Goal: Task Accomplishment & Management: Use online tool/utility

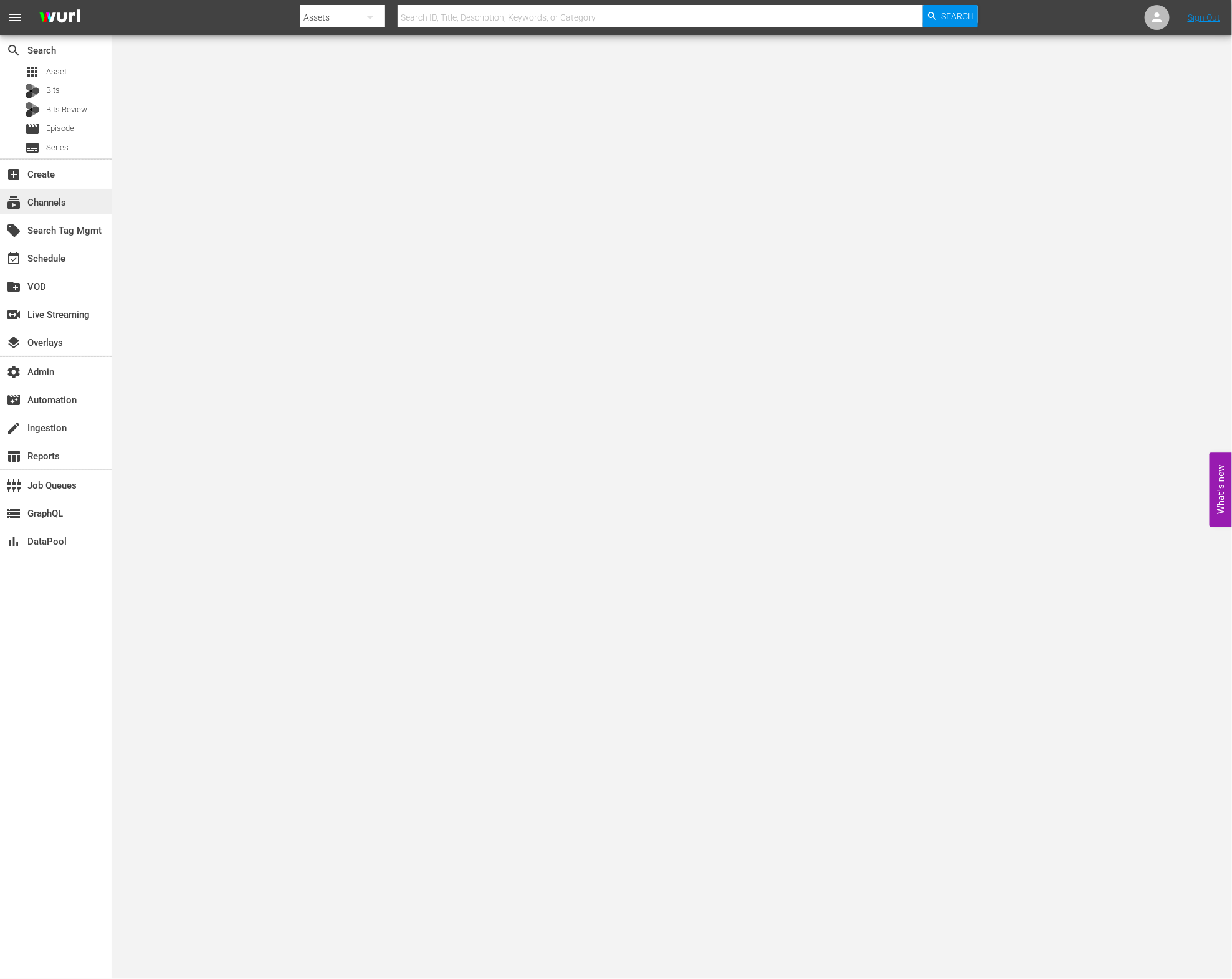
click at [70, 201] on div "subscriptions Channels" at bounding box center [55, 201] width 112 height 25
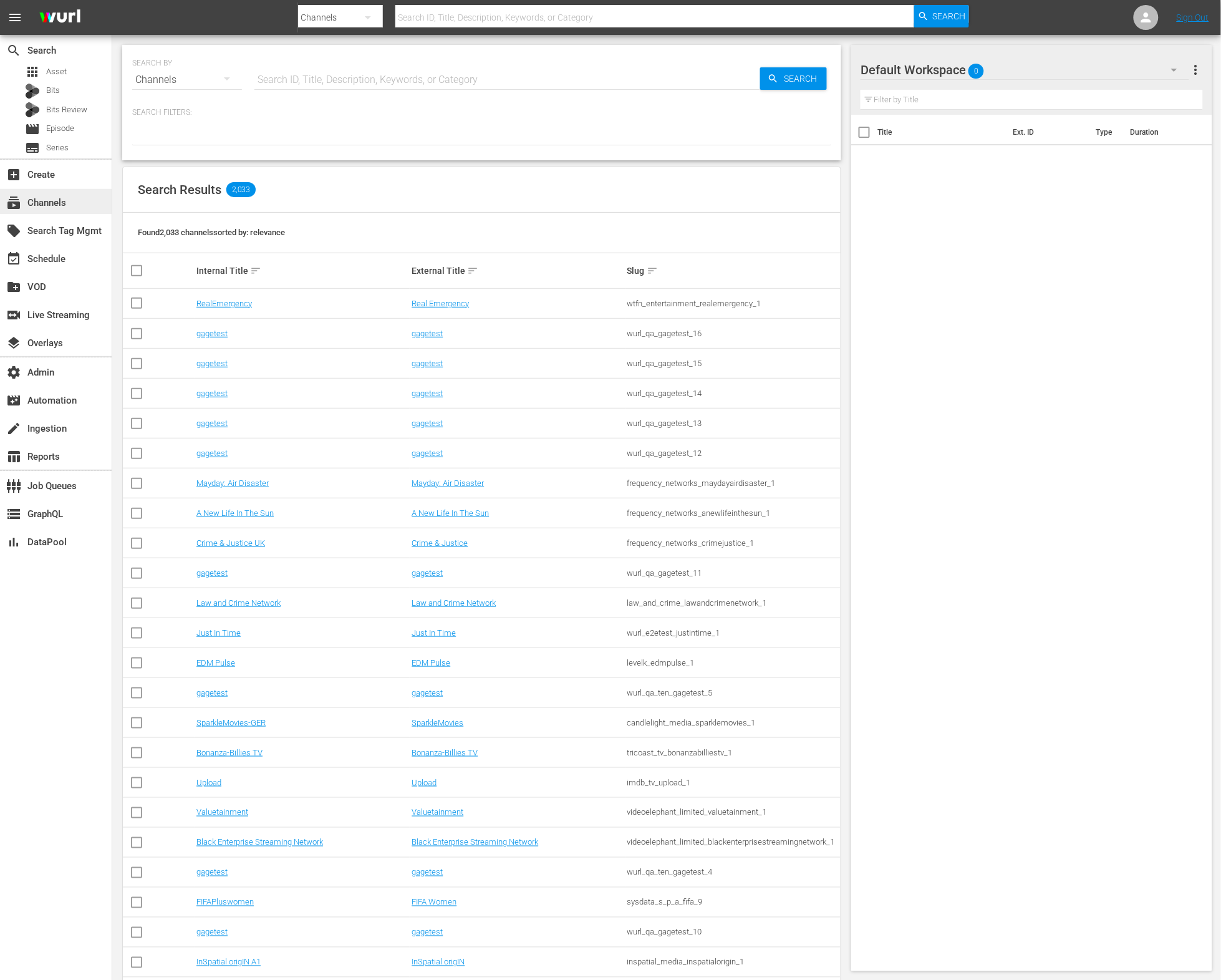
click at [53, 205] on div "subscriptions Channels" at bounding box center [35, 200] width 70 height 11
click at [319, 78] on input "text" at bounding box center [507, 80] width 506 height 30
type input "acron"
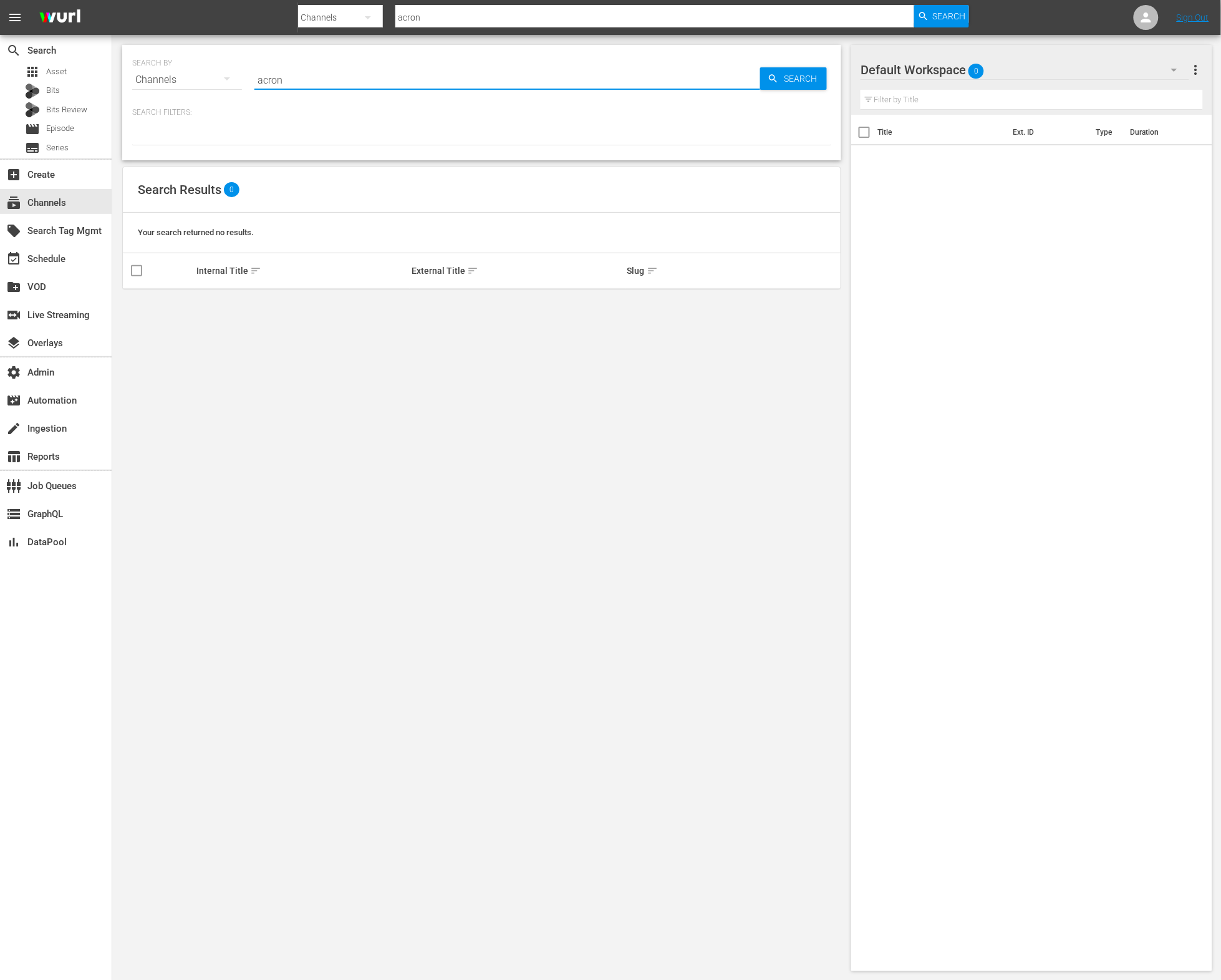
click at [335, 312] on div "SEARCH BY Search By Channels Search ID, Title, Description, Keywords, or Catego…" at bounding box center [482, 508] width 739 height 946
click at [332, 87] on input "acron" at bounding box center [507, 80] width 506 height 30
click at [332, 86] on input "acron" at bounding box center [507, 80] width 506 height 30
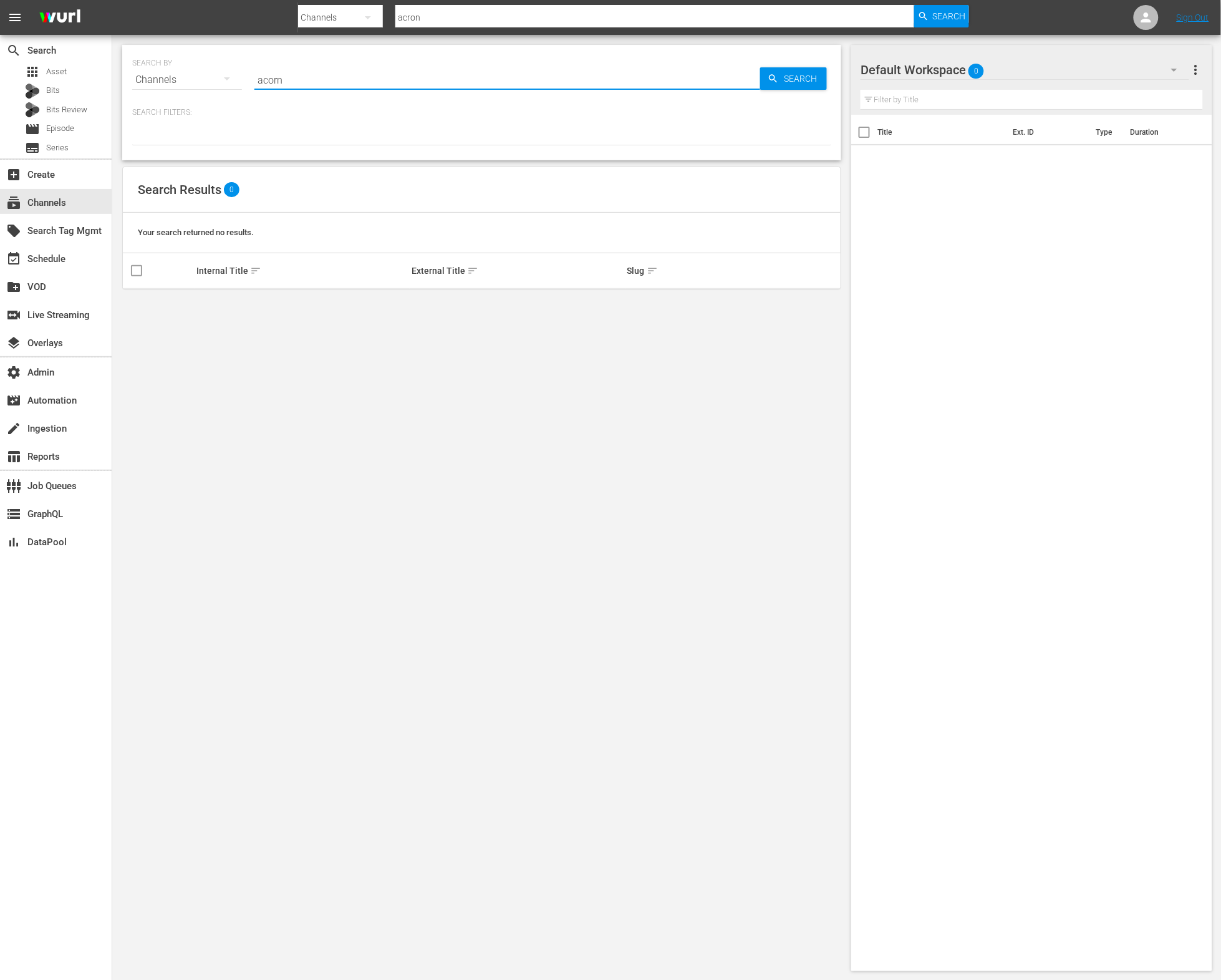
type input "acorn"
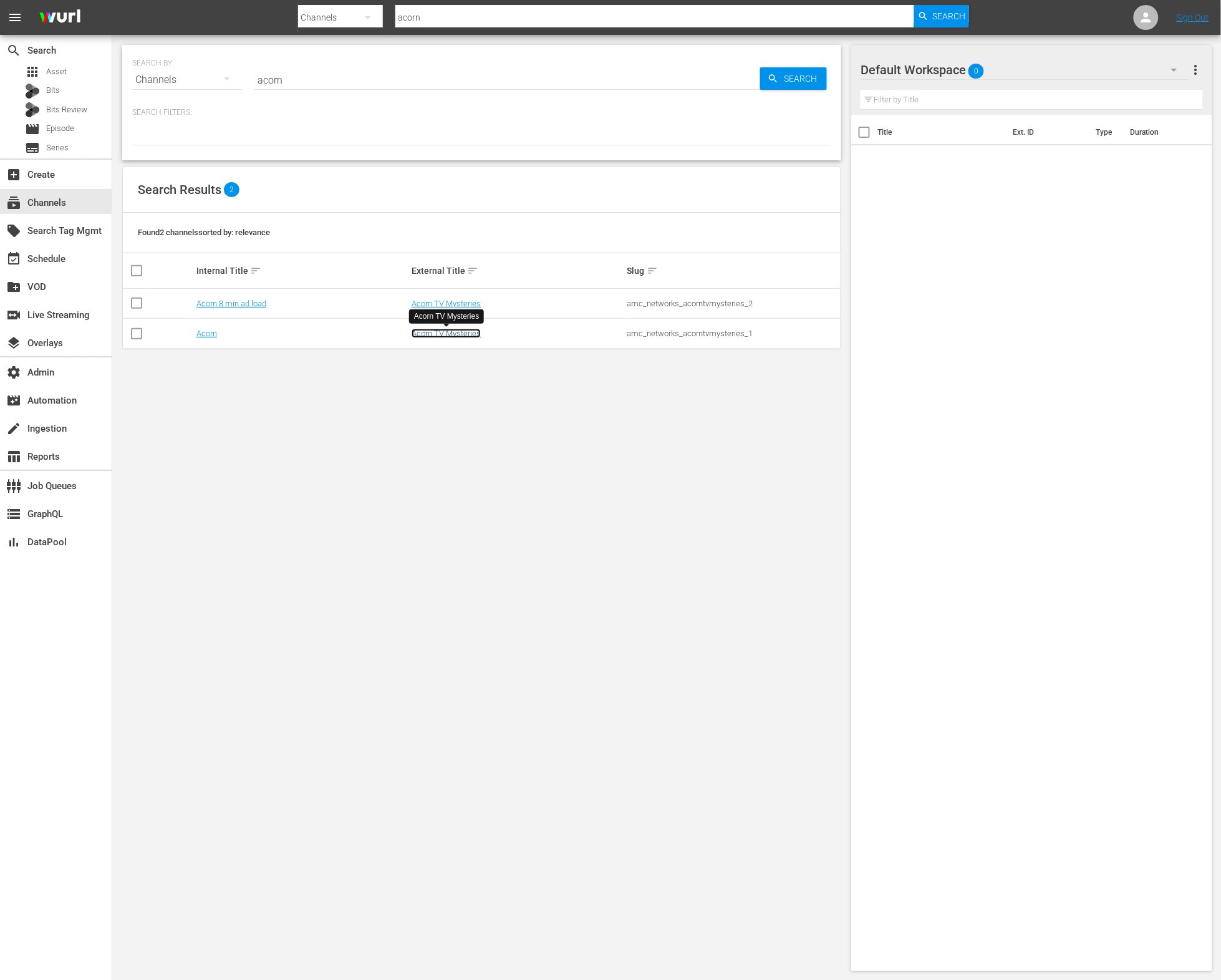
click at [459, 332] on link "Acorn TV Mysteries" at bounding box center [446, 333] width 69 height 9
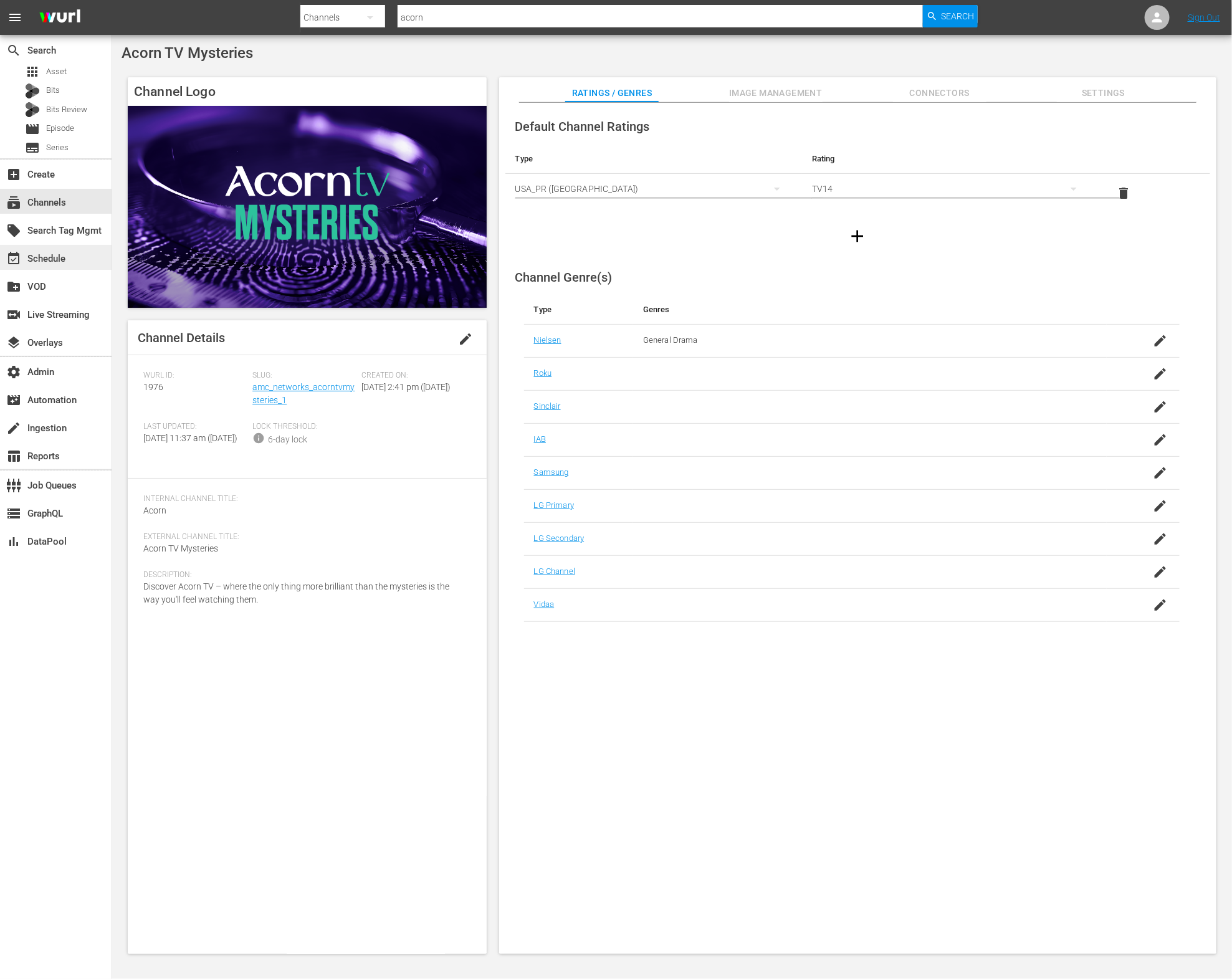
click at [68, 270] on div "event_available Schedule" at bounding box center [55, 257] width 112 height 28
click at [68, 265] on div "event_available Schedule" at bounding box center [55, 257] width 112 height 25
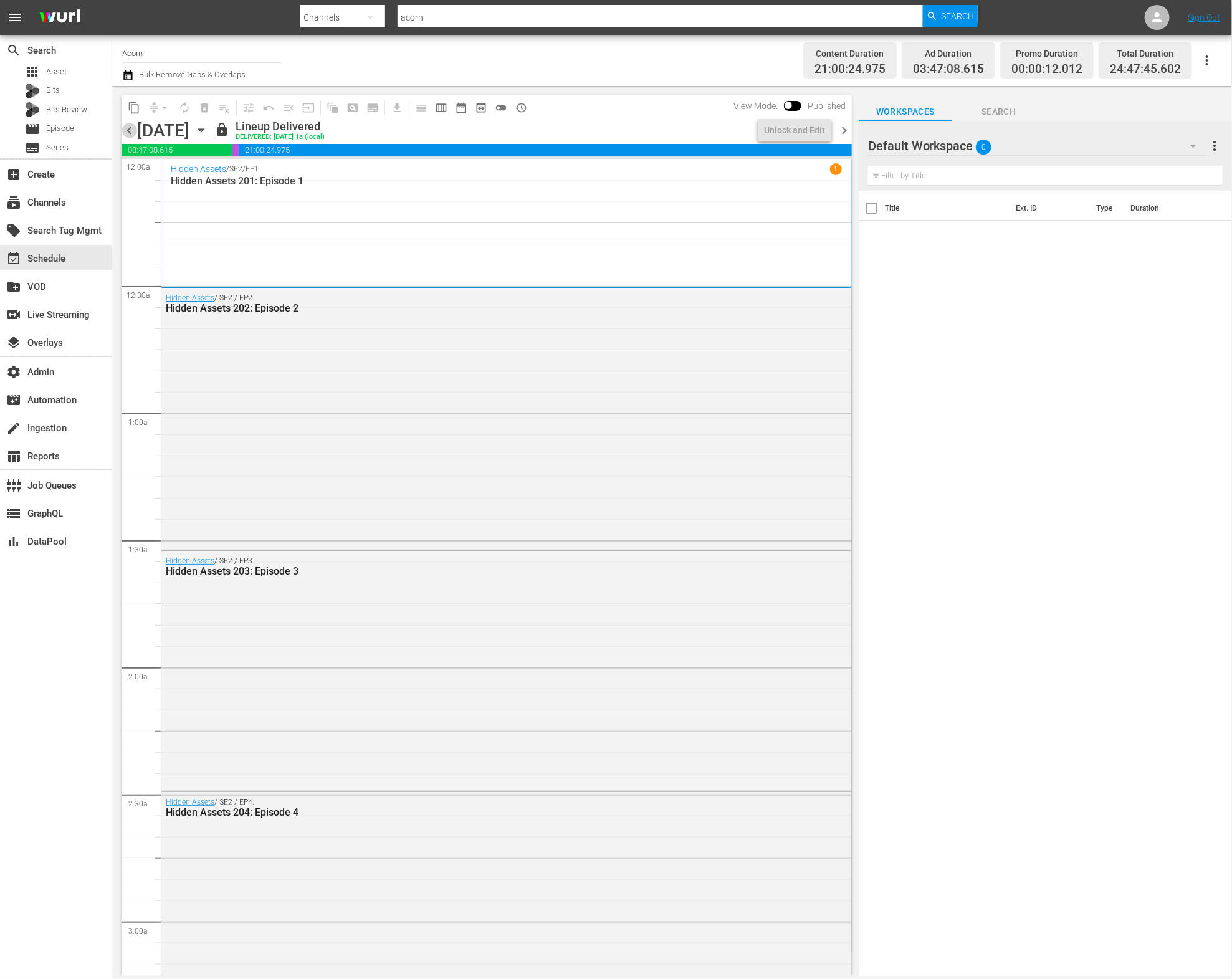
click at [131, 131] on span "chevron_left" at bounding box center [129, 130] width 16 height 16
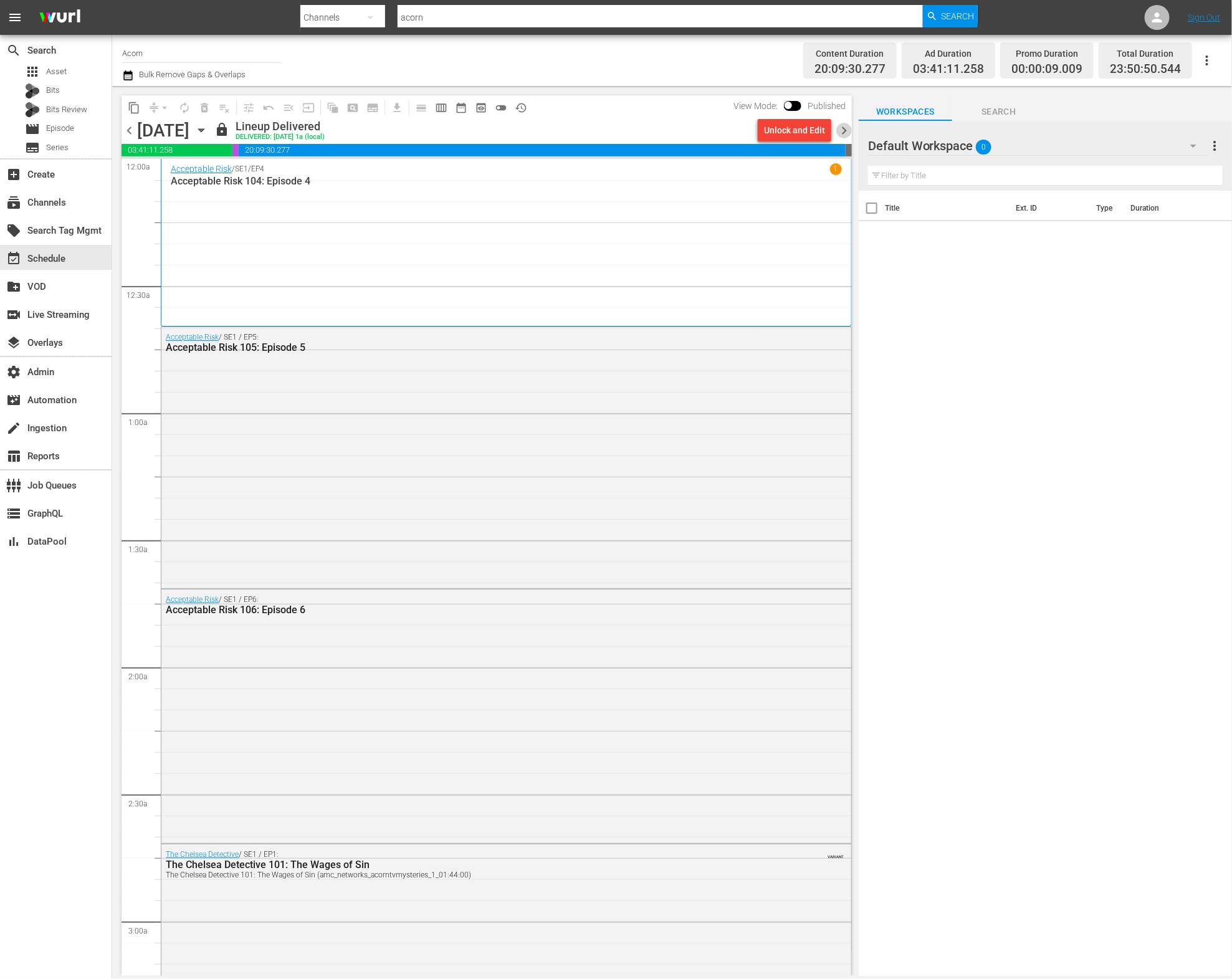
click at [841, 130] on span "chevron_right" at bounding box center [844, 130] width 16 height 16
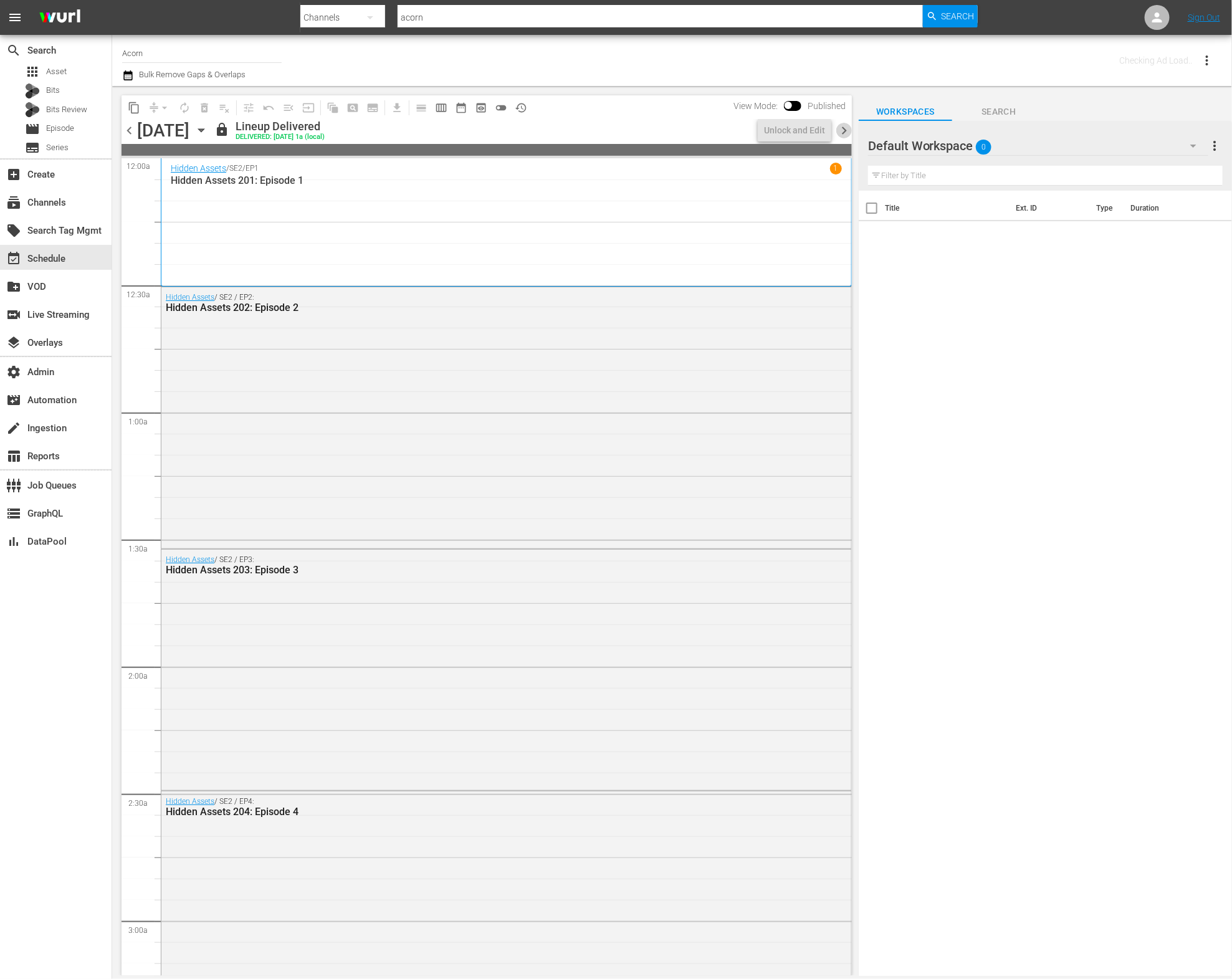
click at [843, 131] on span "chevron_right" at bounding box center [844, 130] width 16 height 16
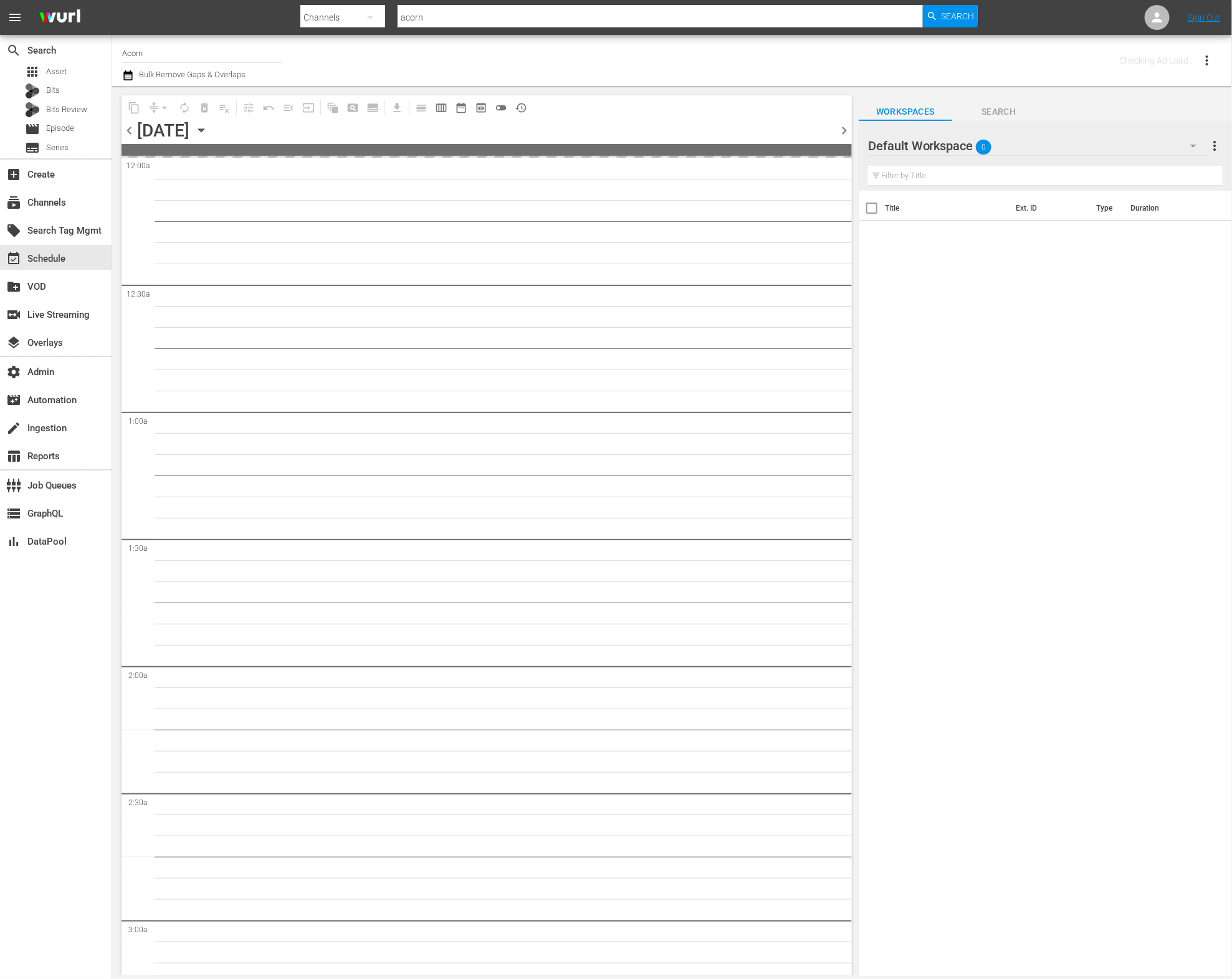
click at [843, 131] on span "chevron_right" at bounding box center [844, 130] width 16 height 16
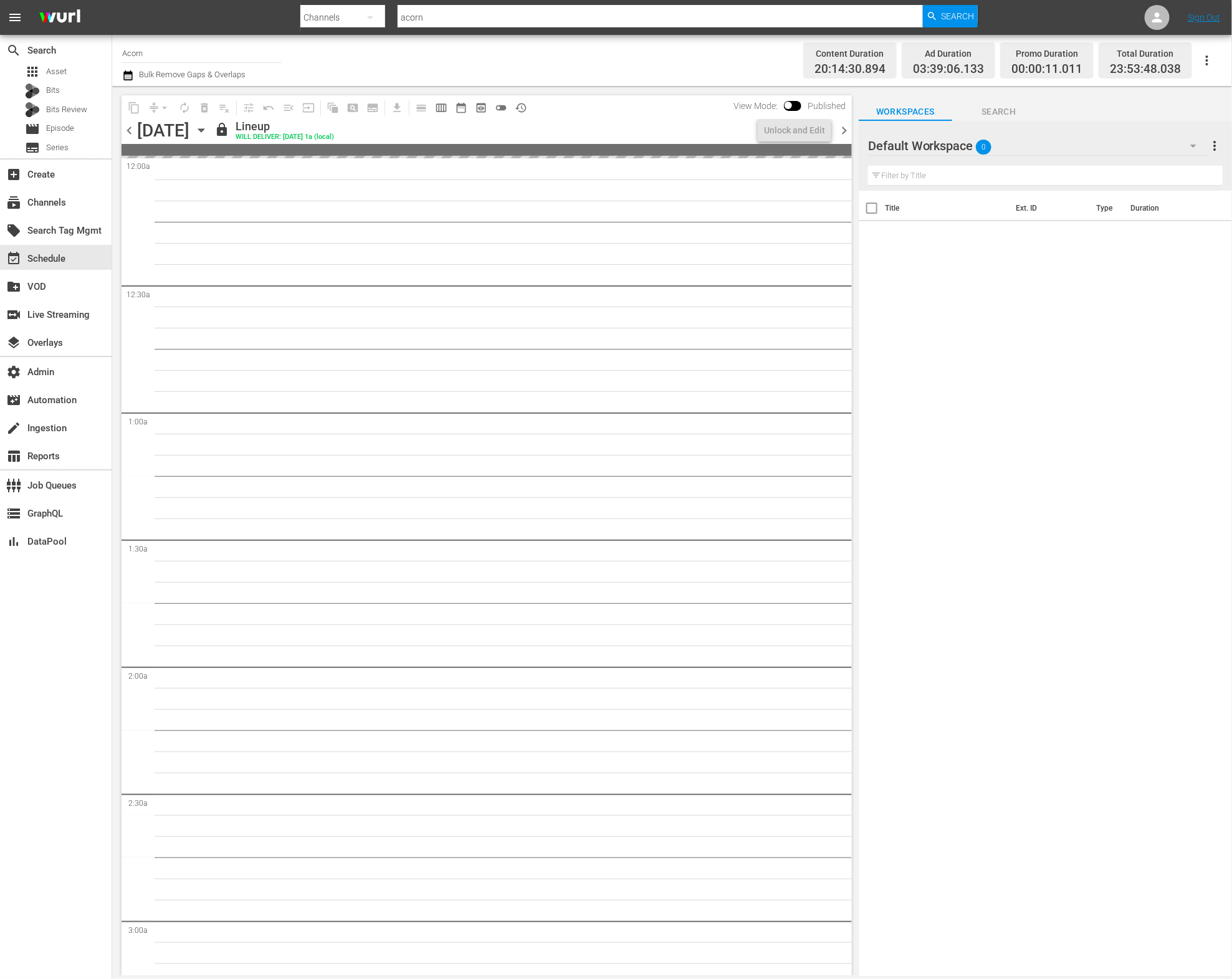
click at [843, 131] on span "chevron_right" at bounding box center [844, 130] width 16 height 16
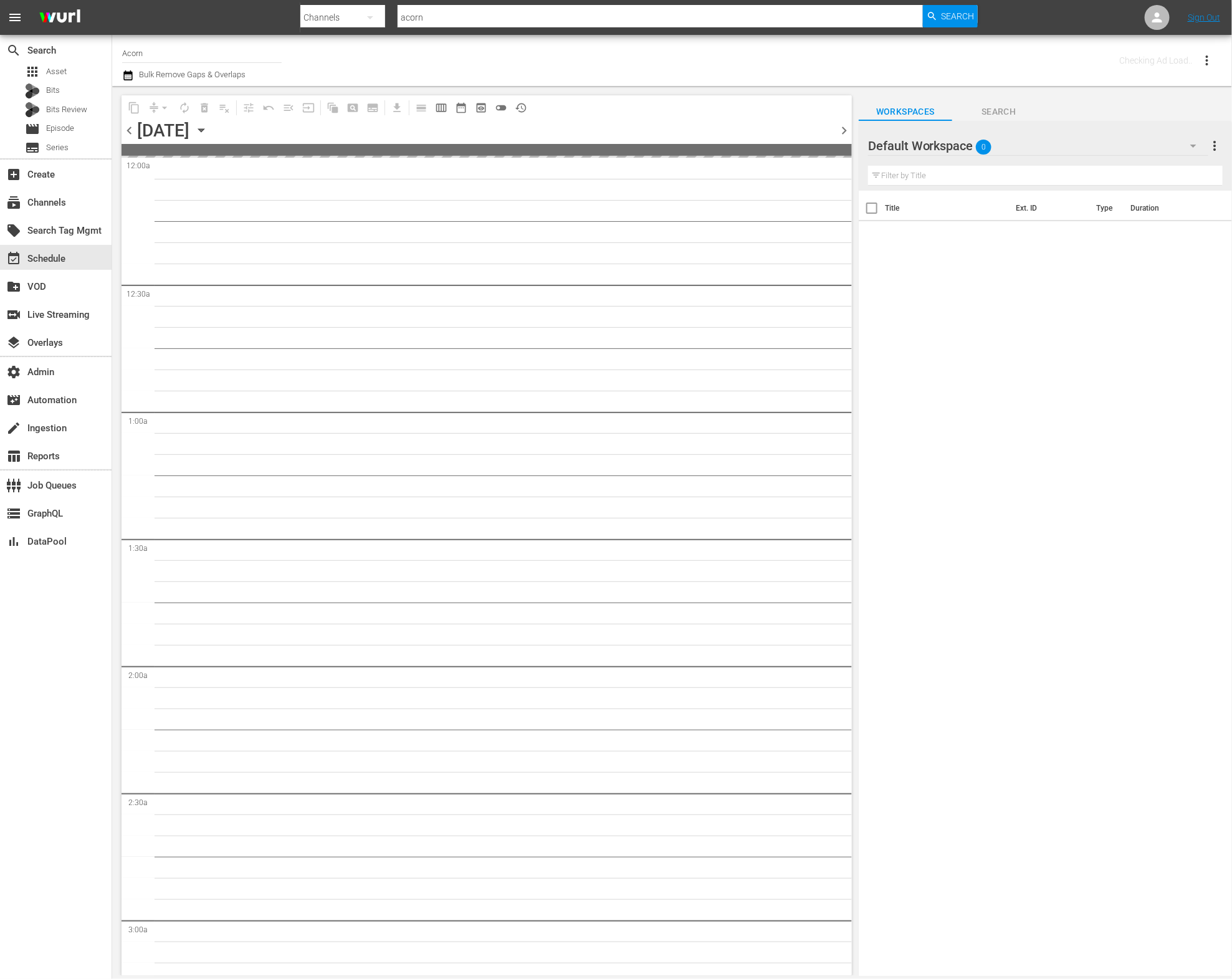
click at [843, 131] on span "chevron_right" at bounding box center [844, 130] width 16 height 16
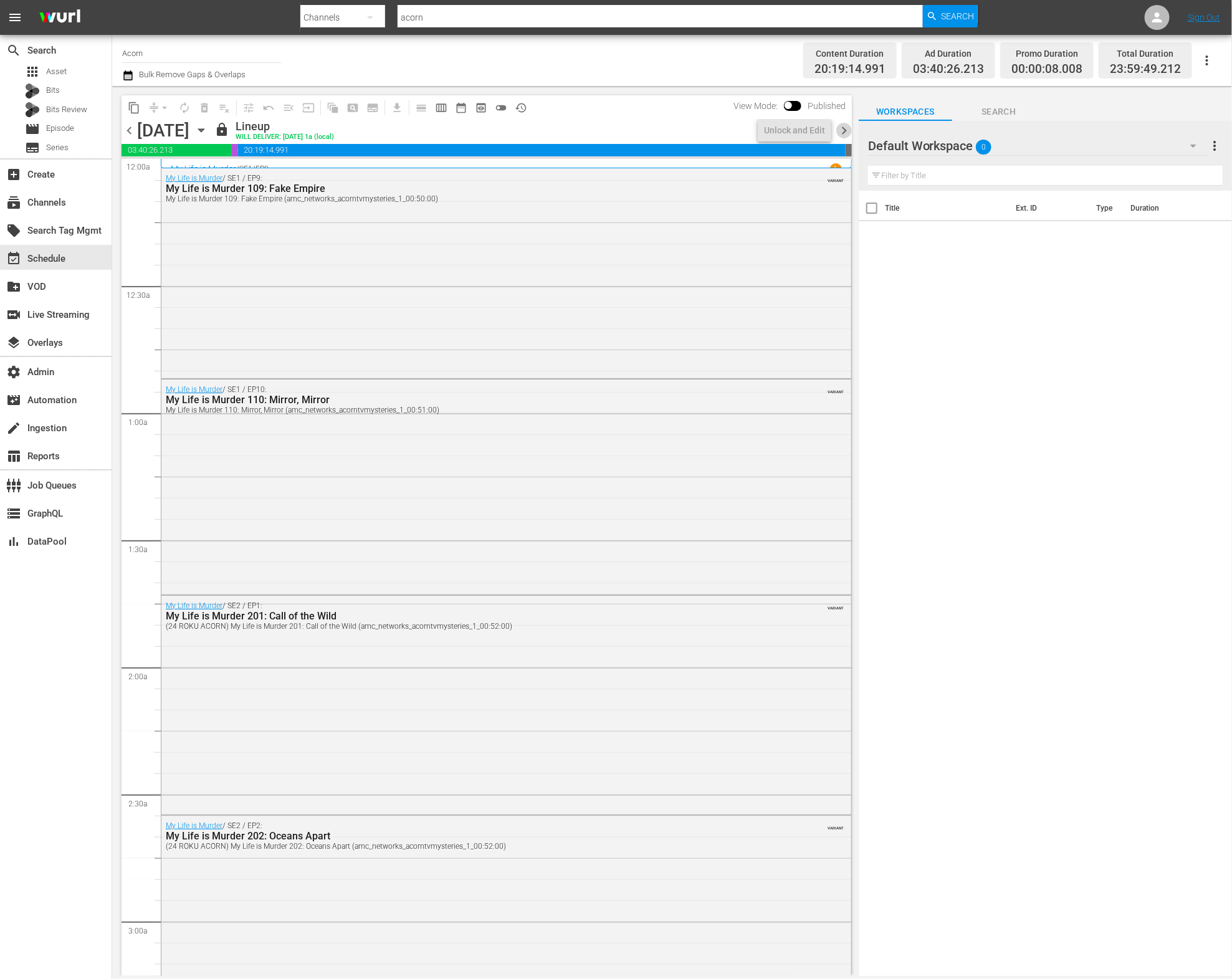
click at [843, 131] on span "chevron_right" at bounding box center [844, 130] width 16 height 16
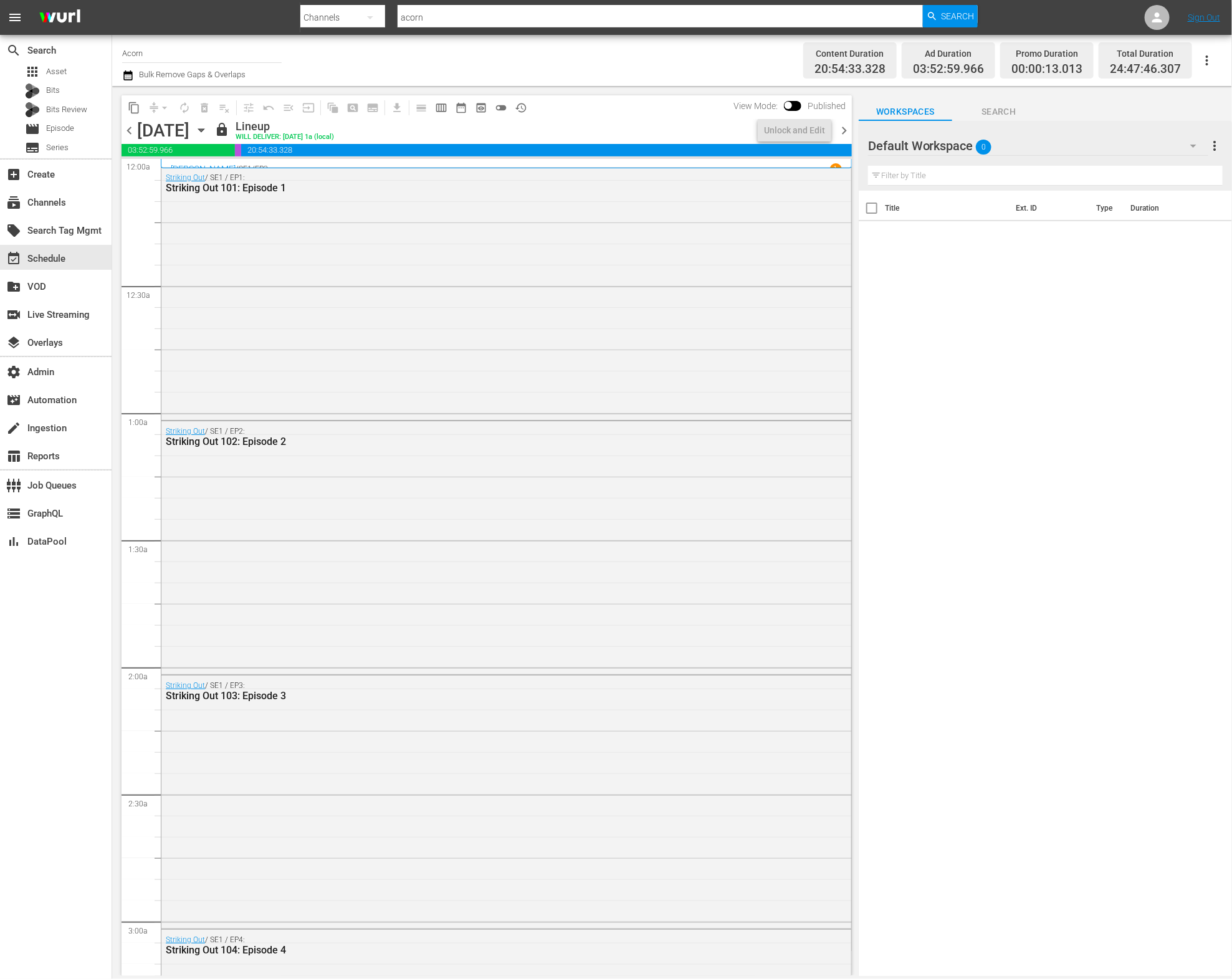
click at [843, 131] on span "chevron_right" at bounding box center [844, 130] width 16 height 16
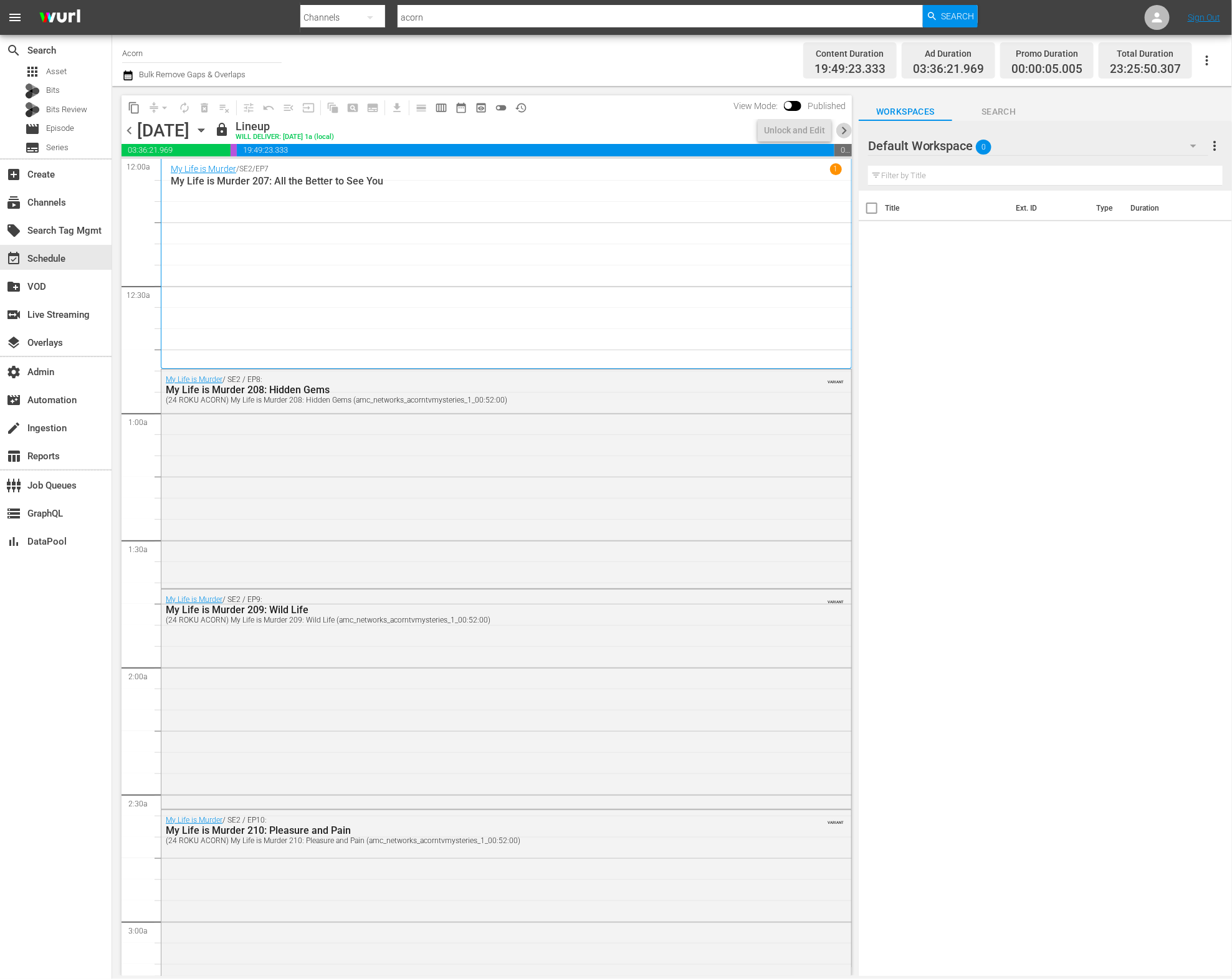
click at [843, 131] on span "chevron_right" at bounding box center [844, 130] width 16 height 16
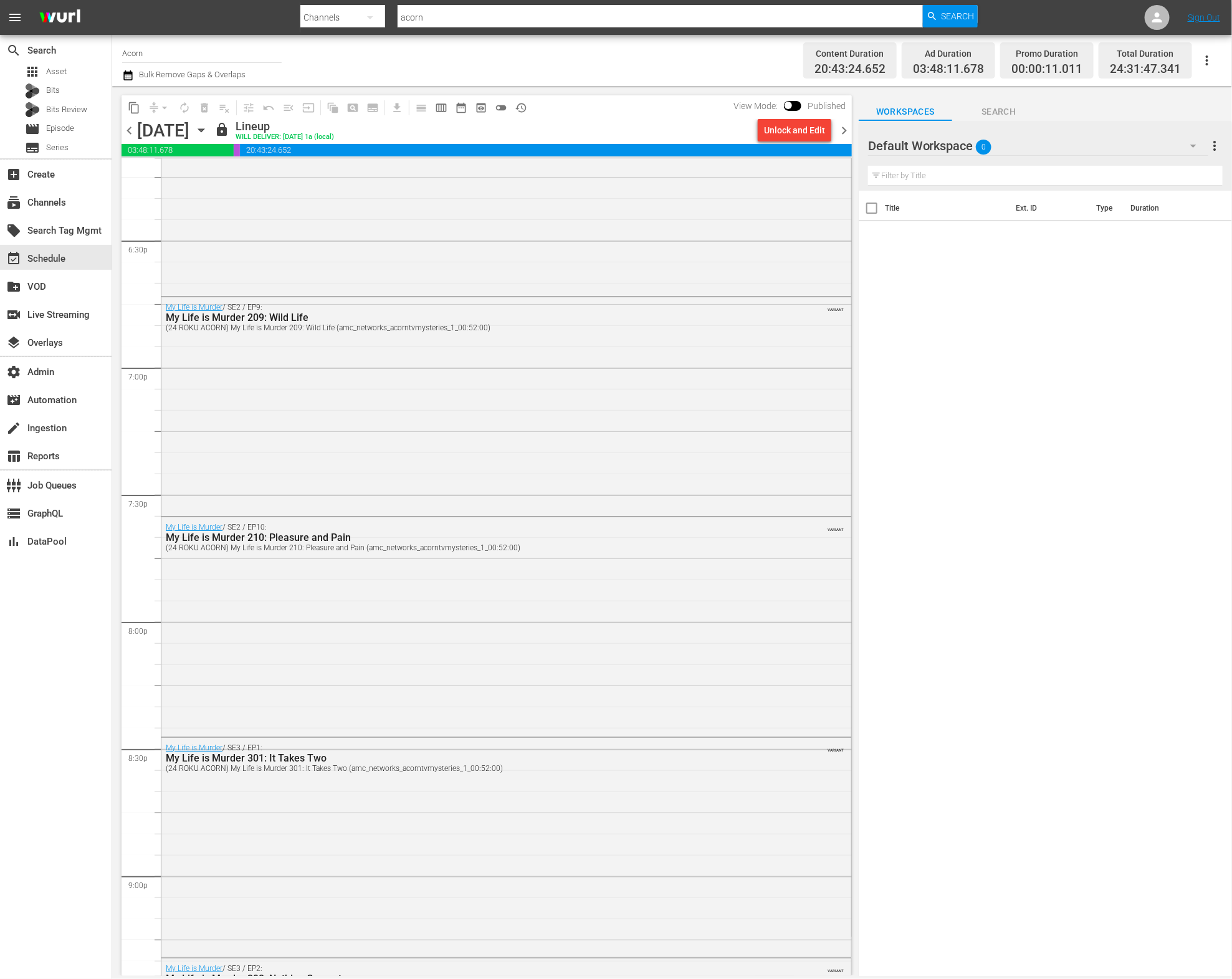
scroll to position [5483, 0]
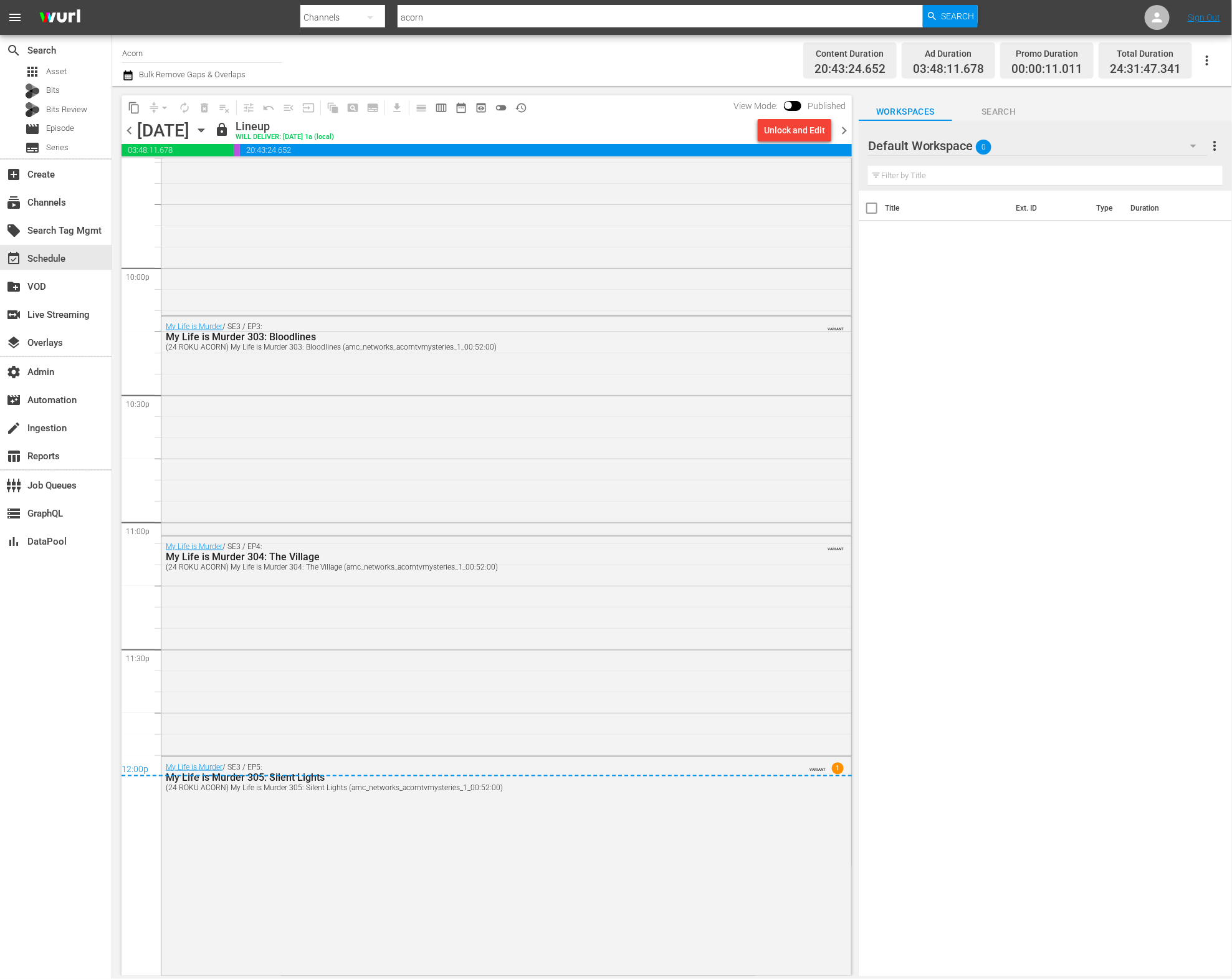
click at [846, 132] on span "chevron_right" at bounding box center [844, 130] width 16 height 16
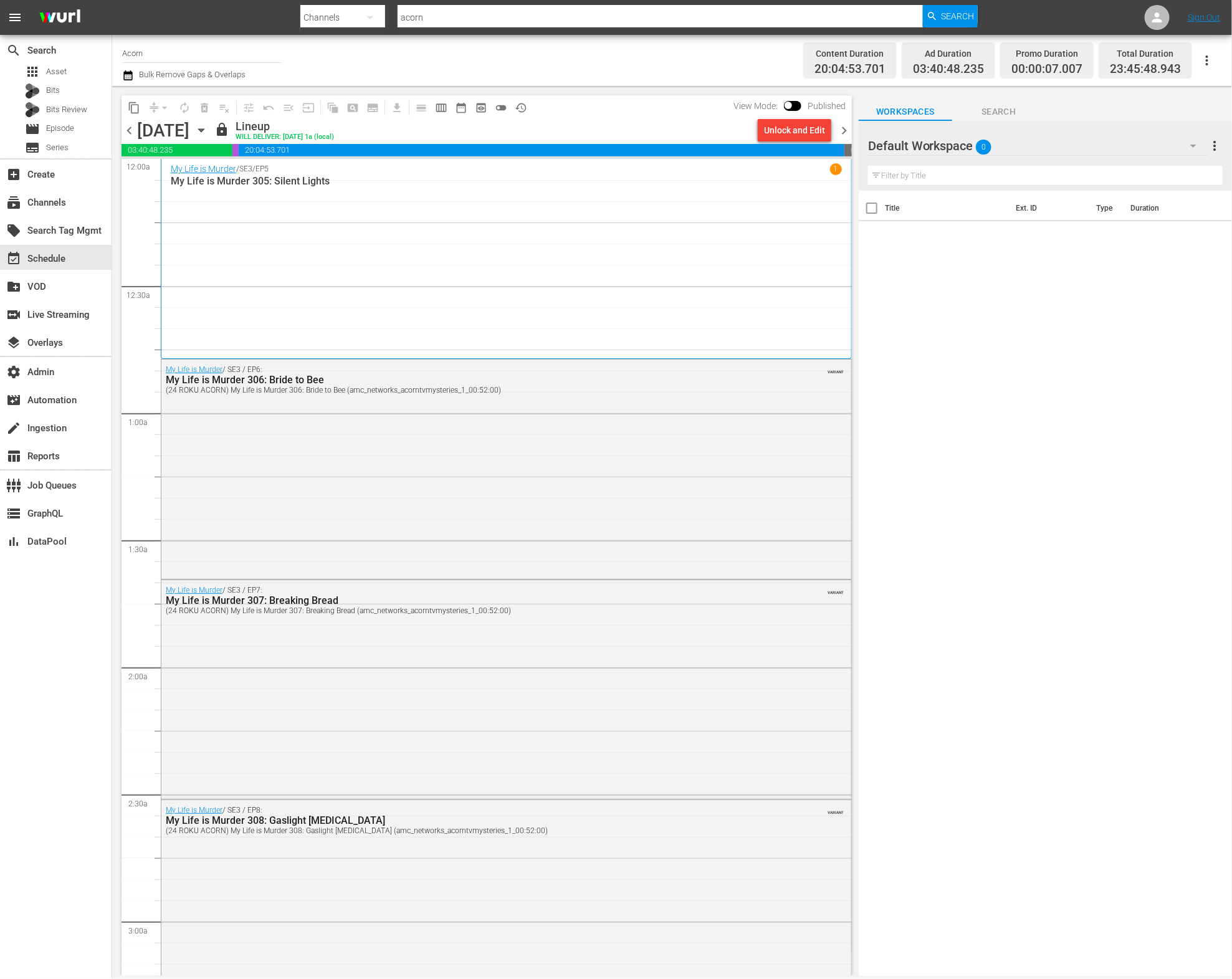
click at [845, 128] on span "chevron_right" at bounding box center [844, 130] width 16 height 16
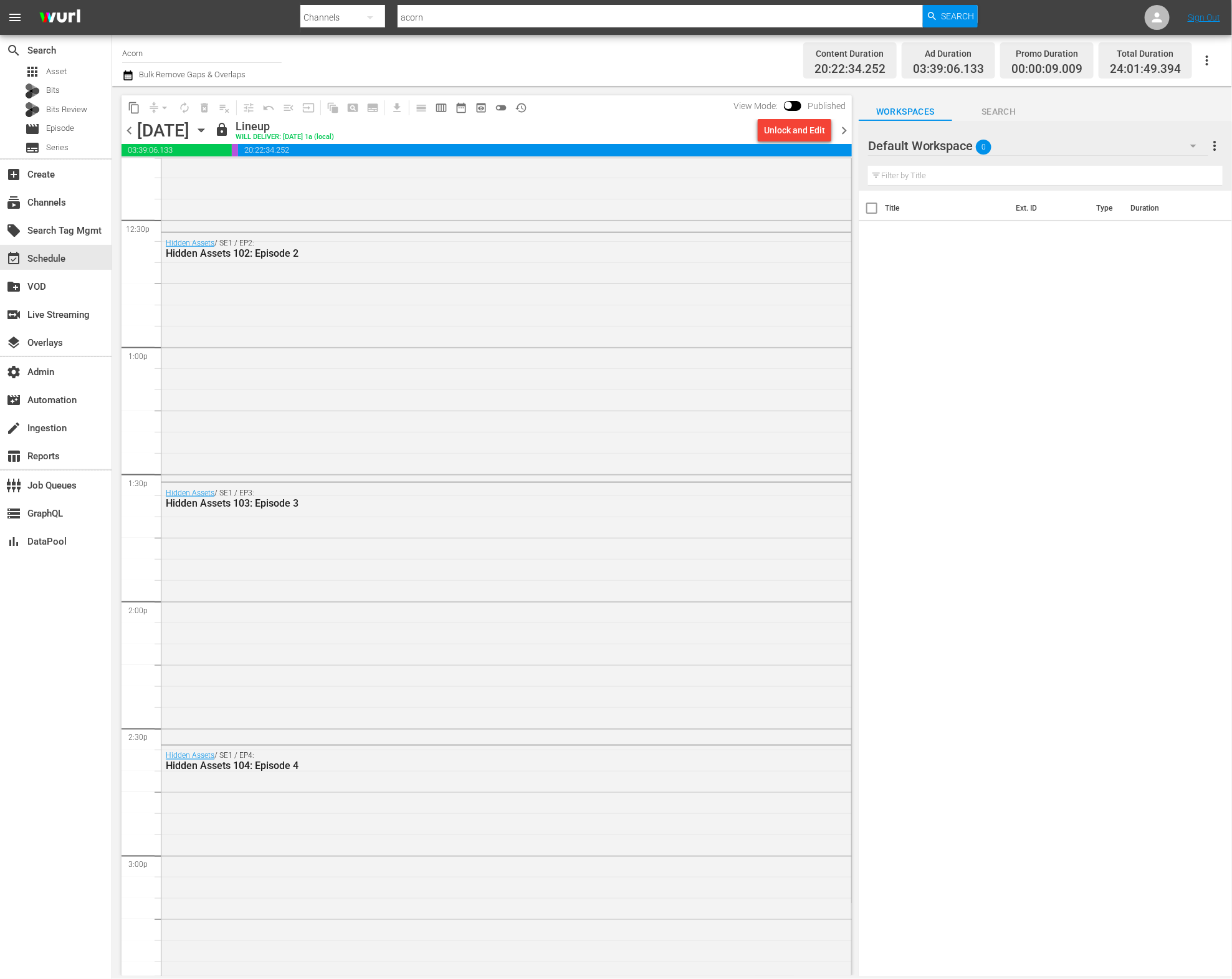
scroll to position [5430, 0]
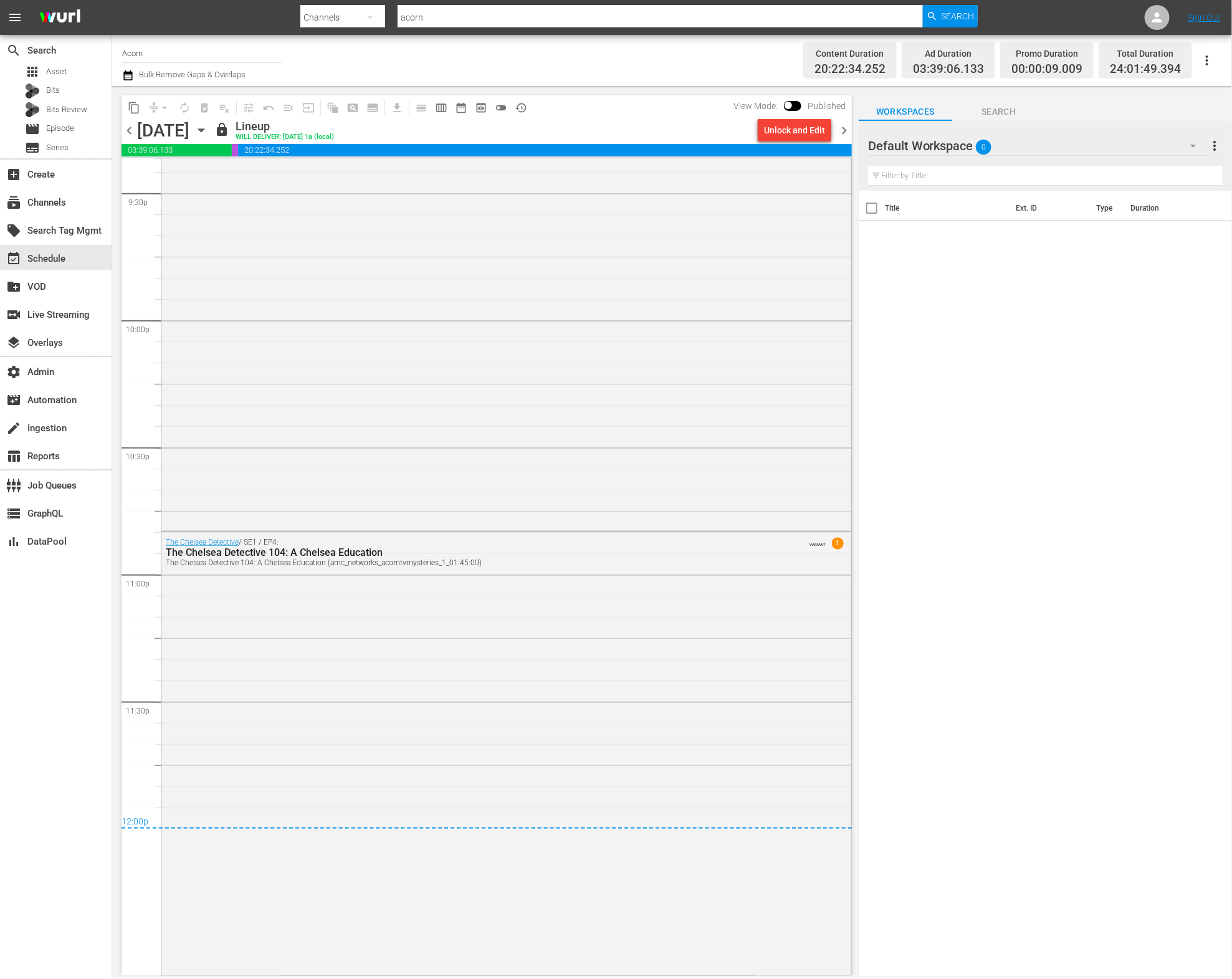
click at [844, 133] on span "chevron_right" at bounding box center [844, 130] width 16 height 16
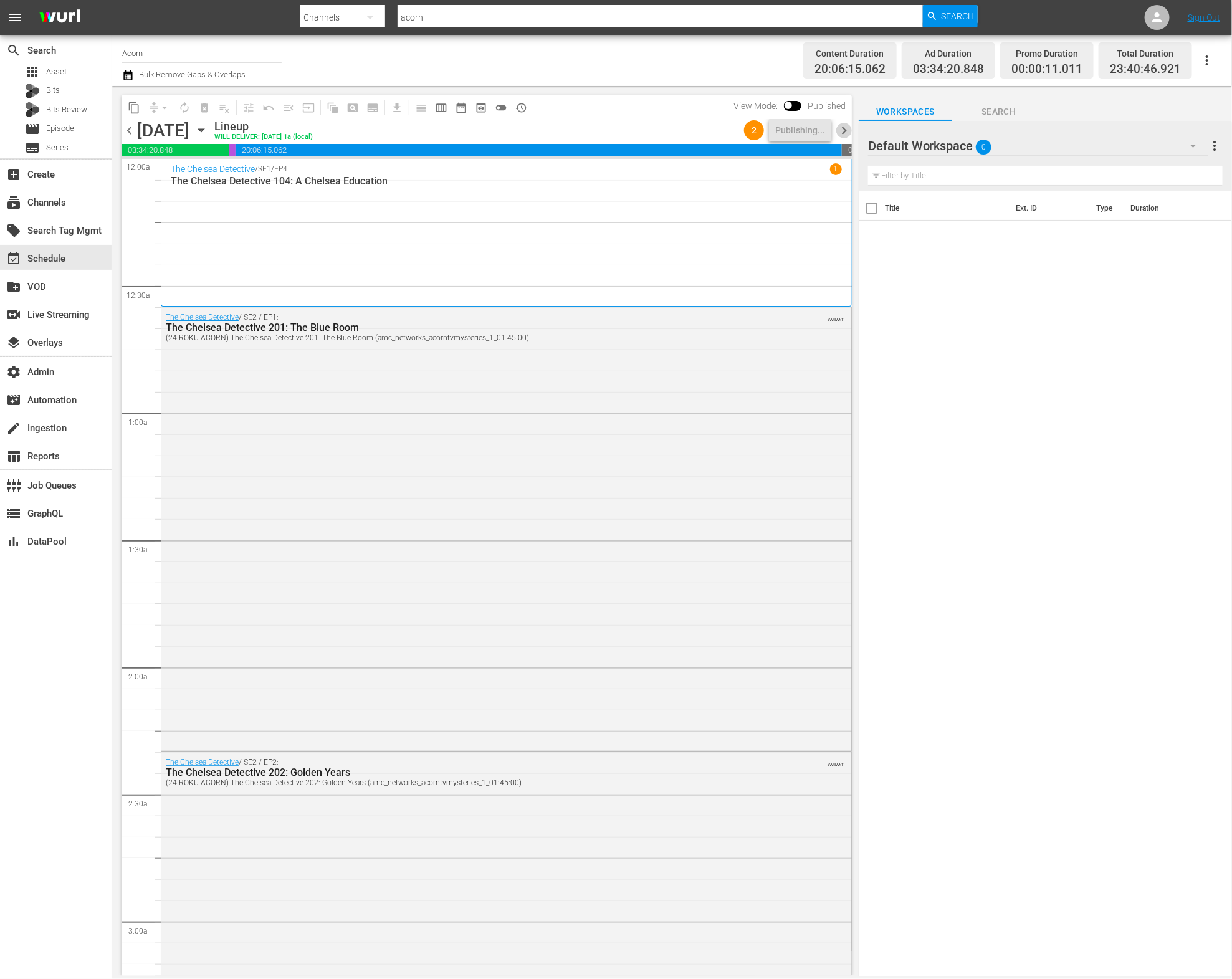
click at [842, 126] on span "chevron_right" at bounding box center [844, 130] width 16 height 16
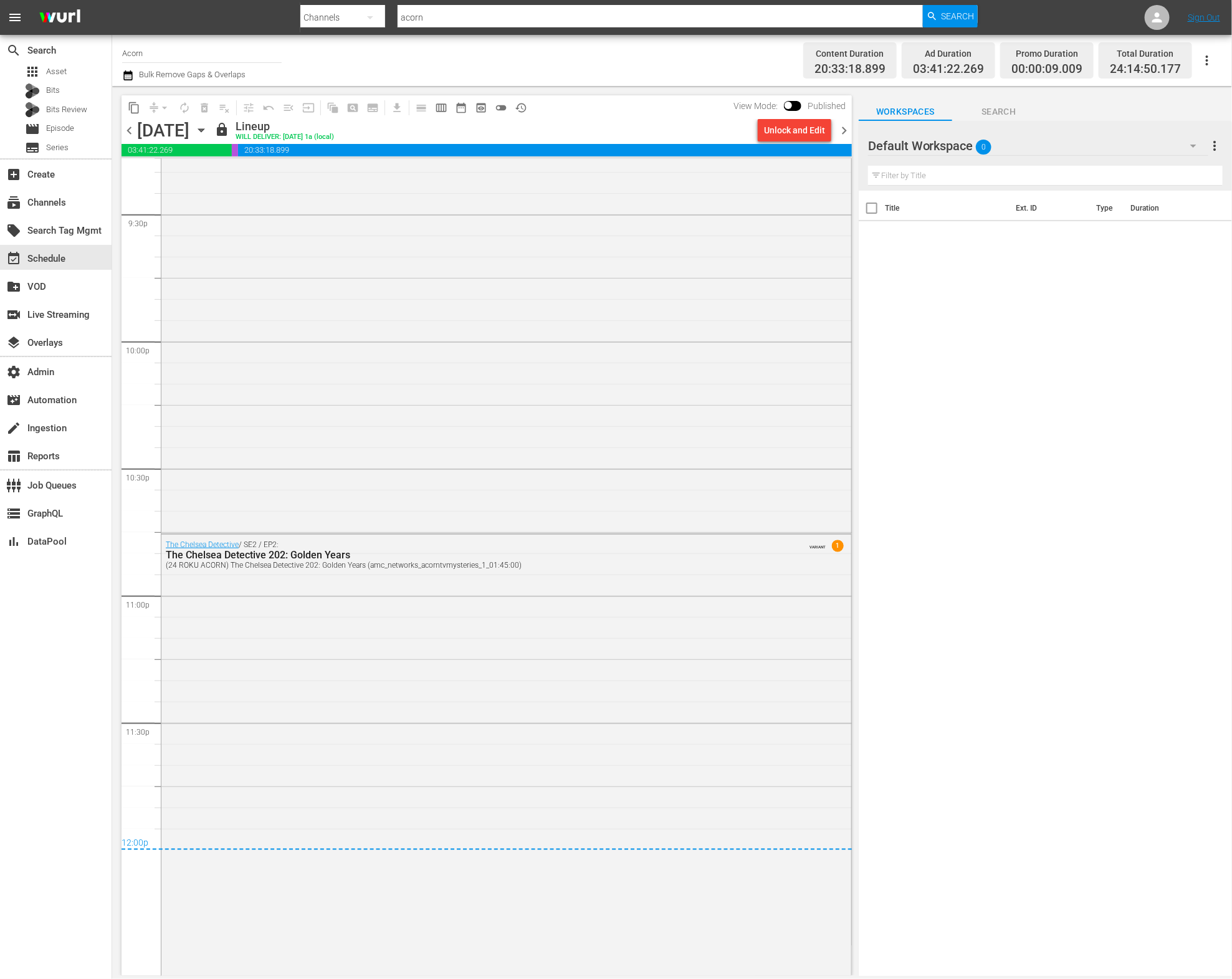
scroll to position [5411, 0]
click at [844, 127] on span "chevron_right" at bounding box center [844, 130] width 16 height 16
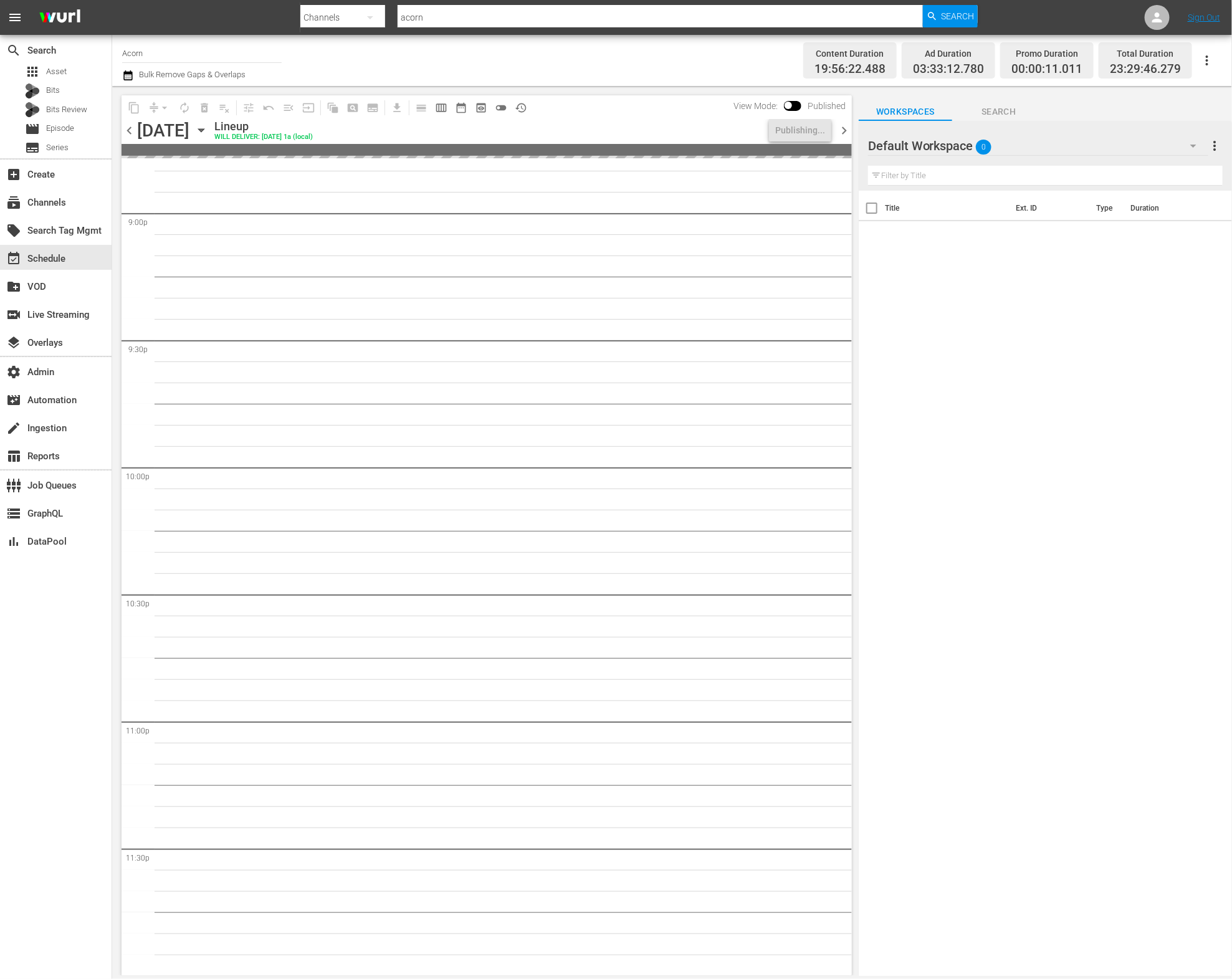
scroll to position [5284, 0]
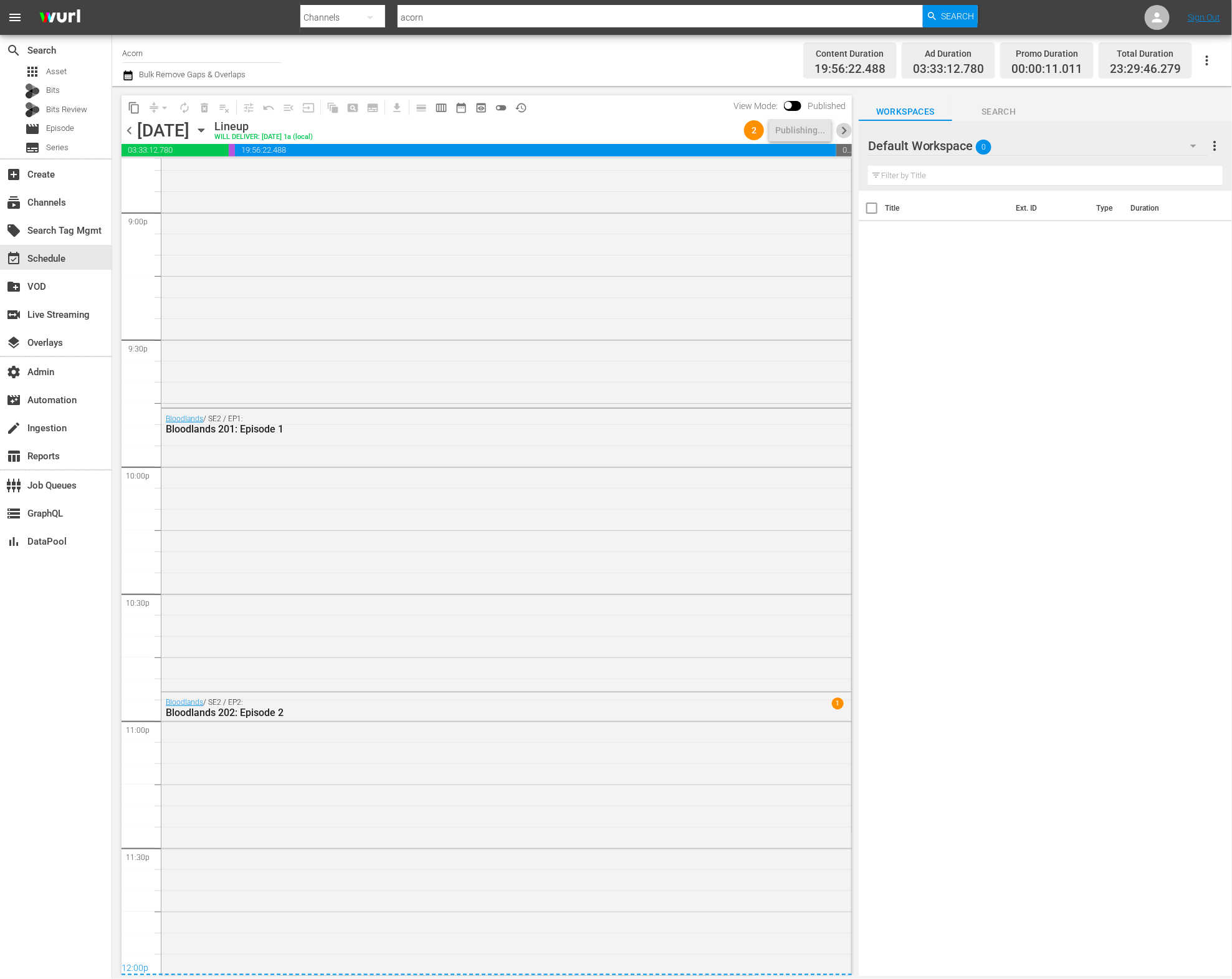
click at [844, 128] on span "chevron_right" at bounding box center [844, 130] width 16 height 16
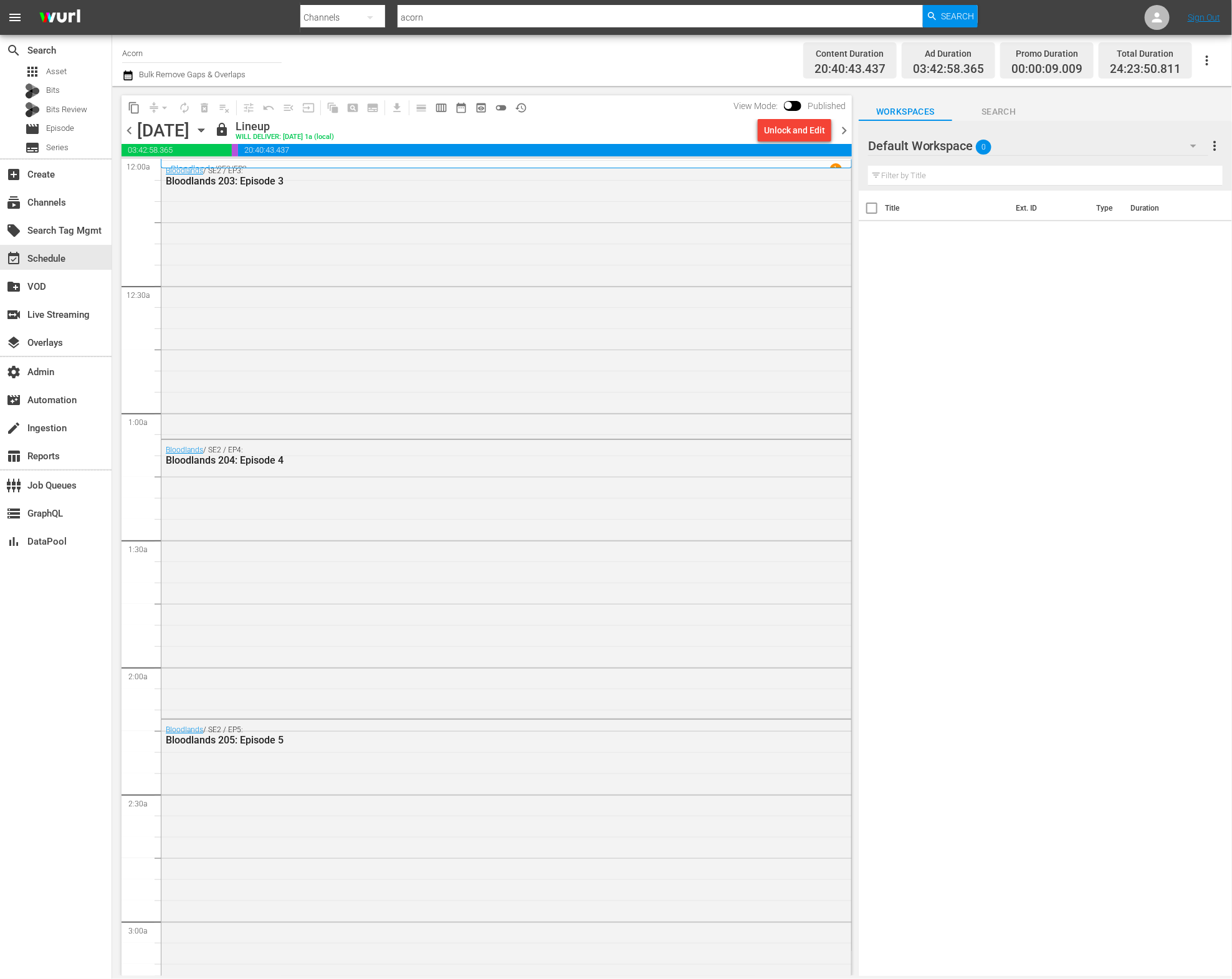
click at [844, 132] on span "chevron_right" at bounding box center [844, 130] width 16 height 16
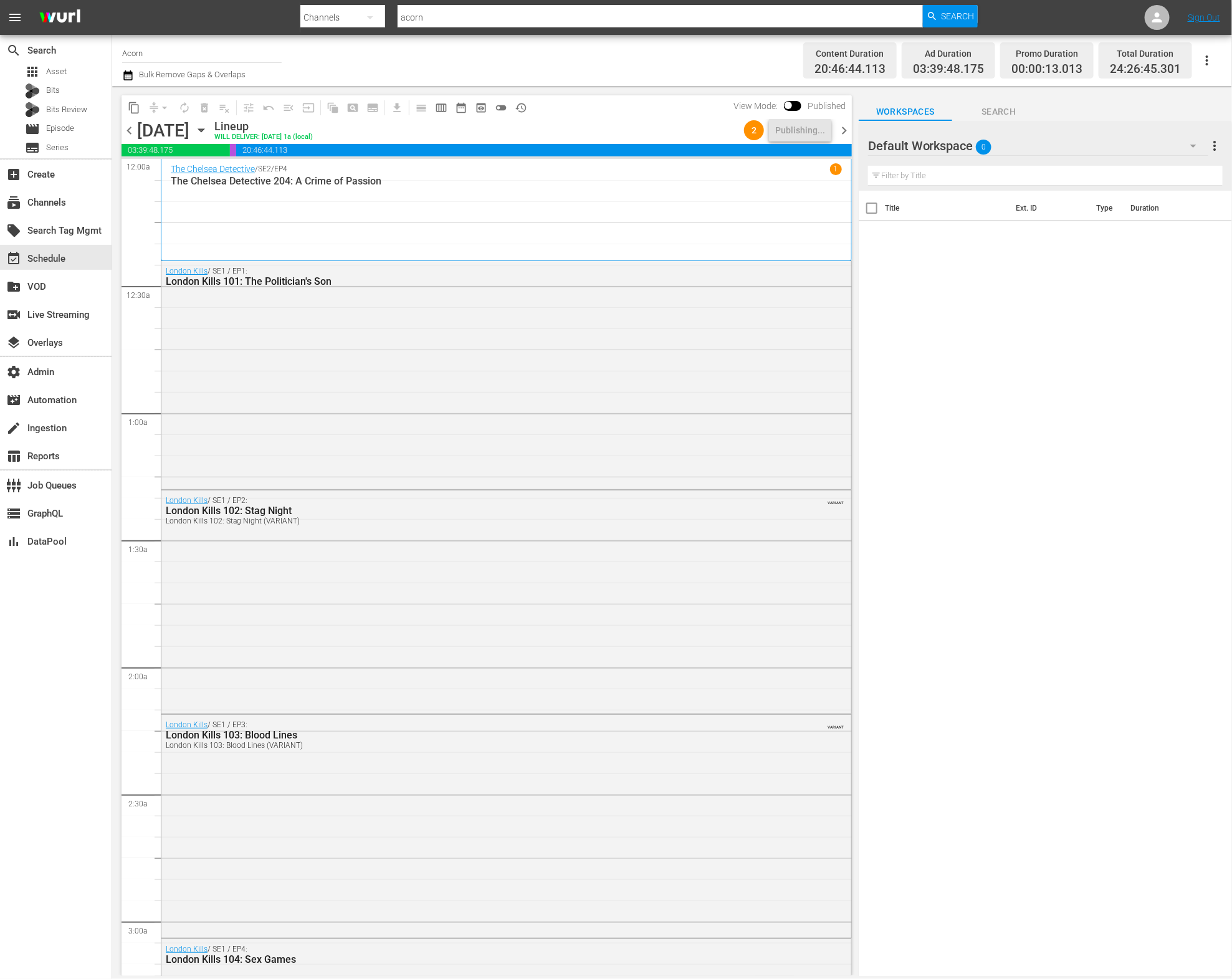
click at [850, 126] on span "chevron_right" at bounding box center [844, 130] width 16 height 16
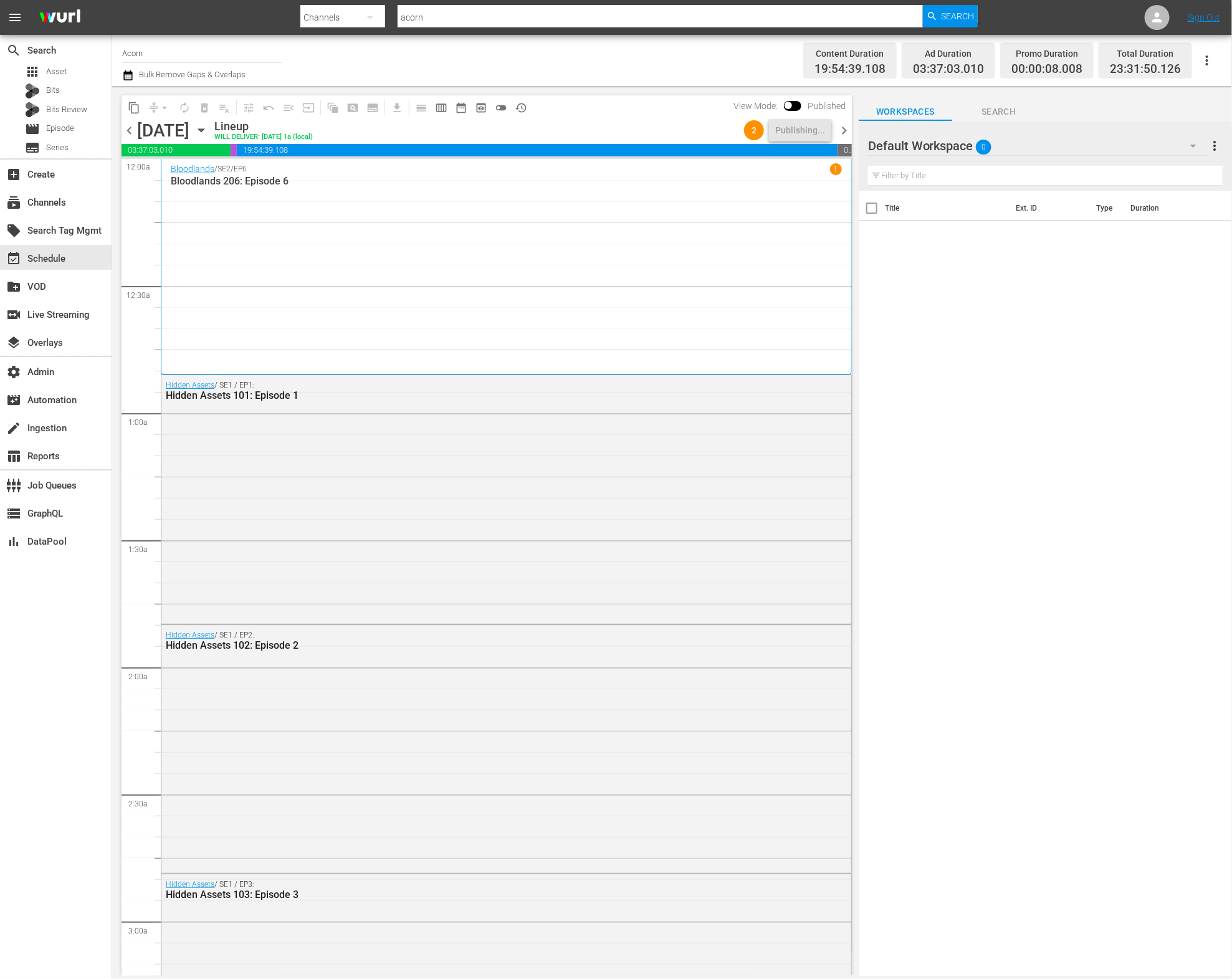
click at [847, 127] on span "chevron_right" at bounding box center [844, 130] width 16 height 16
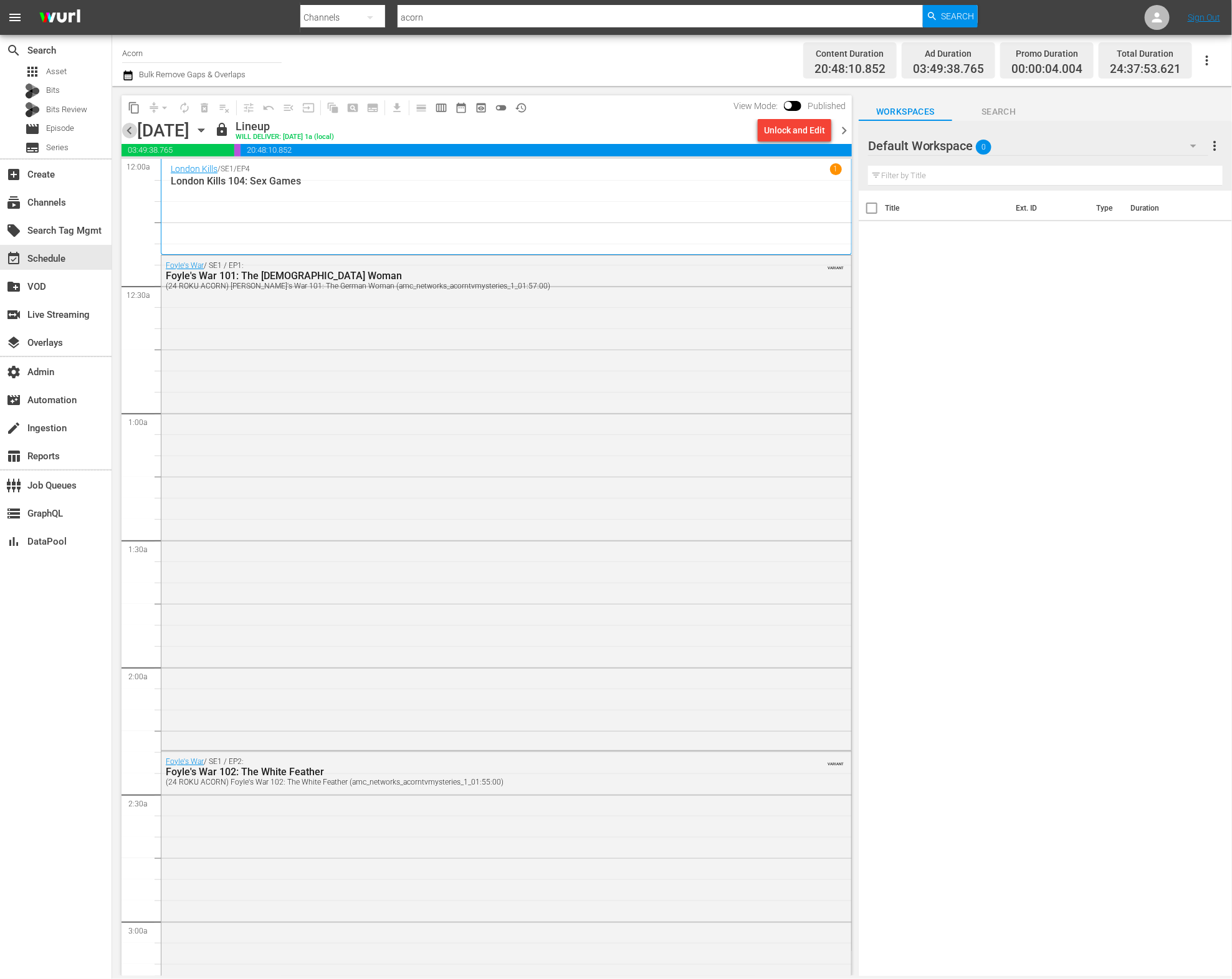
click at [127, 130] on span "chevron_left" at bounding box center [129, 130] width 16 height 16
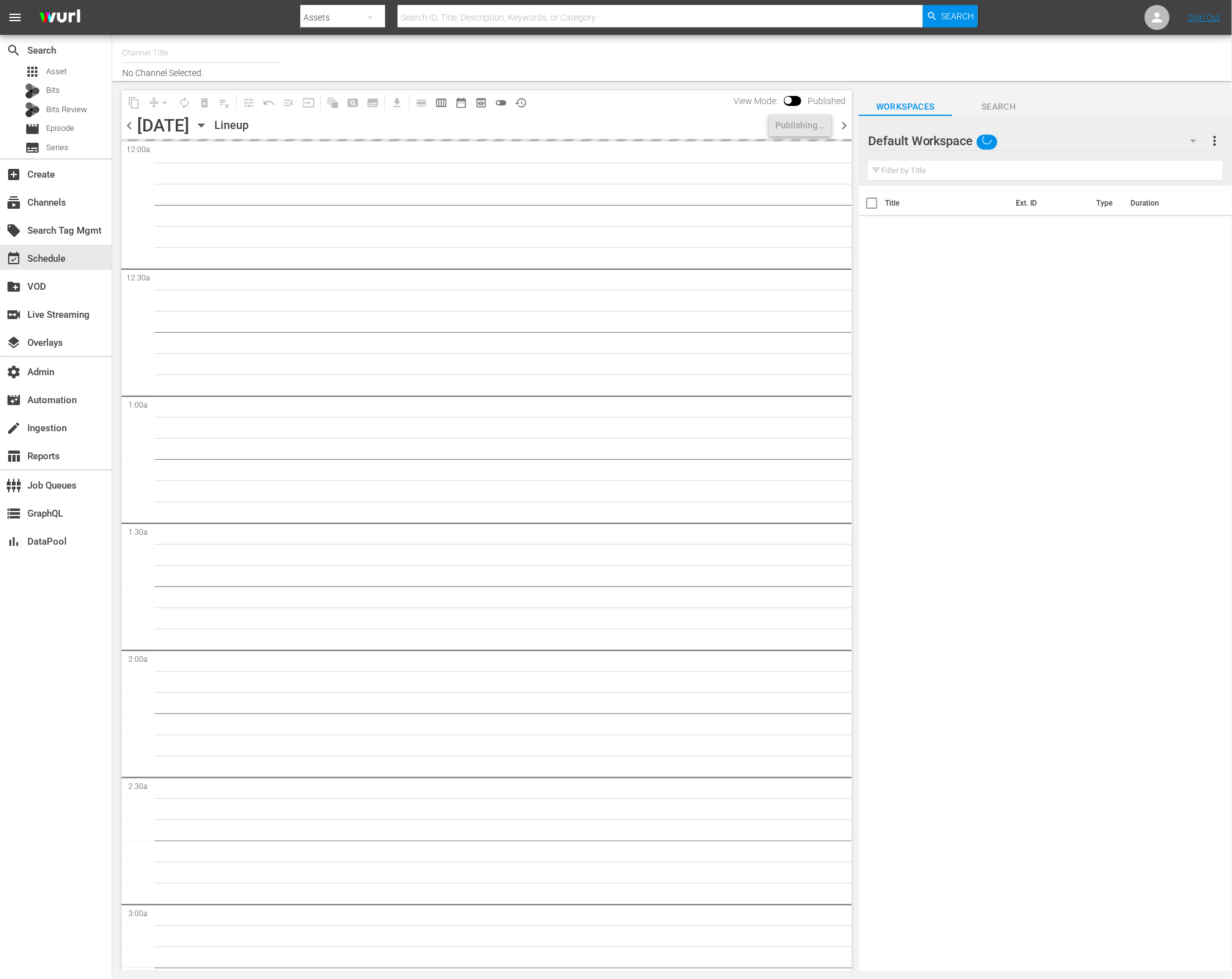
type input "Acorn (1976)"
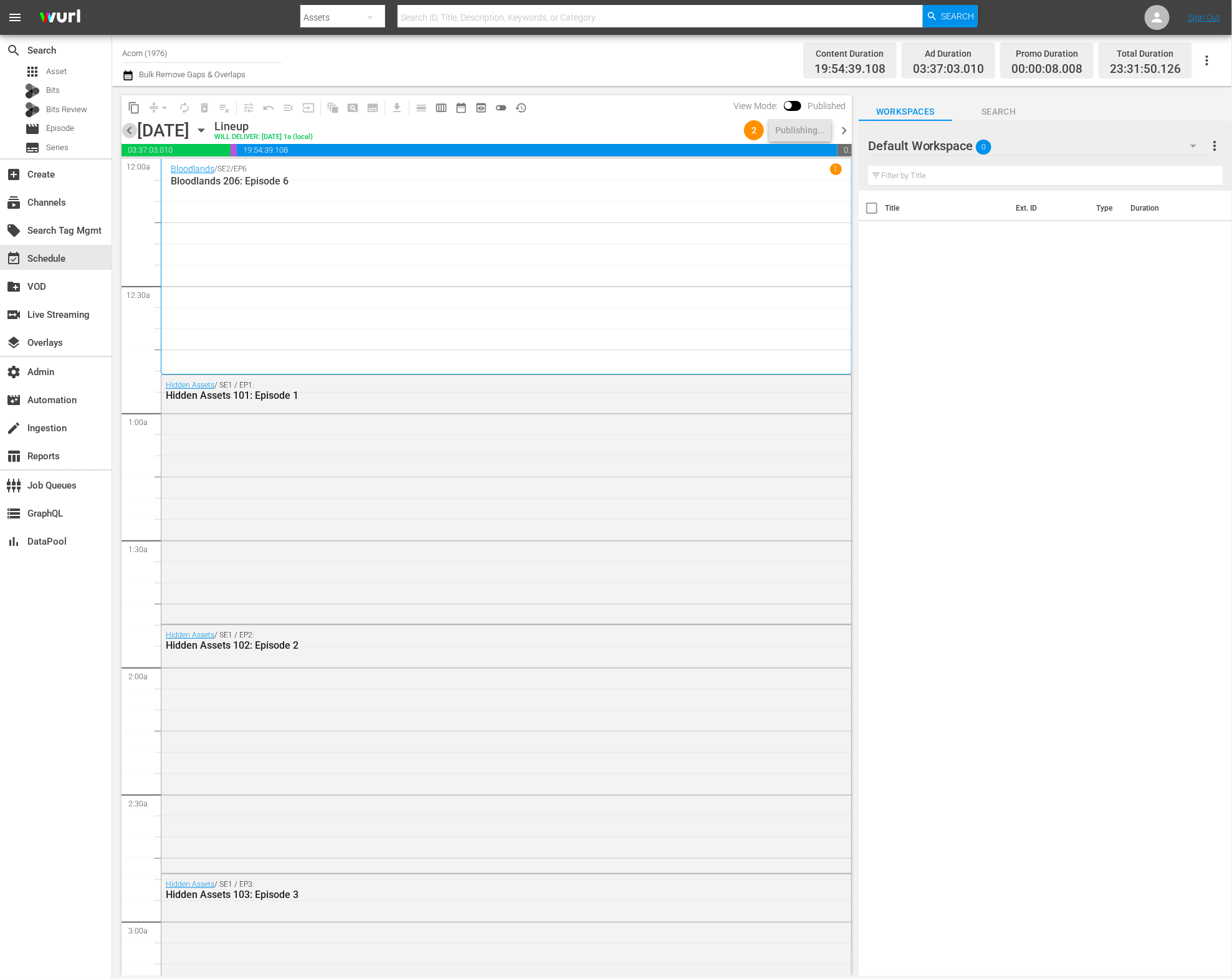
click at [127, 131] on span "chevron_left" at bounding box center [129, 130] width 16 height 16
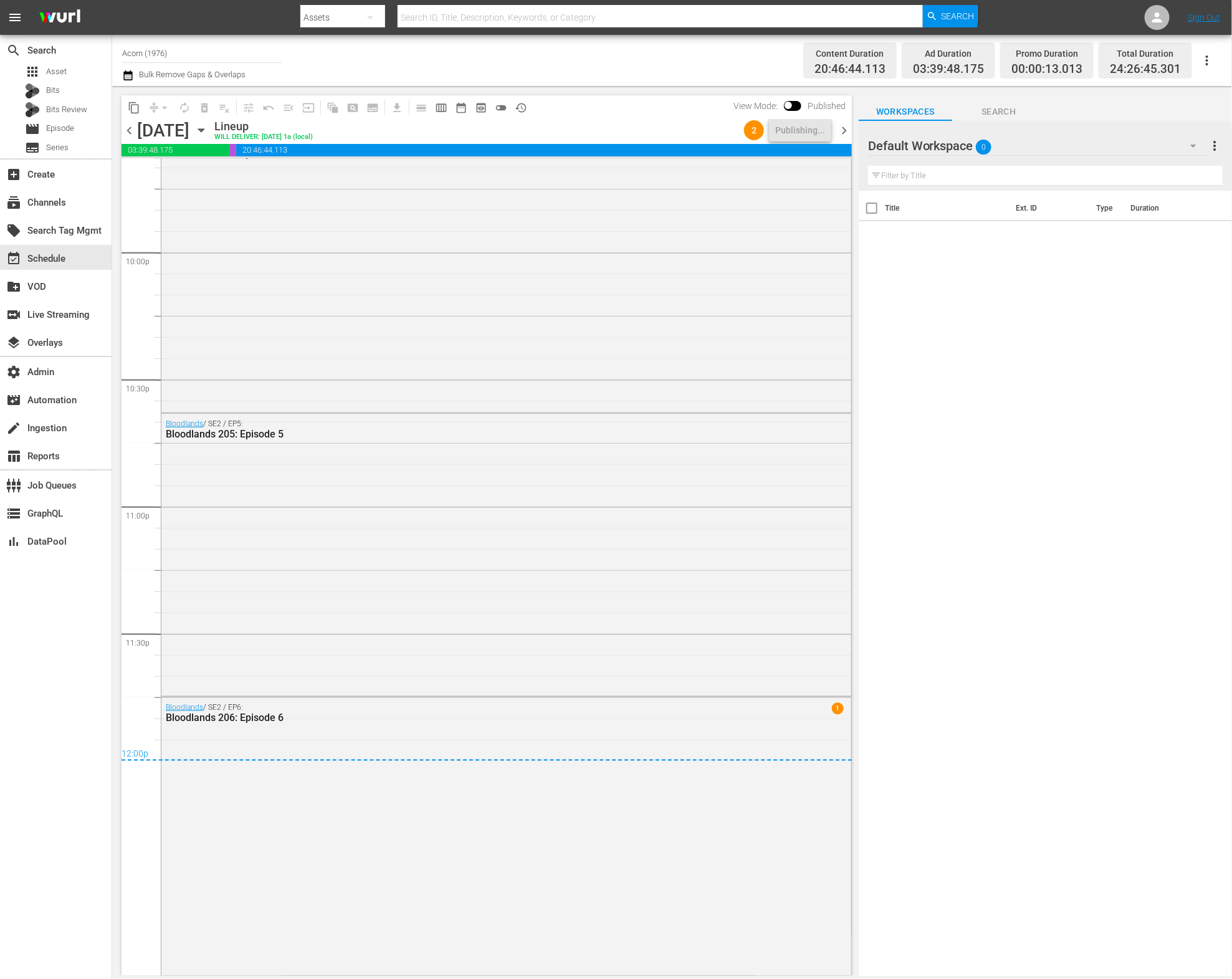
scroll to position [5124, 0]
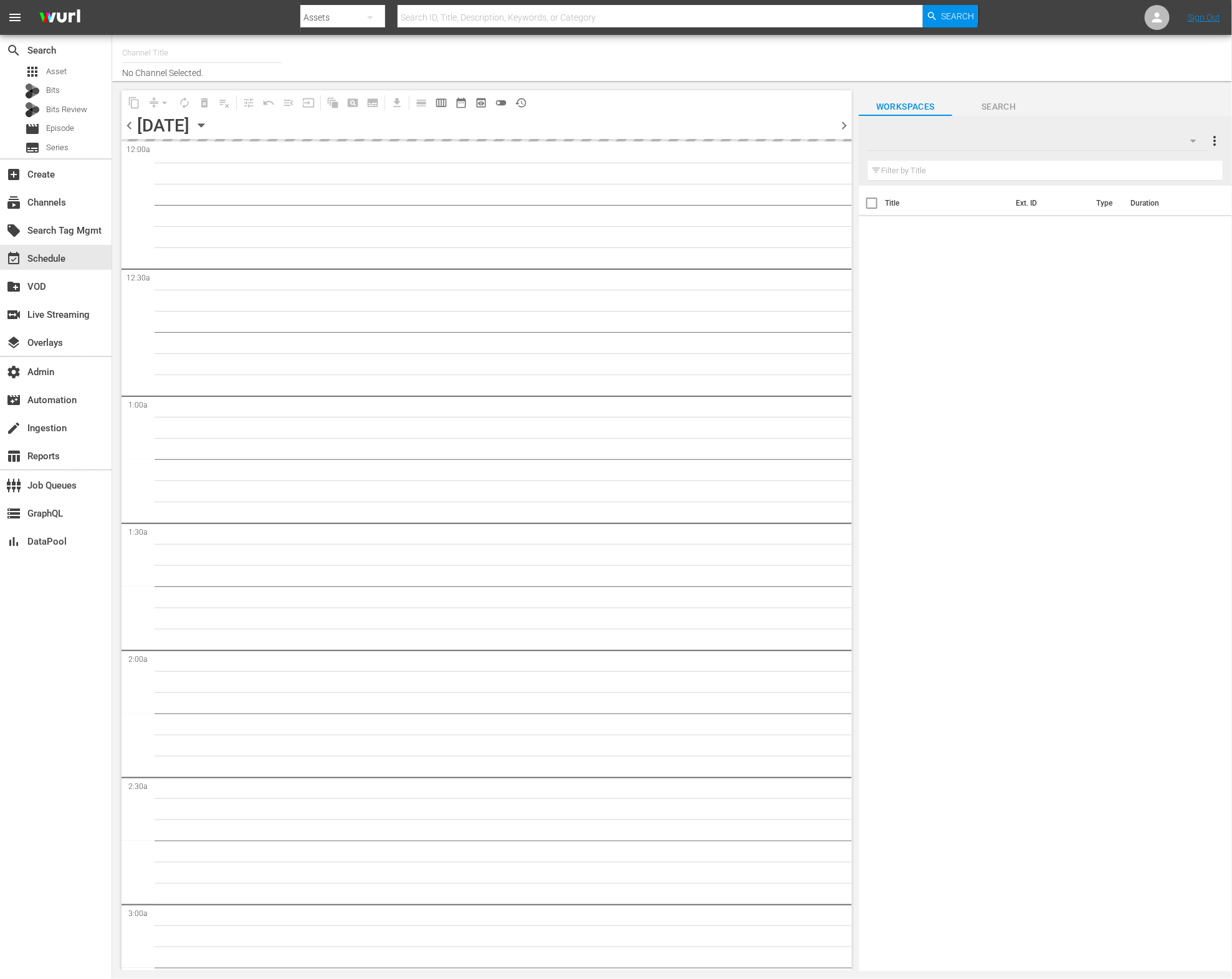
type input "Acorn (1976)"
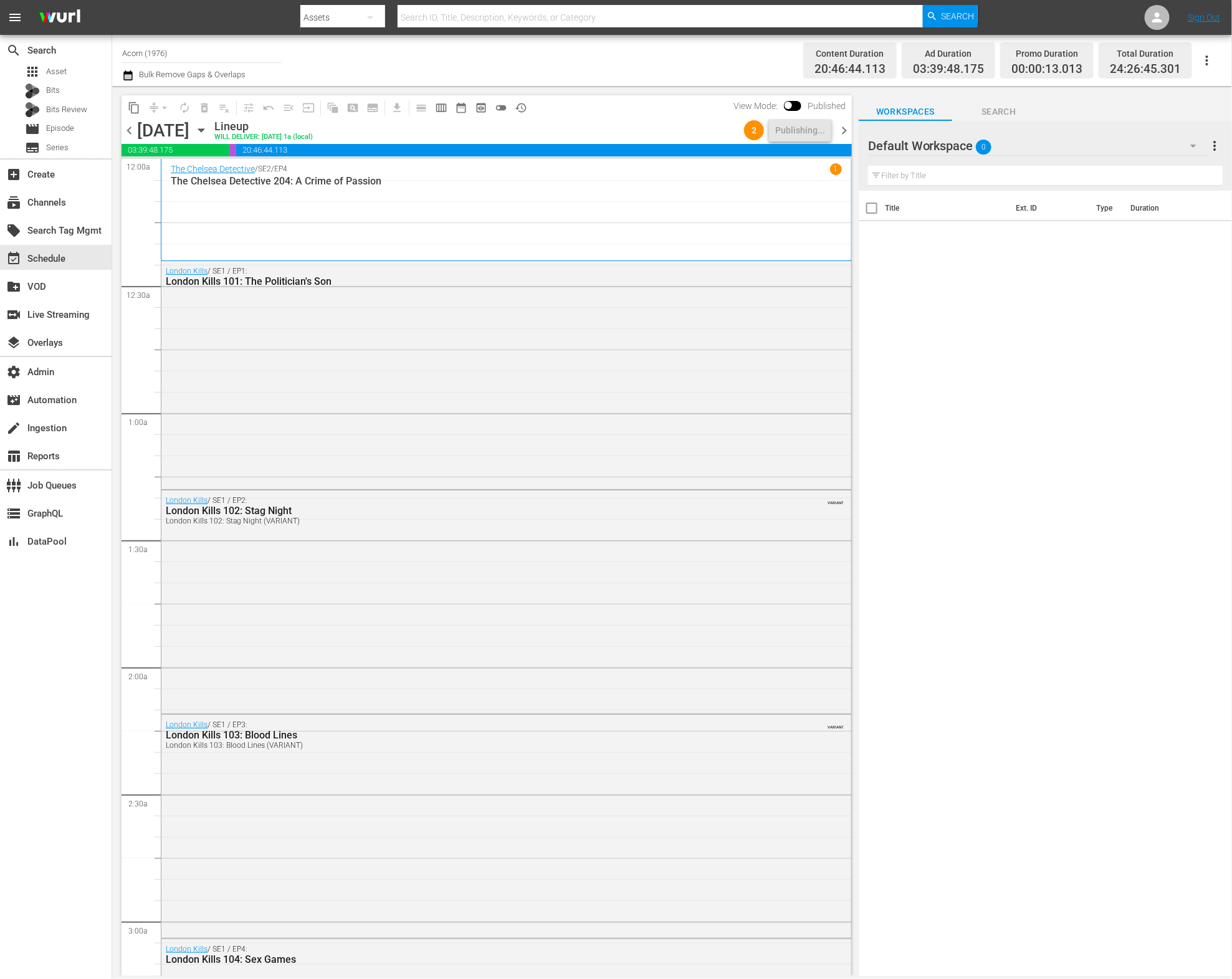
click at [130, 133] on span "chevron_left" at bounding box center [129, 130] width 16 height 16
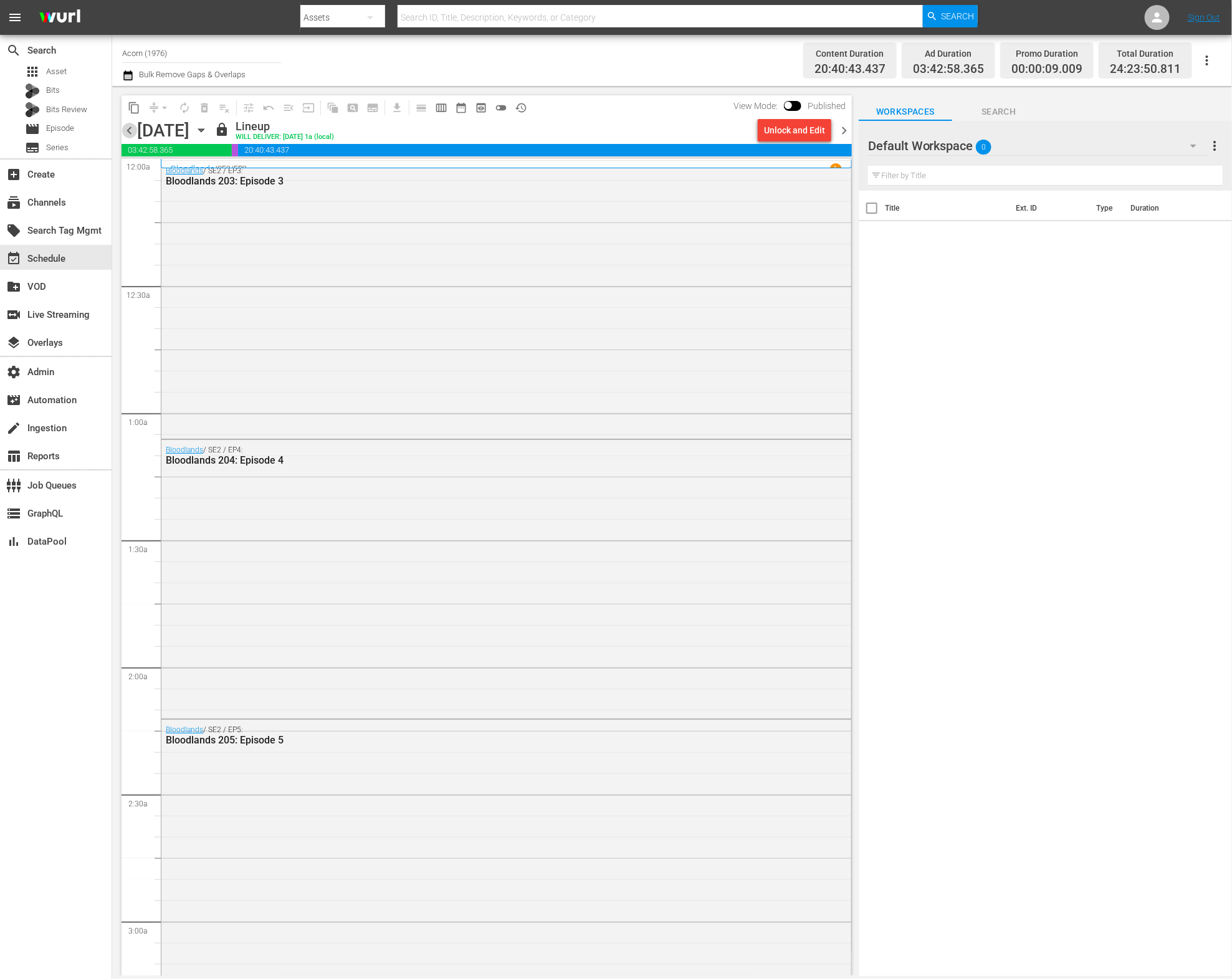
click at [130, 133] on span "chevron_left" at bounding box center [129, 130] width 16 height 16
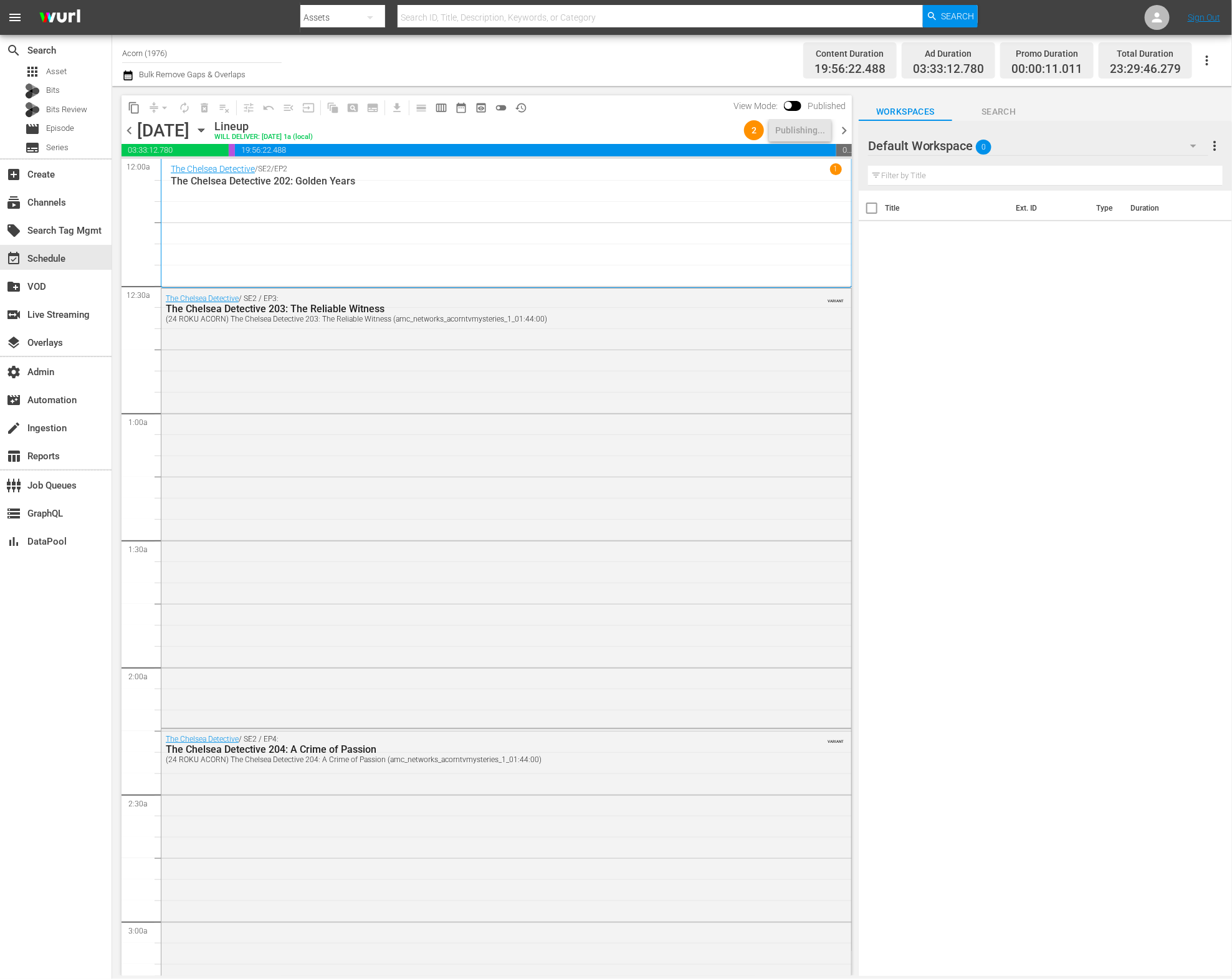
click at [135, 136] on span "chevron_left" at bounding box center [129, 130] width 16 height 16
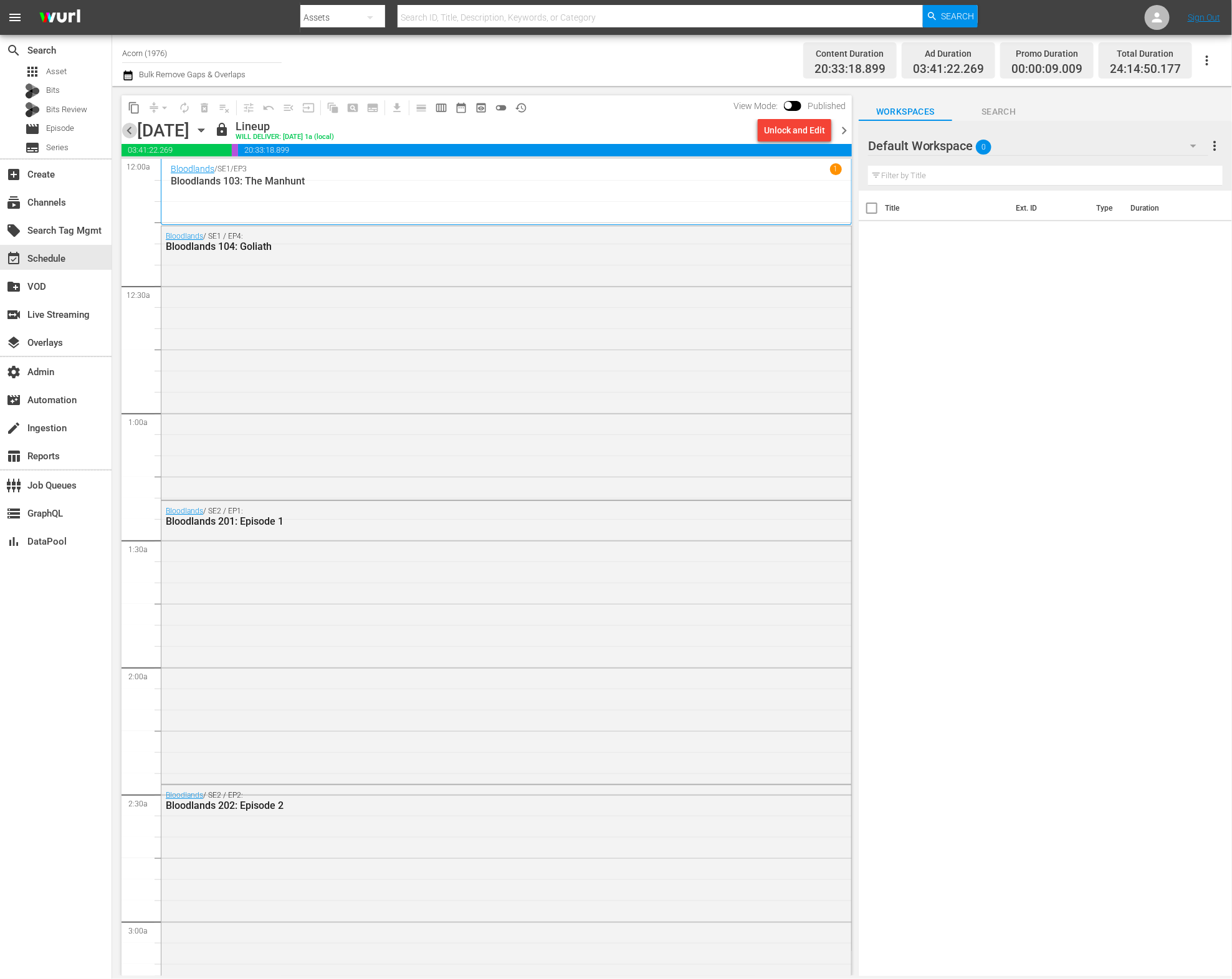
click at [135, 136] on span "chevron_left" at bounding box center [129, 130] width 16 height 16
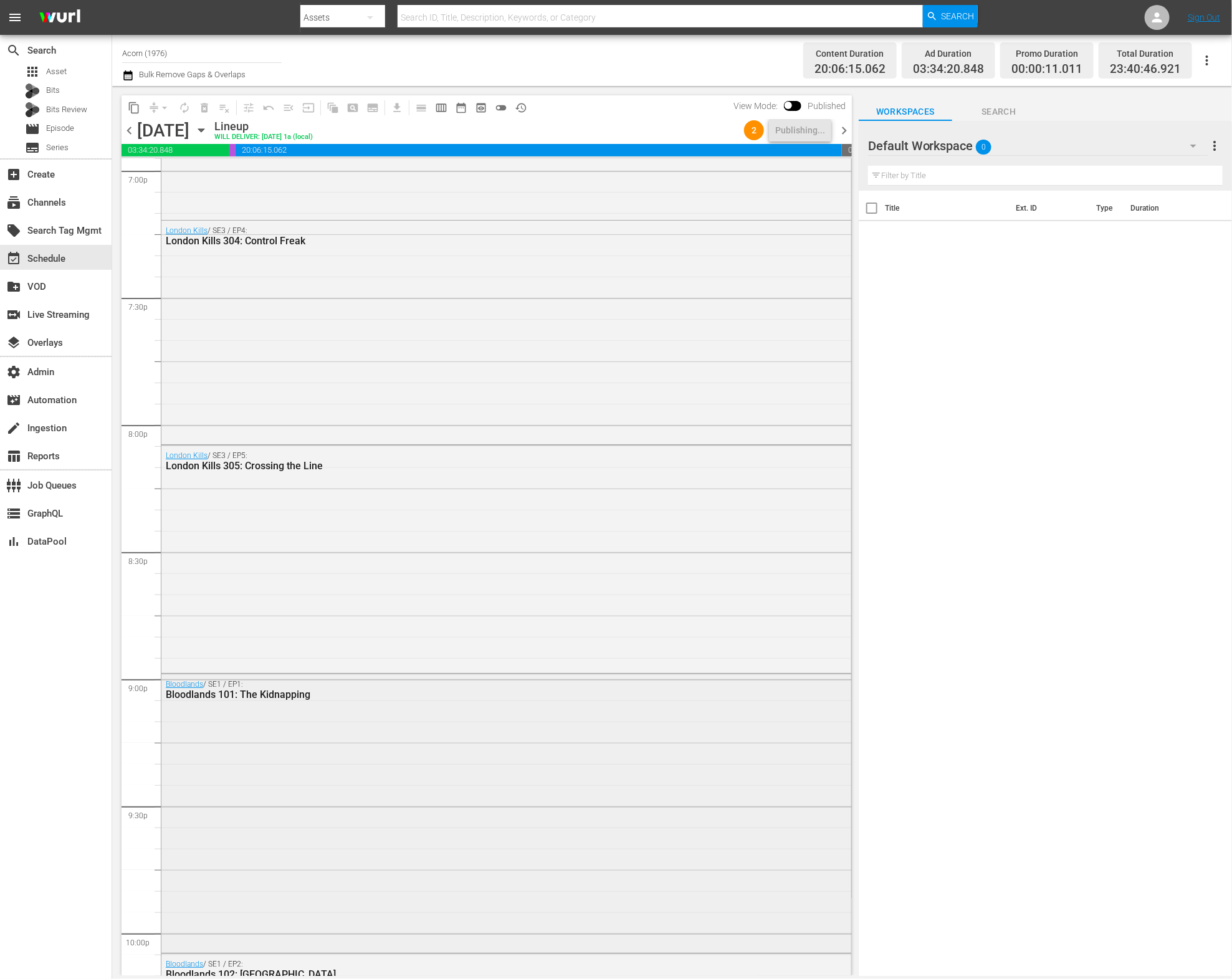
scroll to position [5349, 0]
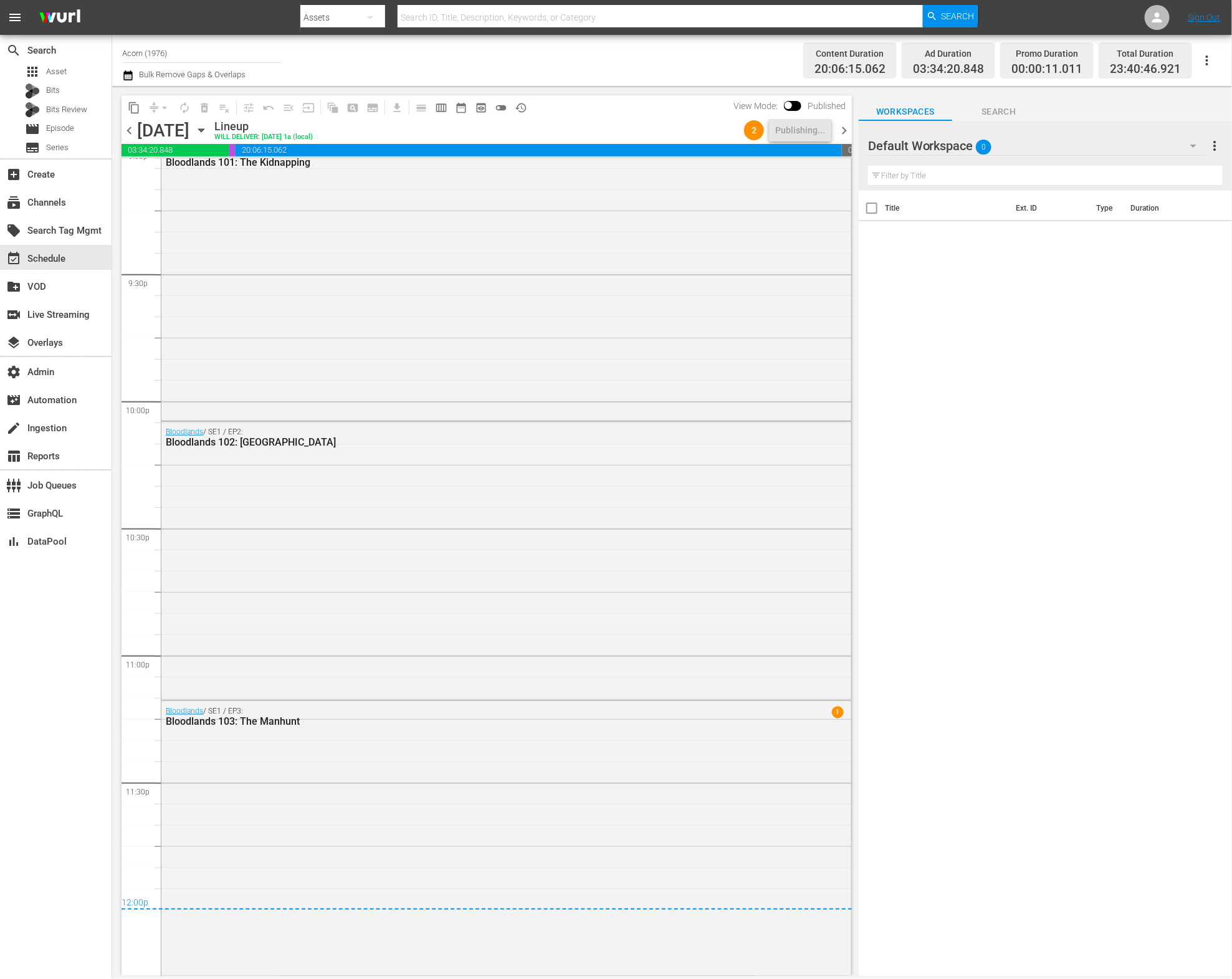
click at [134, 130] on span "chevron_left" at bounding box center [129, 130] width 16 height 16
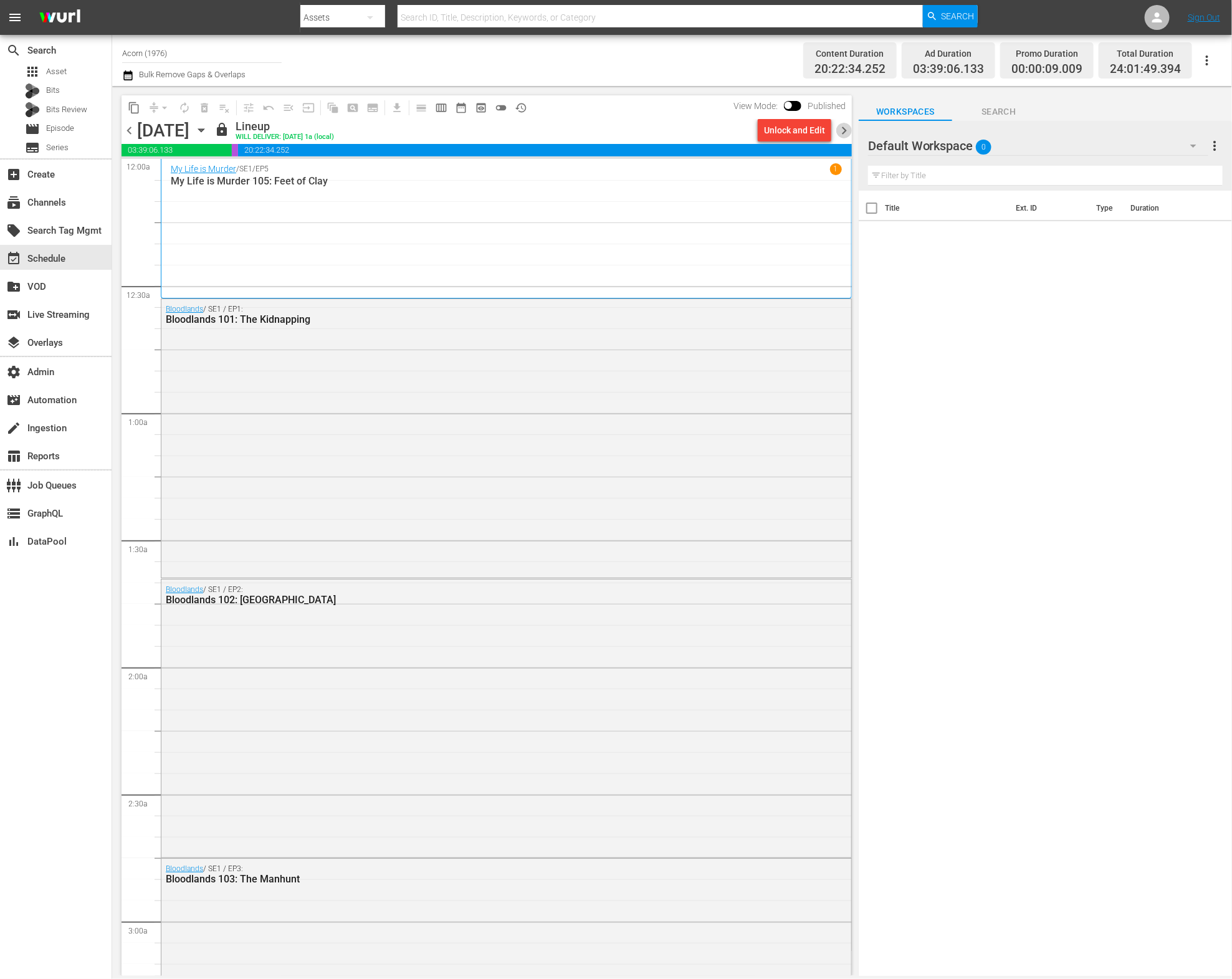
click at [843, 133] on span "chevron_right" at bounding box center [844, 130] width 16 height 16
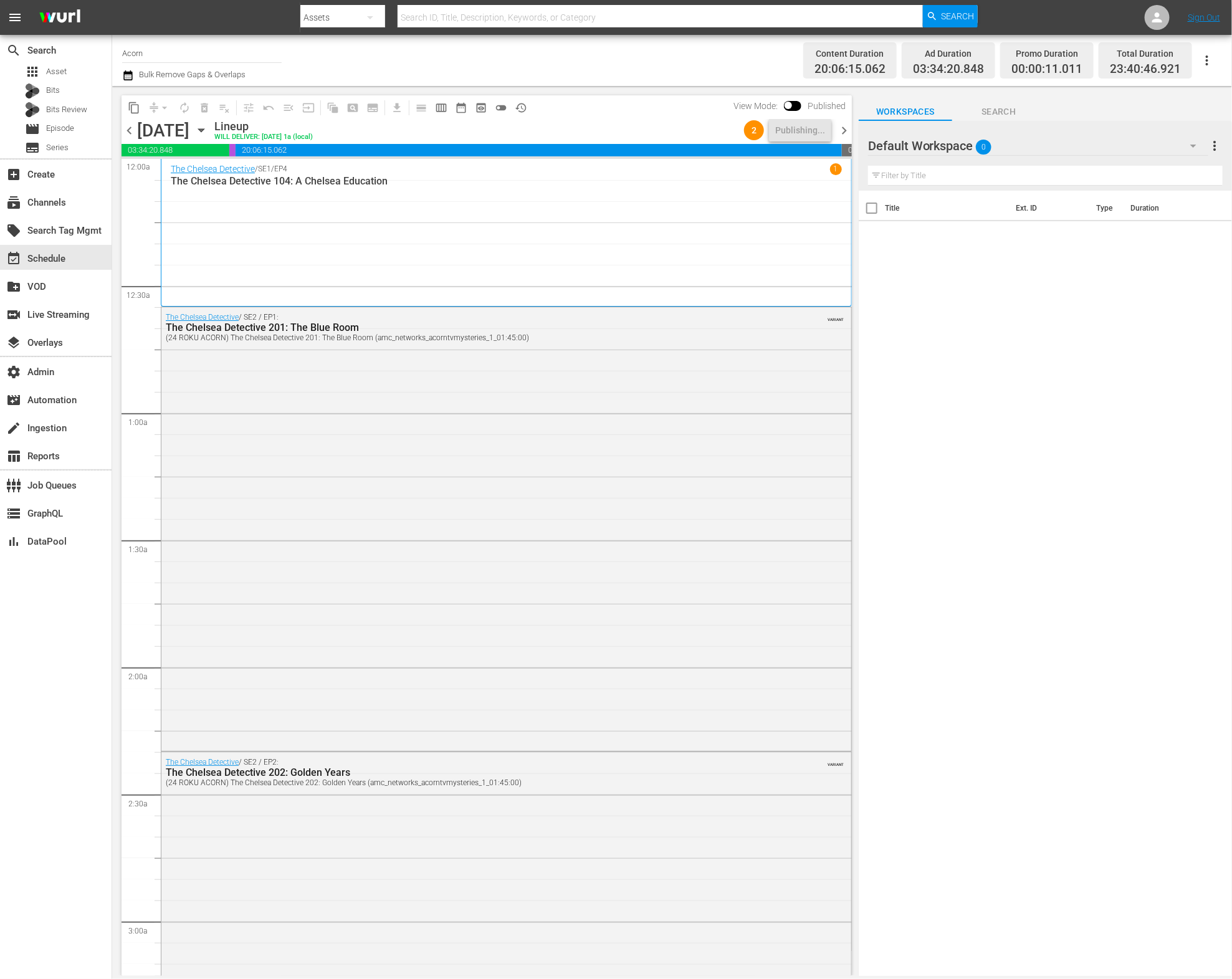
click at [846, 134] on span "chevron_right" at bounding box center [844, 130] width 16 height 16
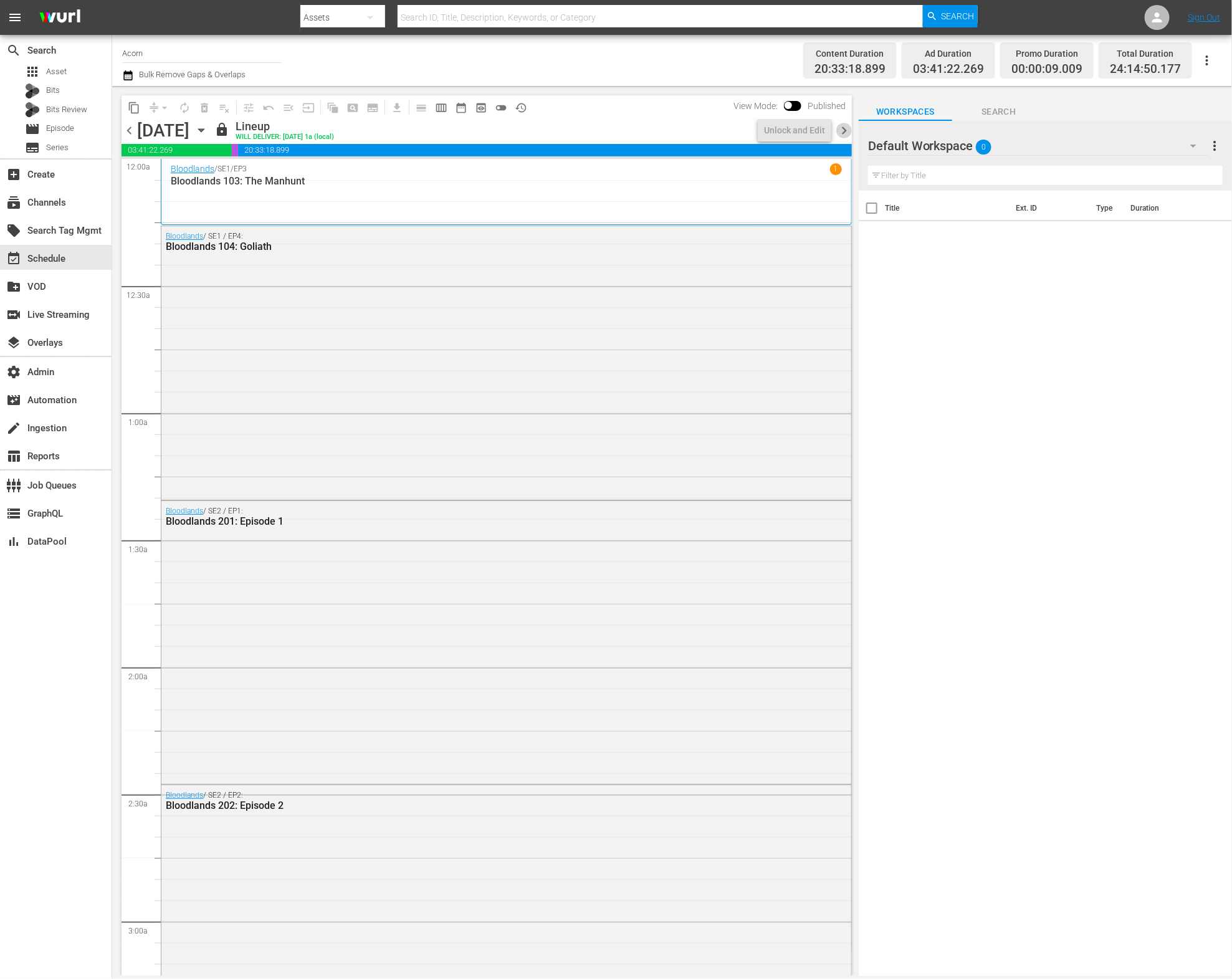
click at [846, 134] on span "chevron_right" at bounding box center [844, 130] width 16 height 16
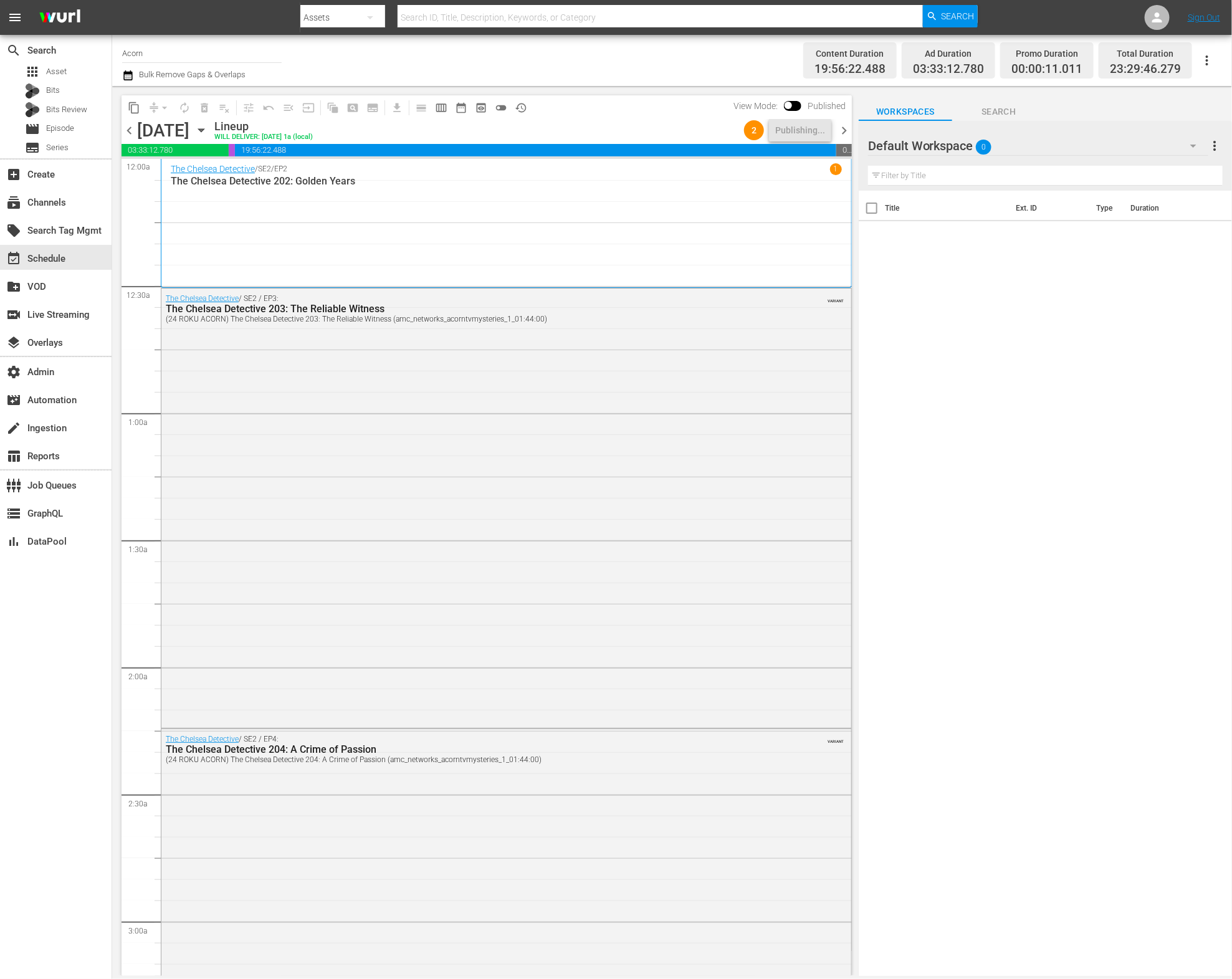
click at [843, 131] on span "chevron_right" at bounding box center [844, 130] width 16 height 16
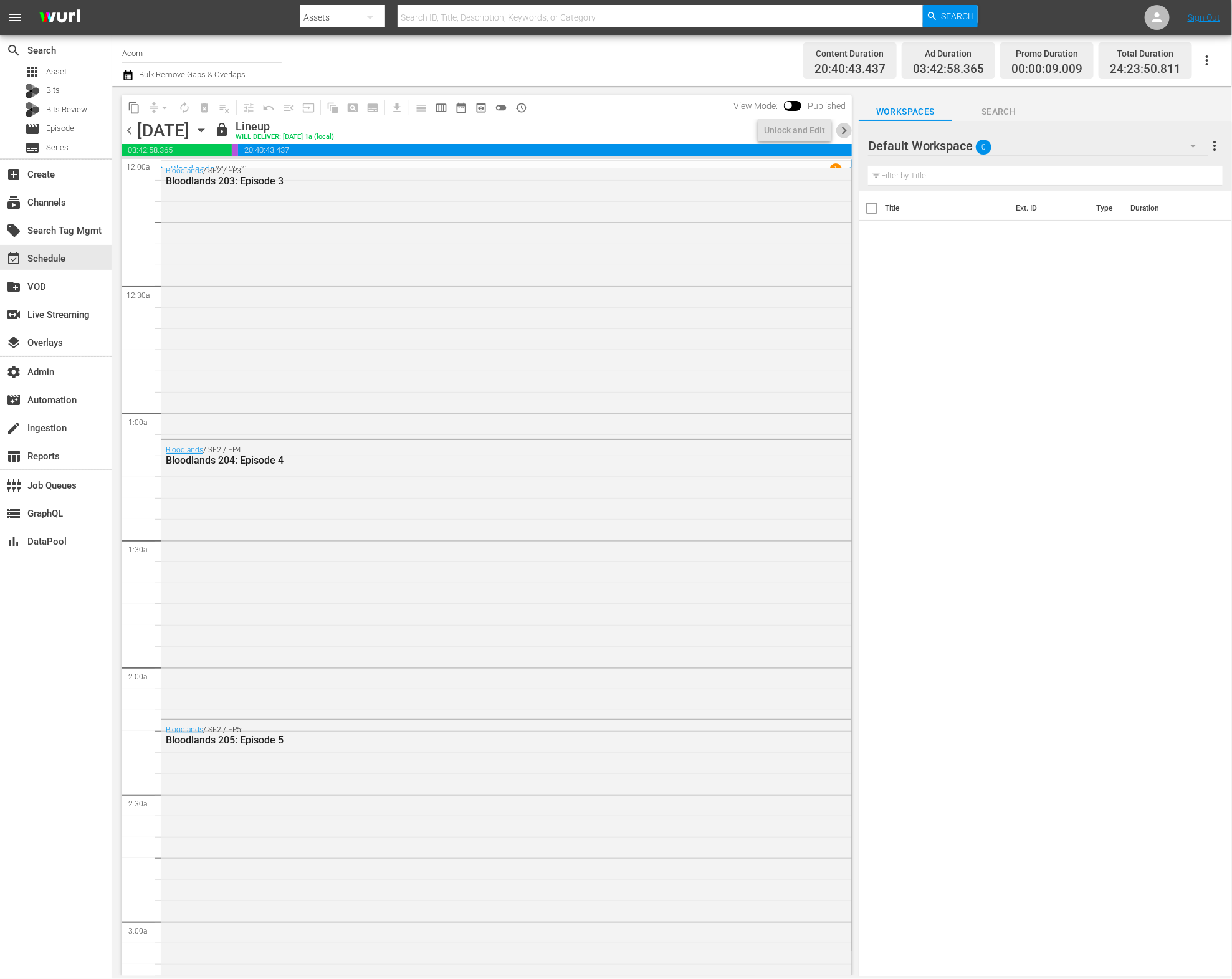
click at [843, 131] on span "chevron_right" at bounding box center [844, 130] width 16 height 16
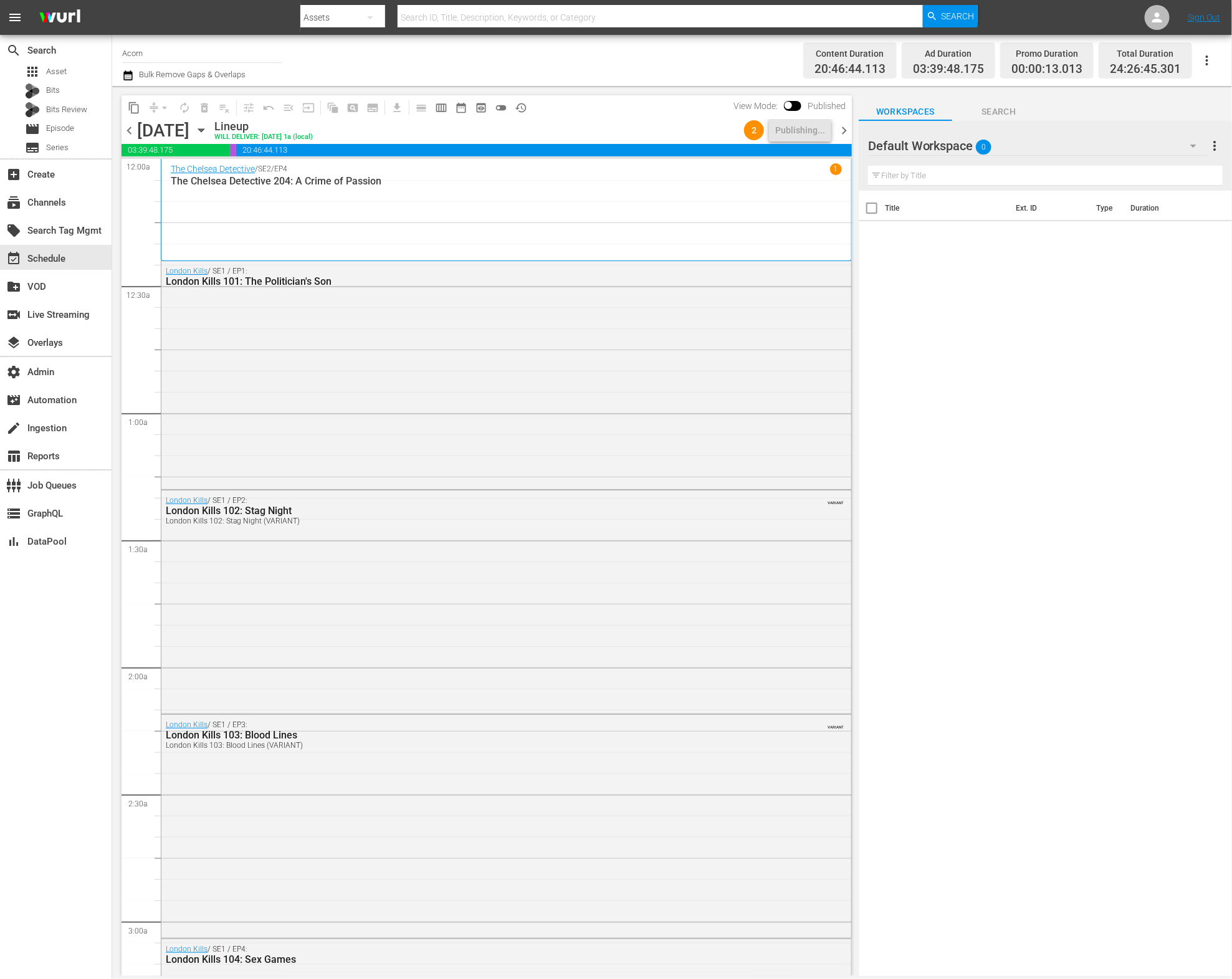
click at [843, 131] on span "chevron_right" at bounding box center [844, 130] width 16 height 16
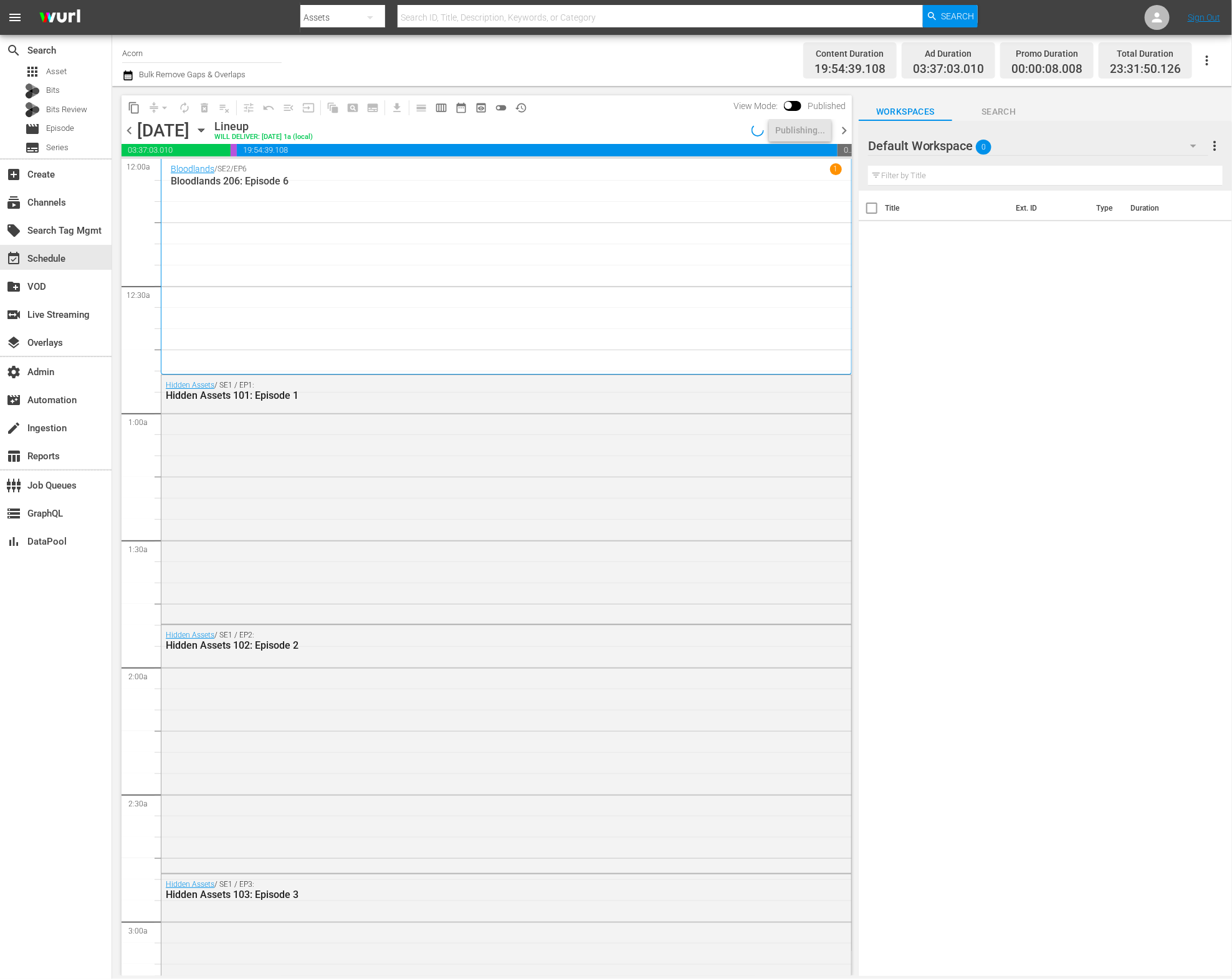
click at [843, 131] on span "chevron_right" at bounding box center [844, 130] width 16 height 16
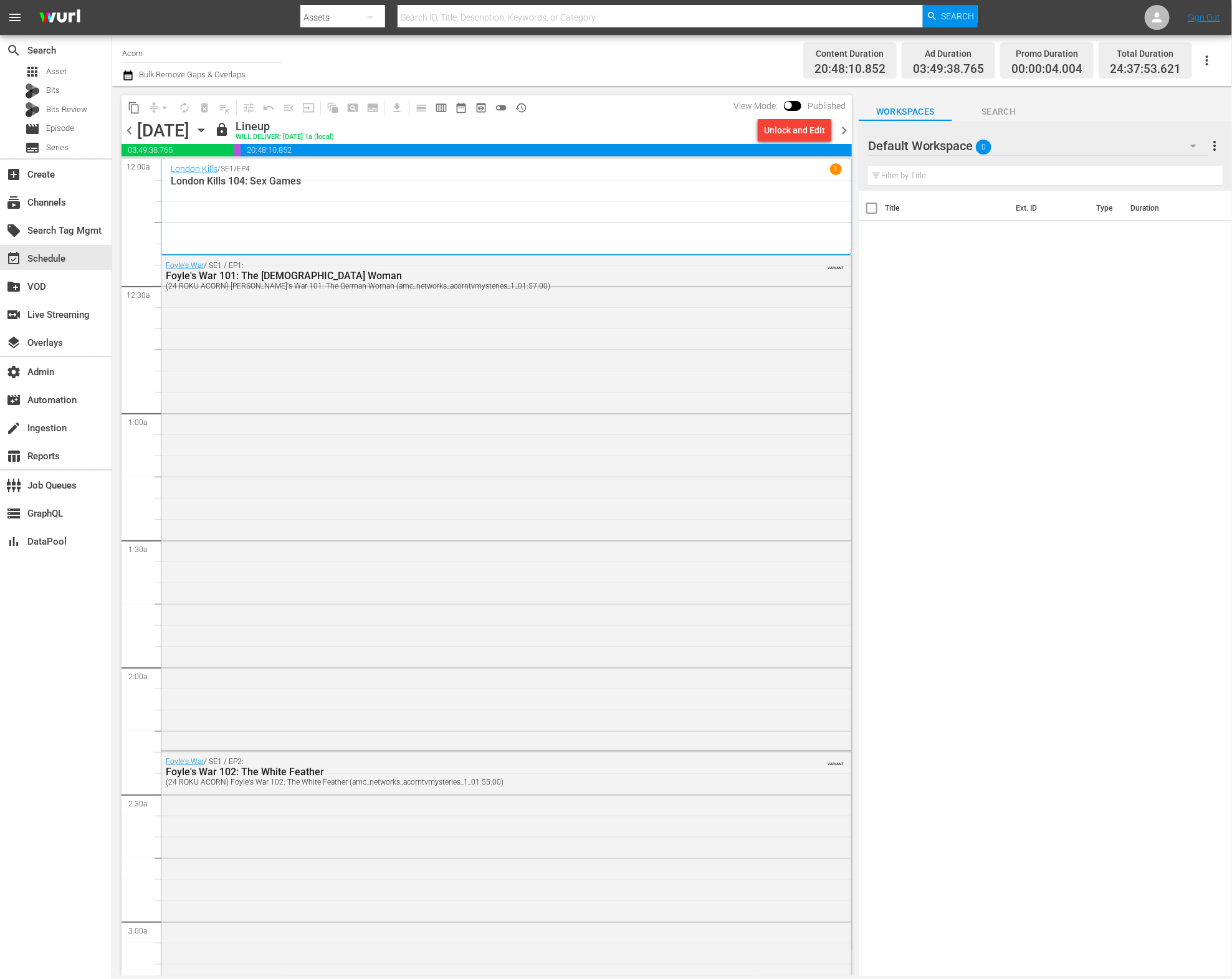
click at [844, 127] on span "chevron_right" at bounding box center [844, 130] width 16 height 16
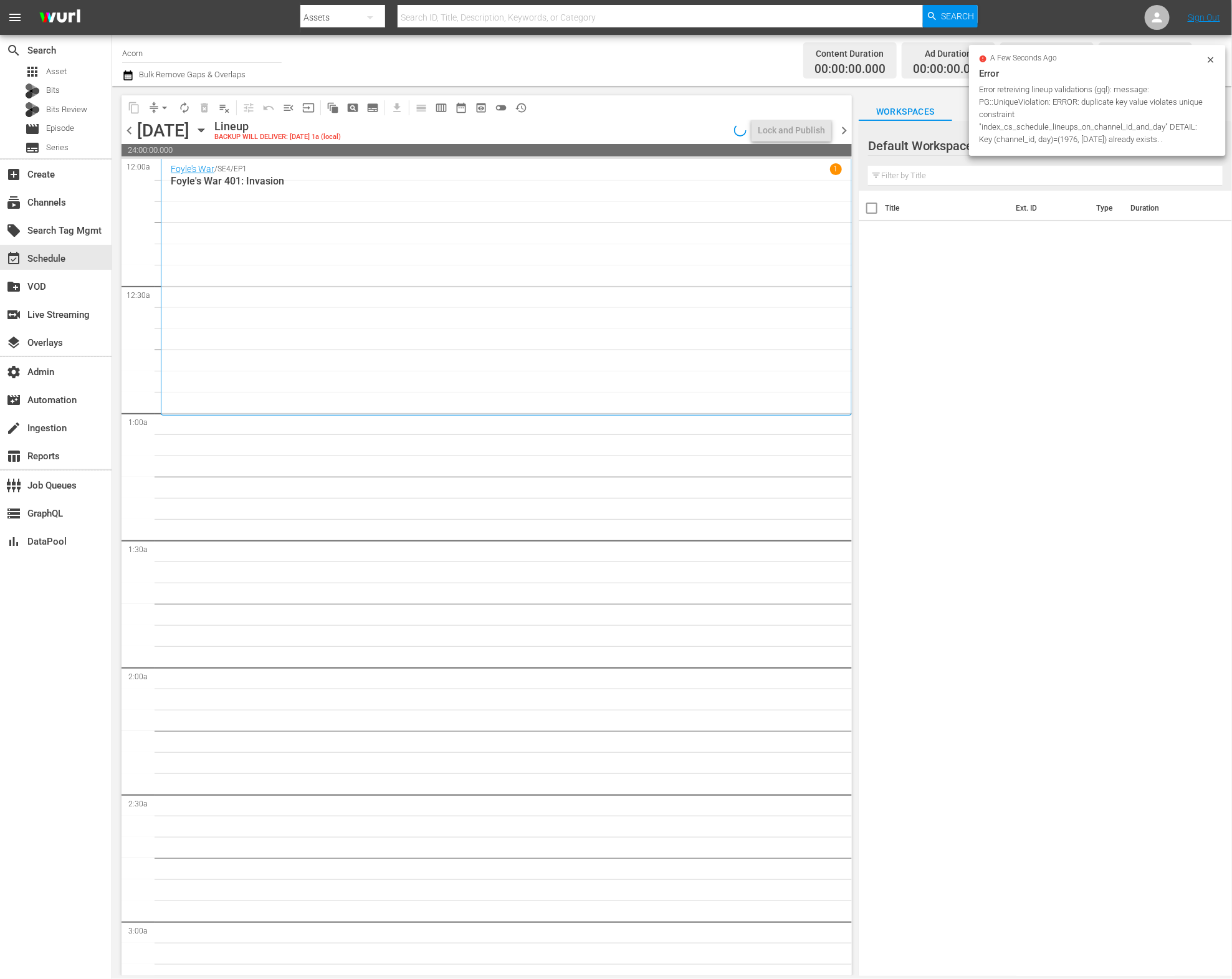
click at [839, 130] on span "chevron_right" at bounding box center [844, 130] width 16 height 16
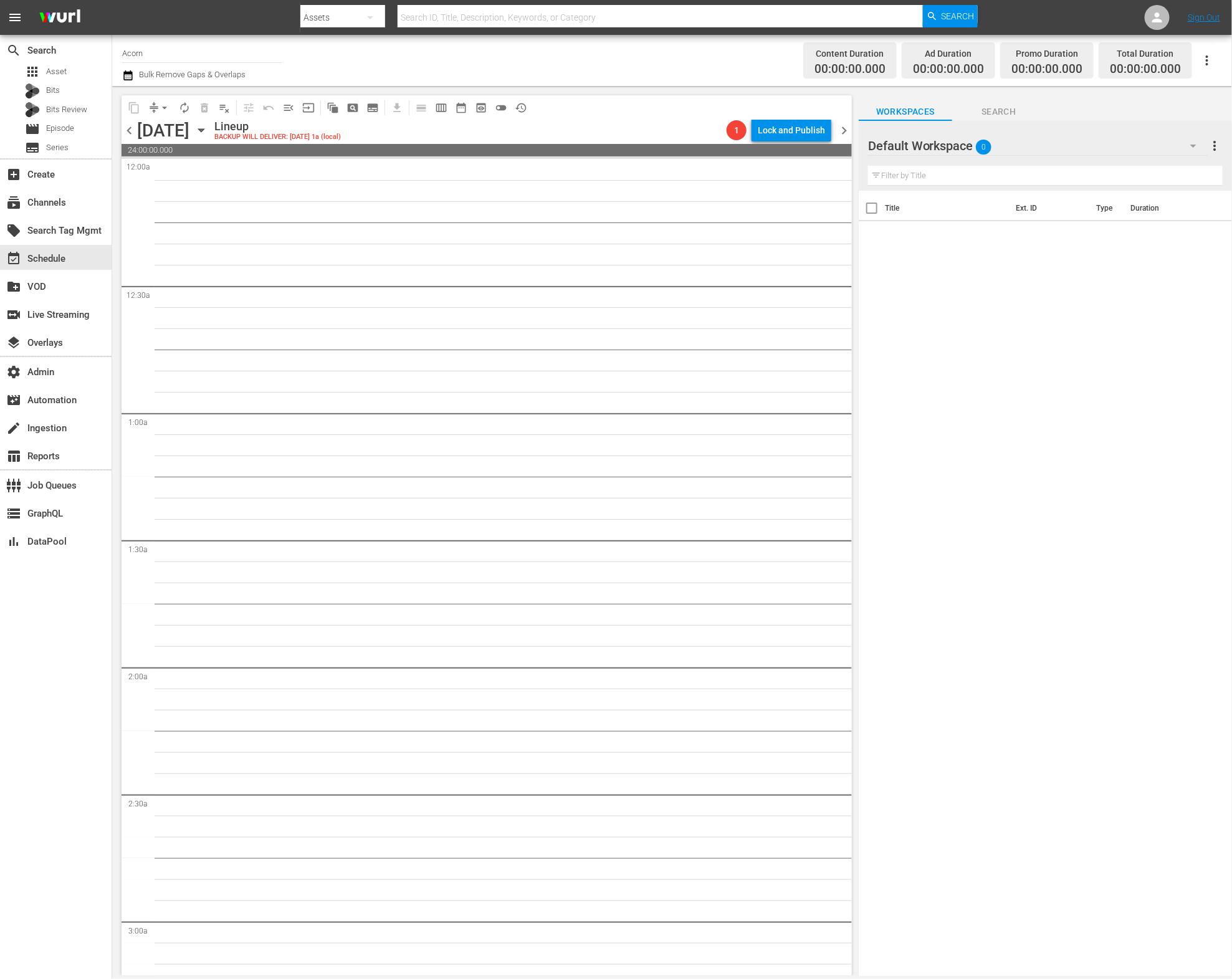
click at [131, 129] on span "chevron_left" at bounding box center [129, 130] width 16 height 16
click at [131, 130] on span "chevron_left" at bounding box center [129, 130] width 16 height 16
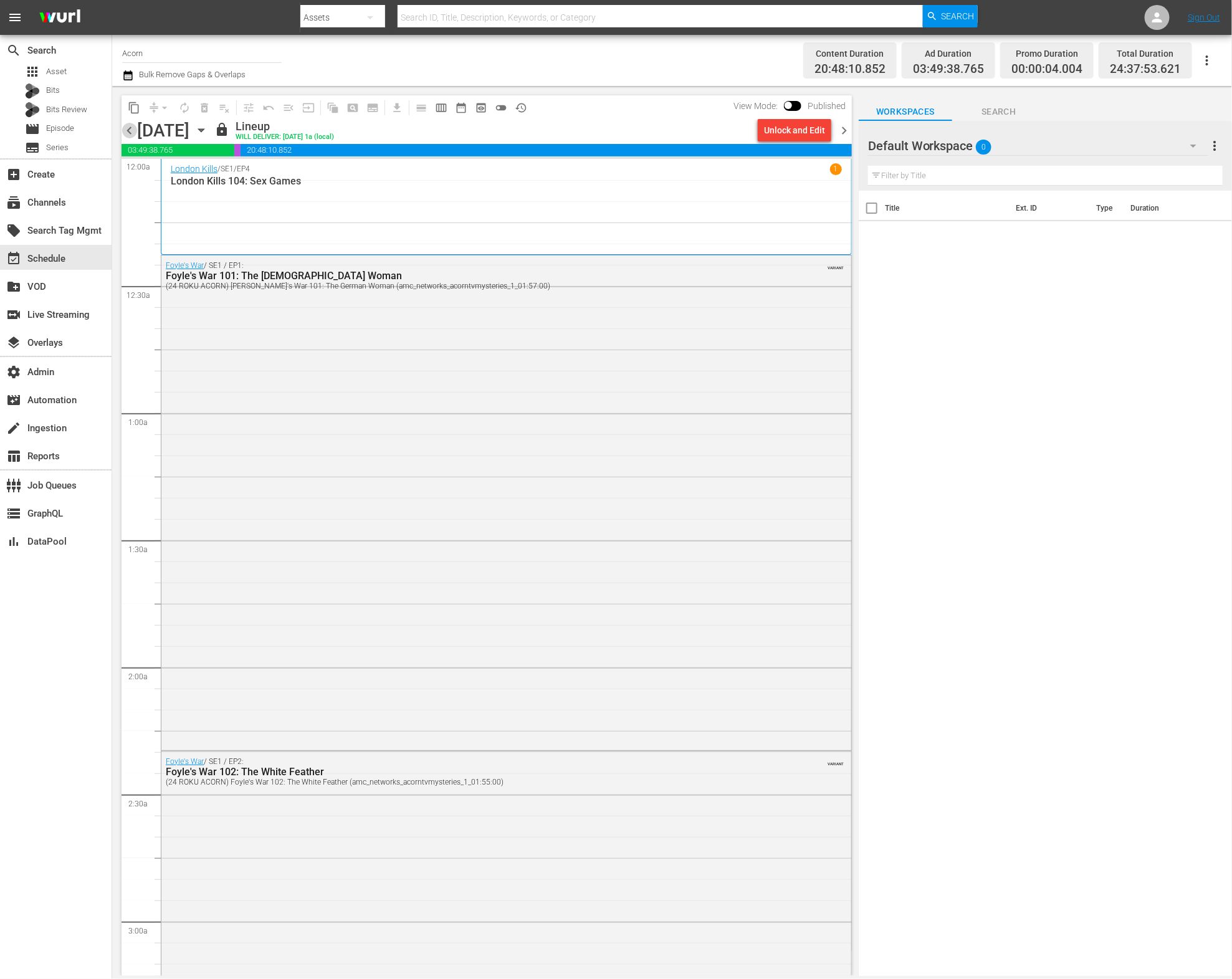
click at [131, 130] on span "chevron_left" at bounding box center [129, 130] width 16 height 16
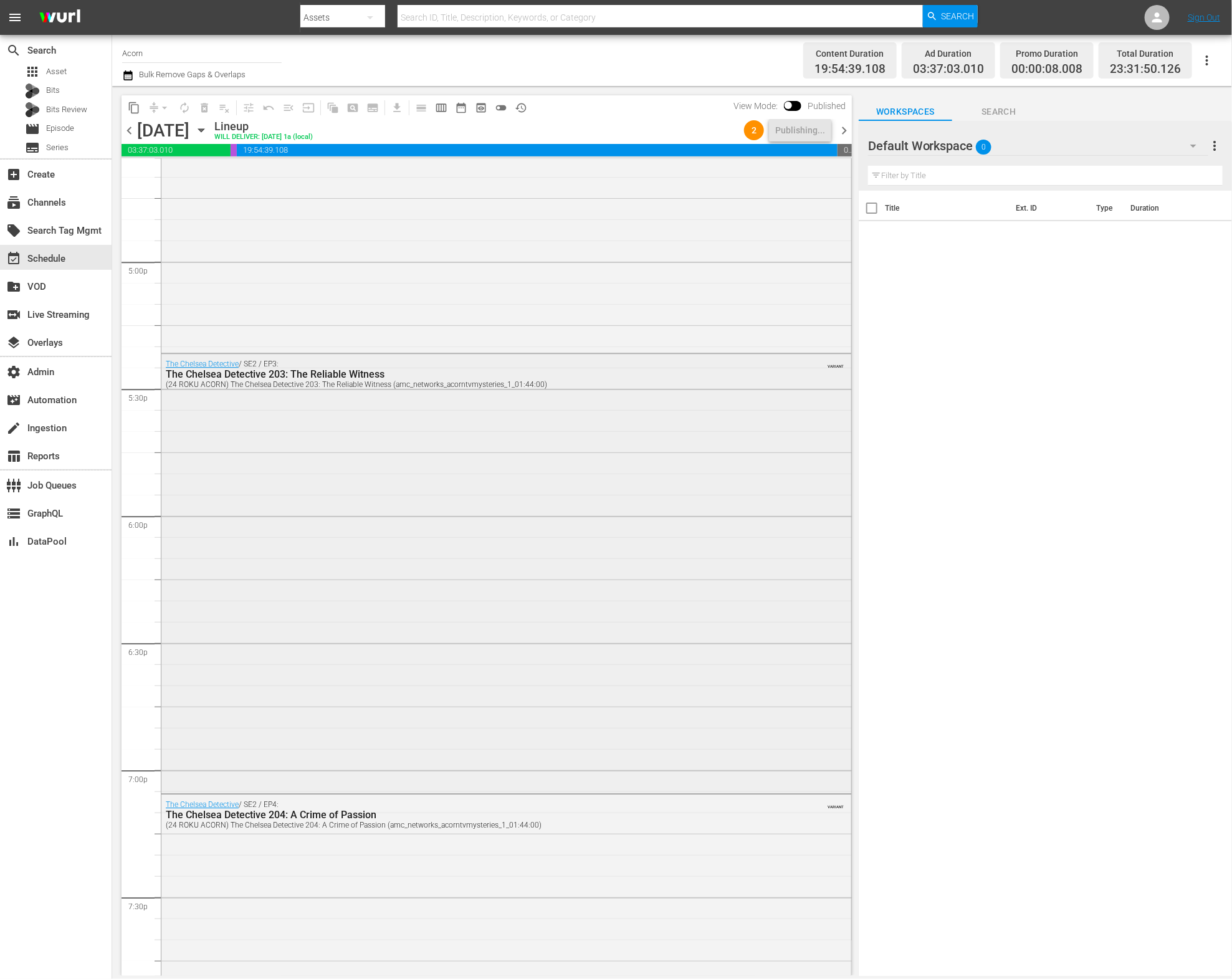
scroll to position [3599, 0]
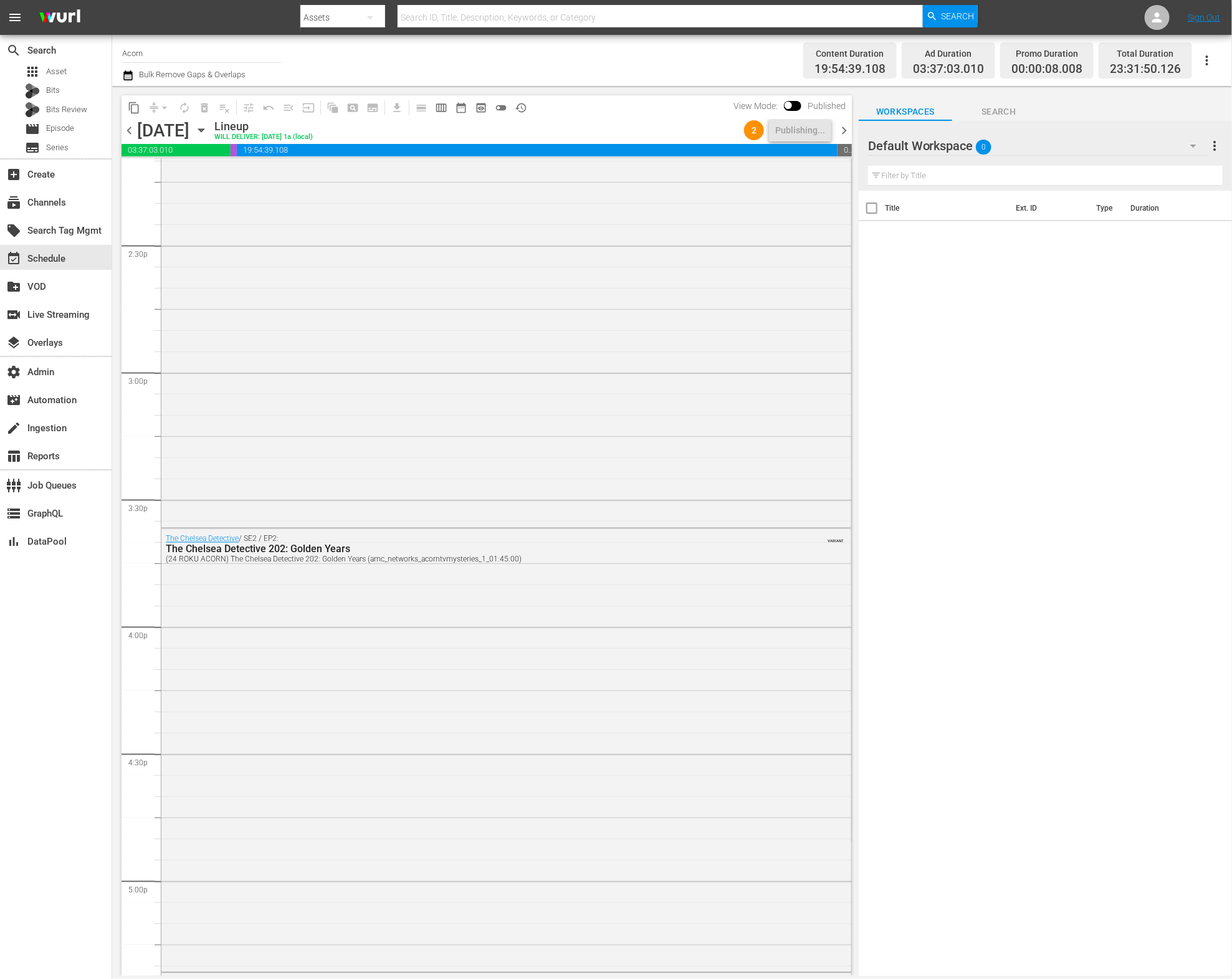
click at [135, 132] on span "chevron_left" at bounding box center [129, 130] width 16 height 16
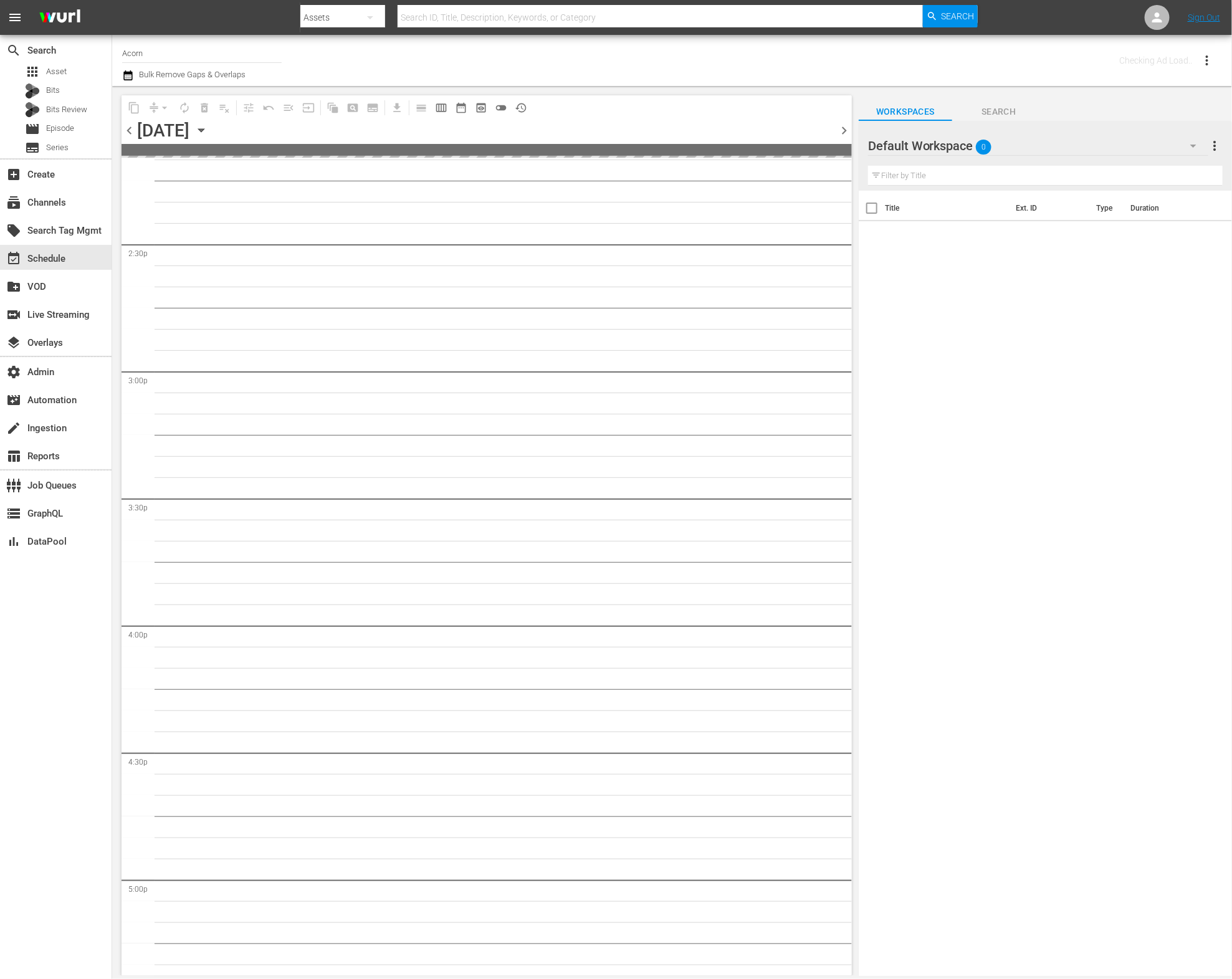
scroll to position [3705, 0]
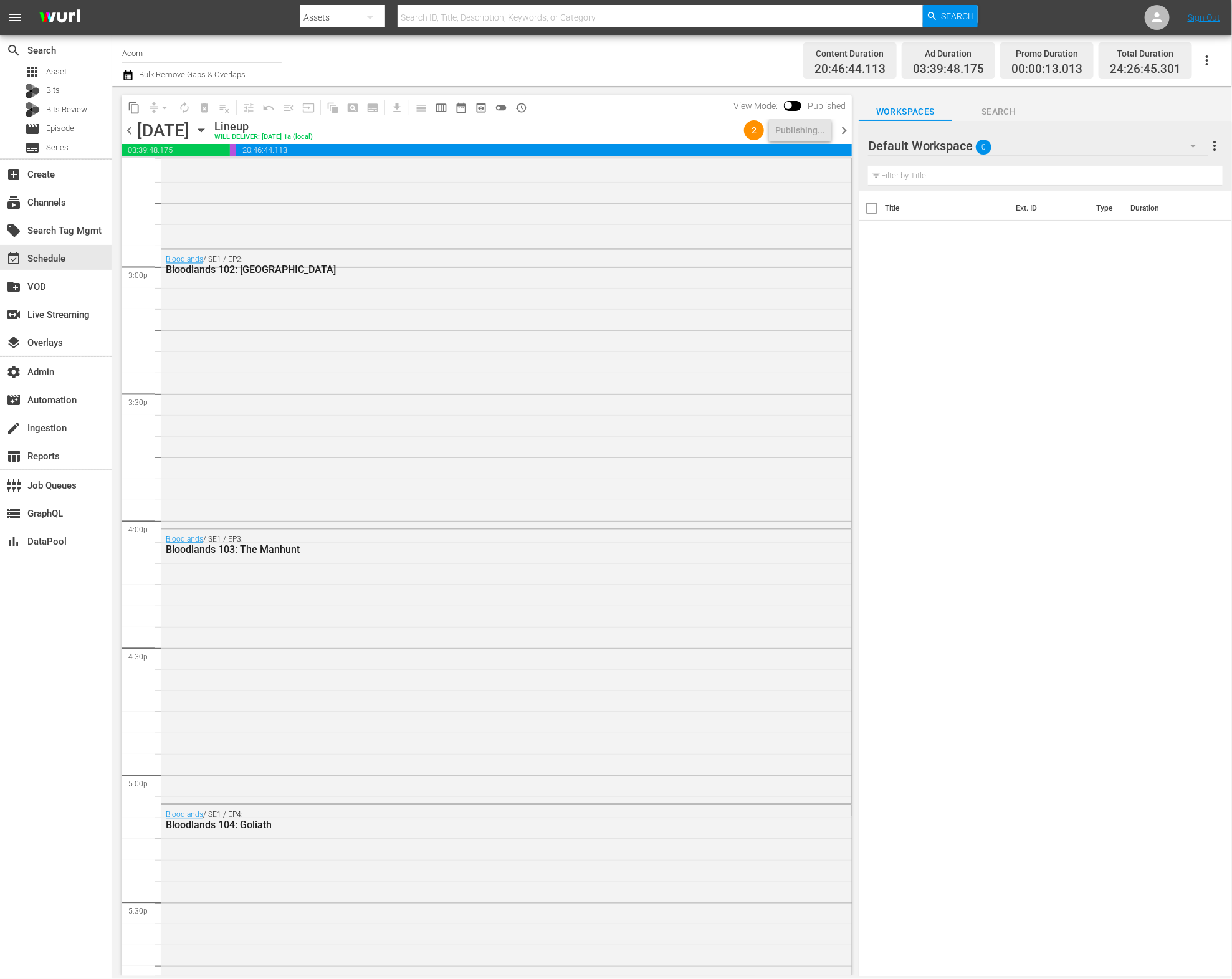
click at [131, 129] on span "chevron_left" at bounding box center [129, 130] width 16 height 16
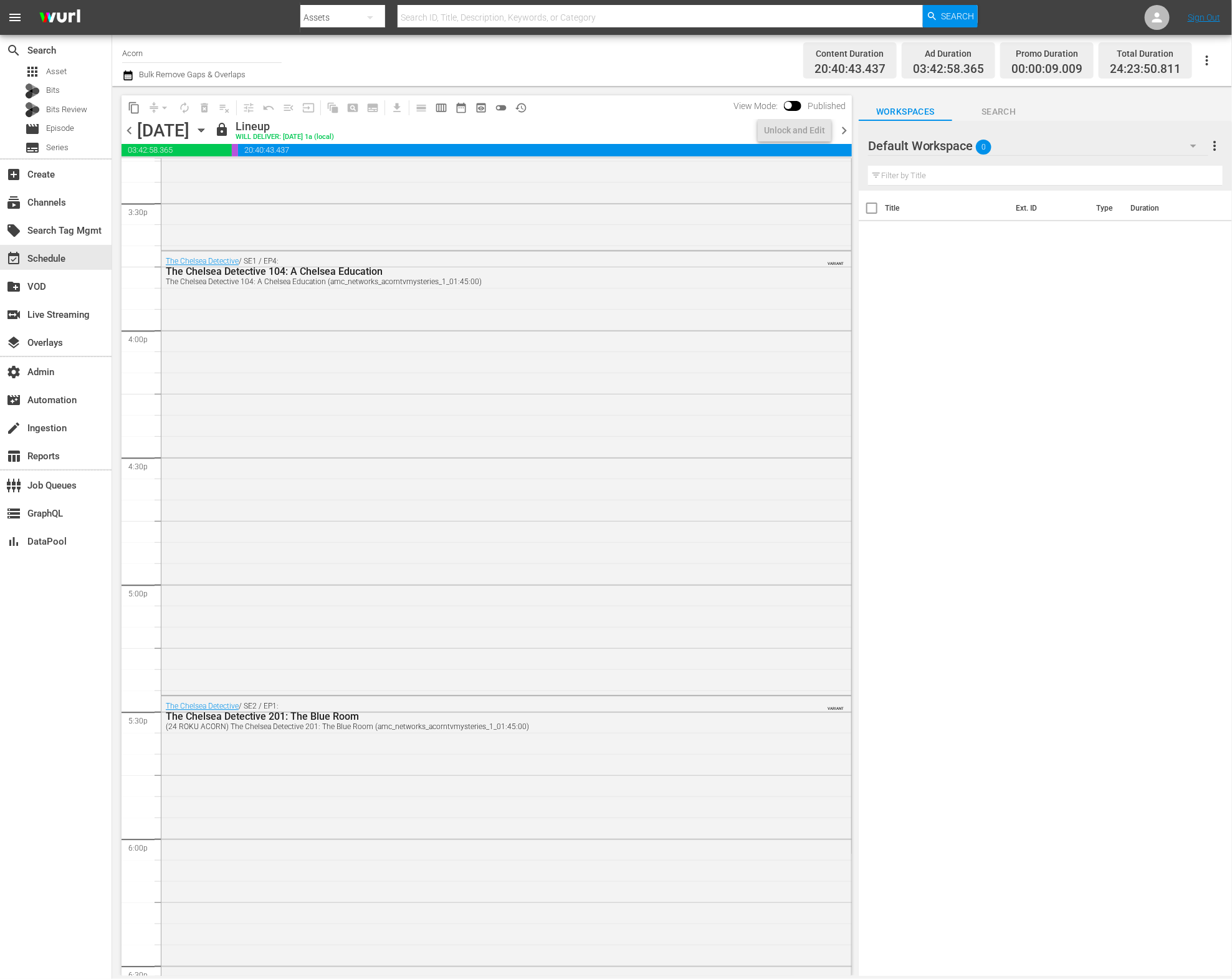
scroll to position [3768, 0]
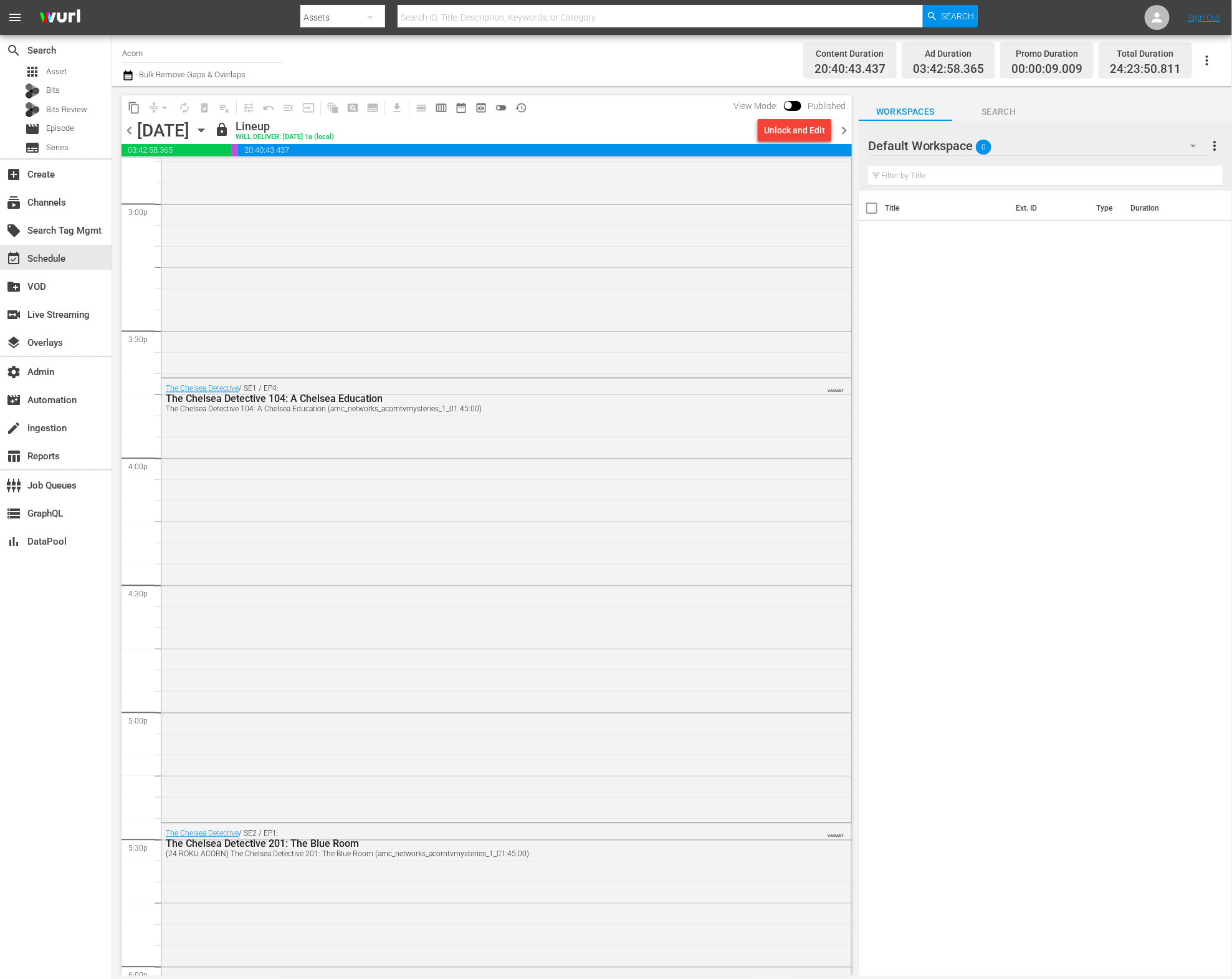
click at [134, 130] on span "chevron_left" at bounding box center [129, 130] width 16 height 16
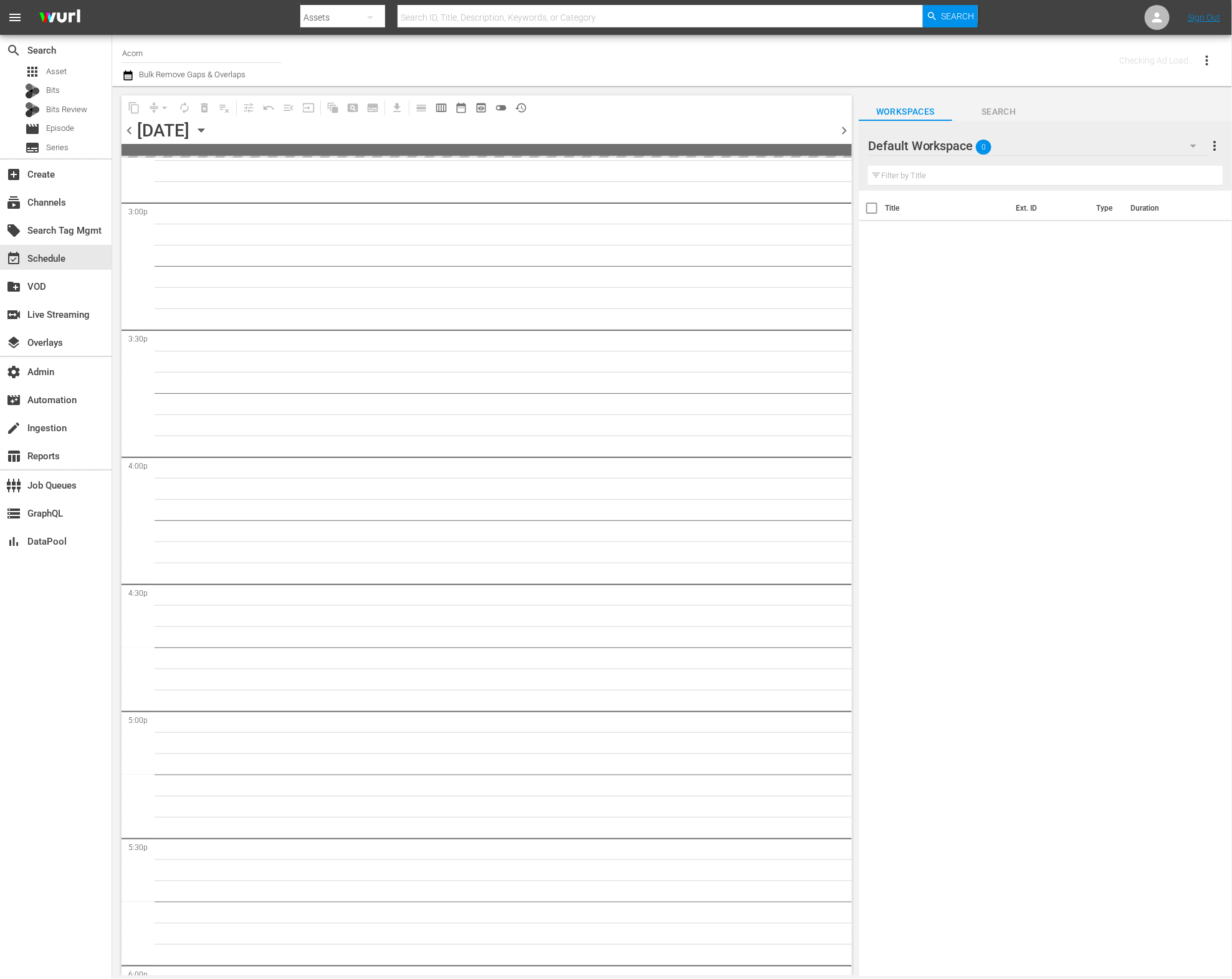
scroll to position [3895, 0]
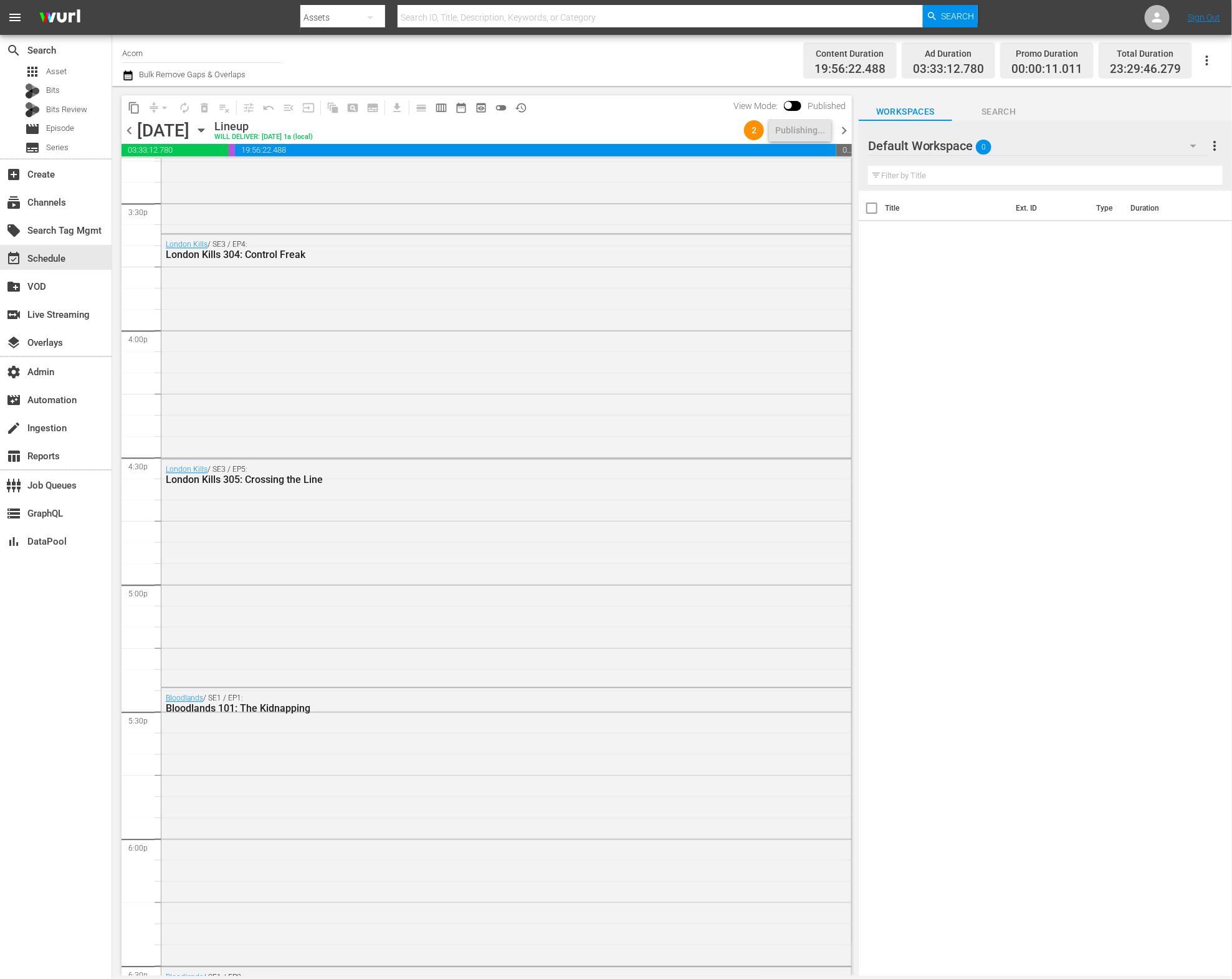
scroll to position [4085, 0]
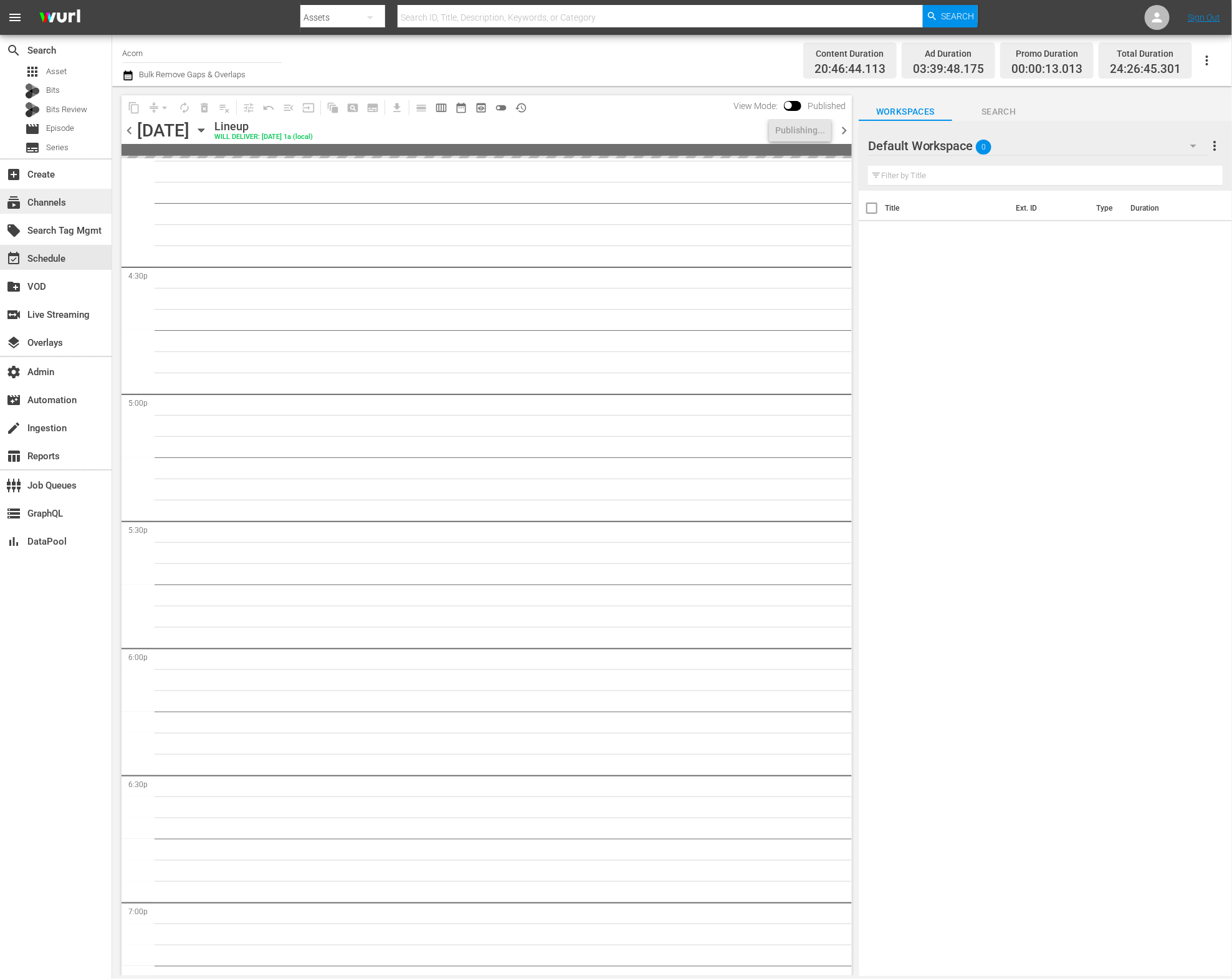
click at [64, 202] on div "subscriptions Channels" at bounding box center [34, 200] width 70 height 11
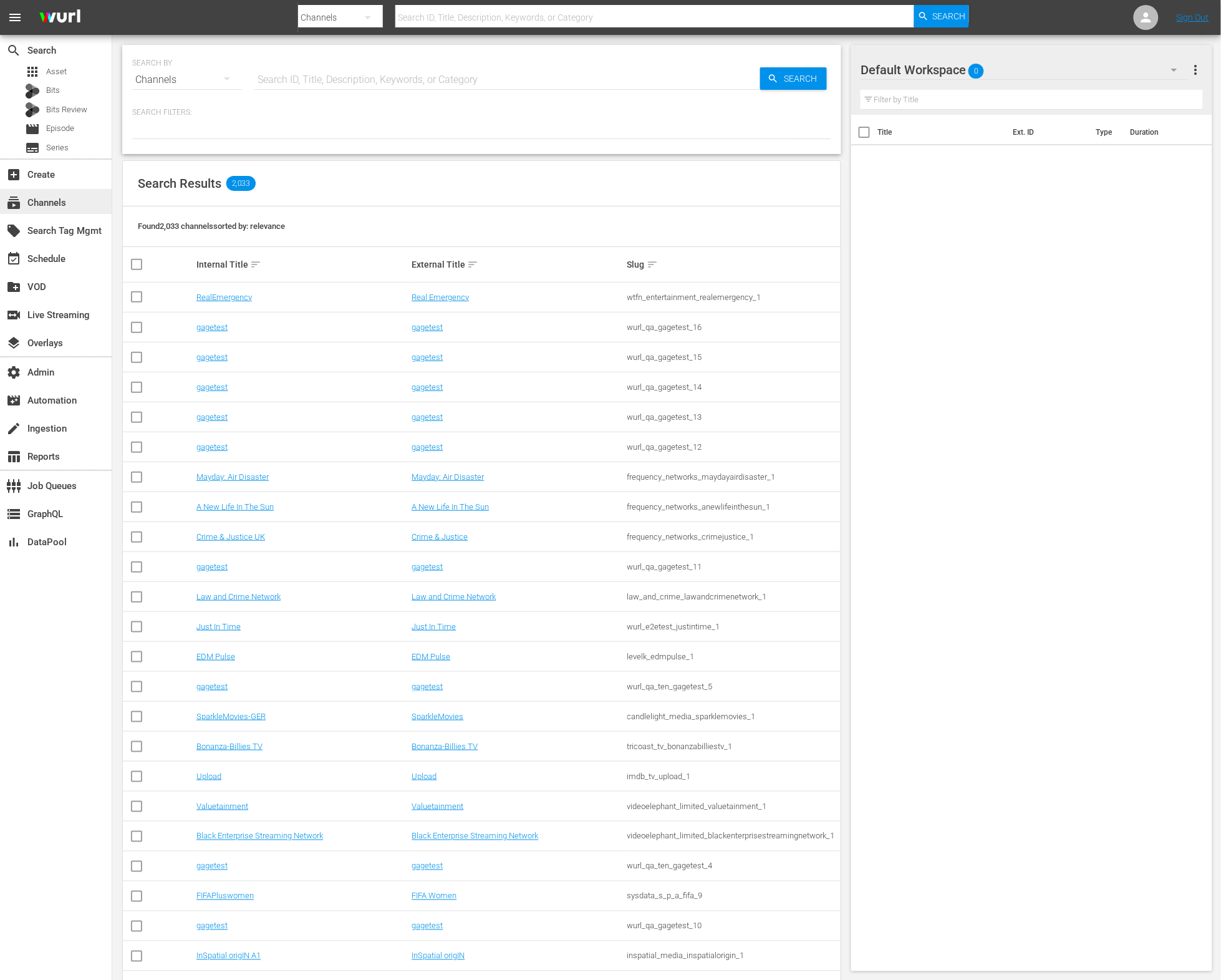
click at [57, 201] on div "subscriptions Channels" at bounding box center [35, 200] width 70 height 11
click at [335, 80] on input "text" at bounding box center [507, 80] width 506 height 30
type input "acorn"
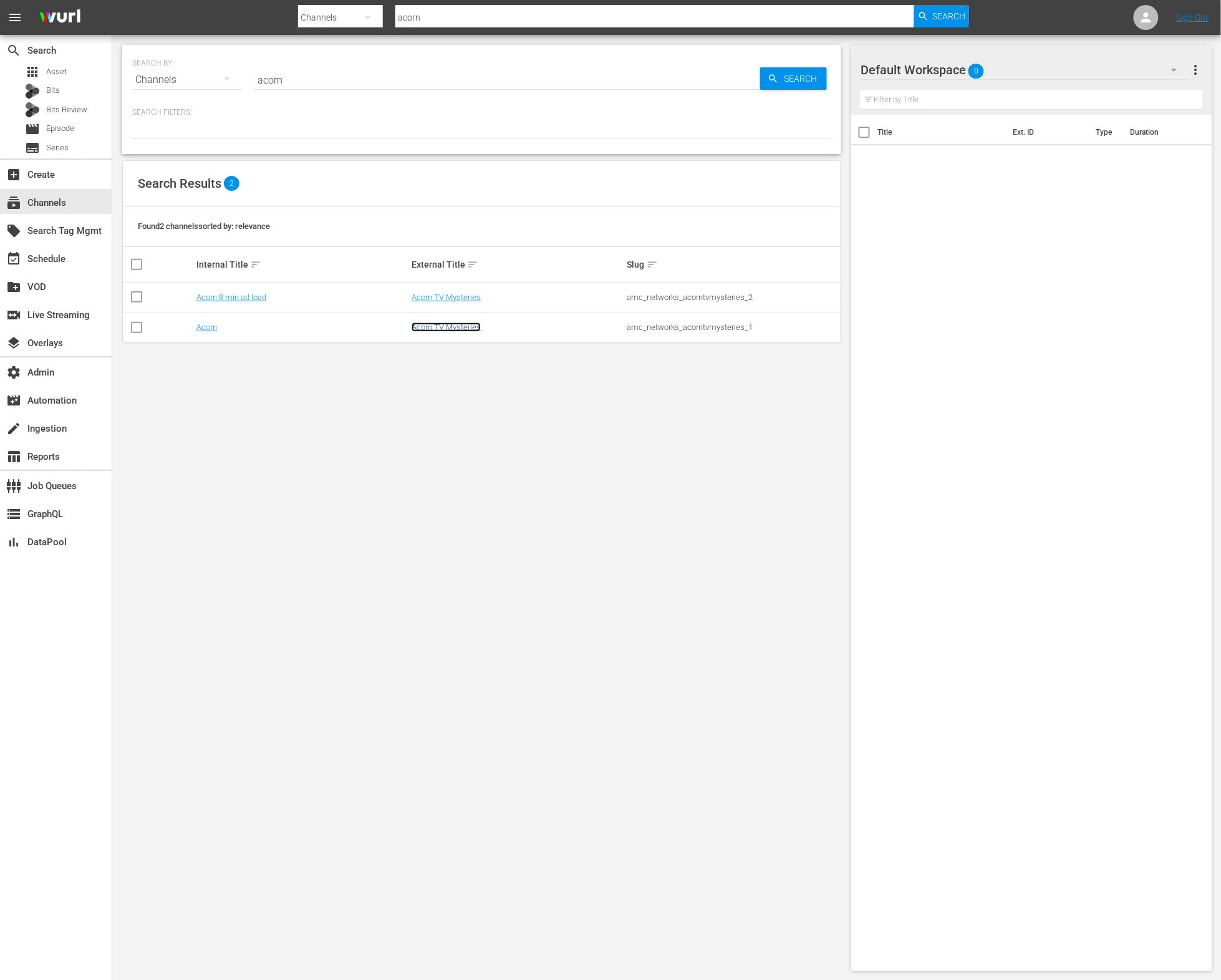
click at [449, 329] on link "Acorn TV Mysteries" at bounding box center [446, 327] width 69 height 9
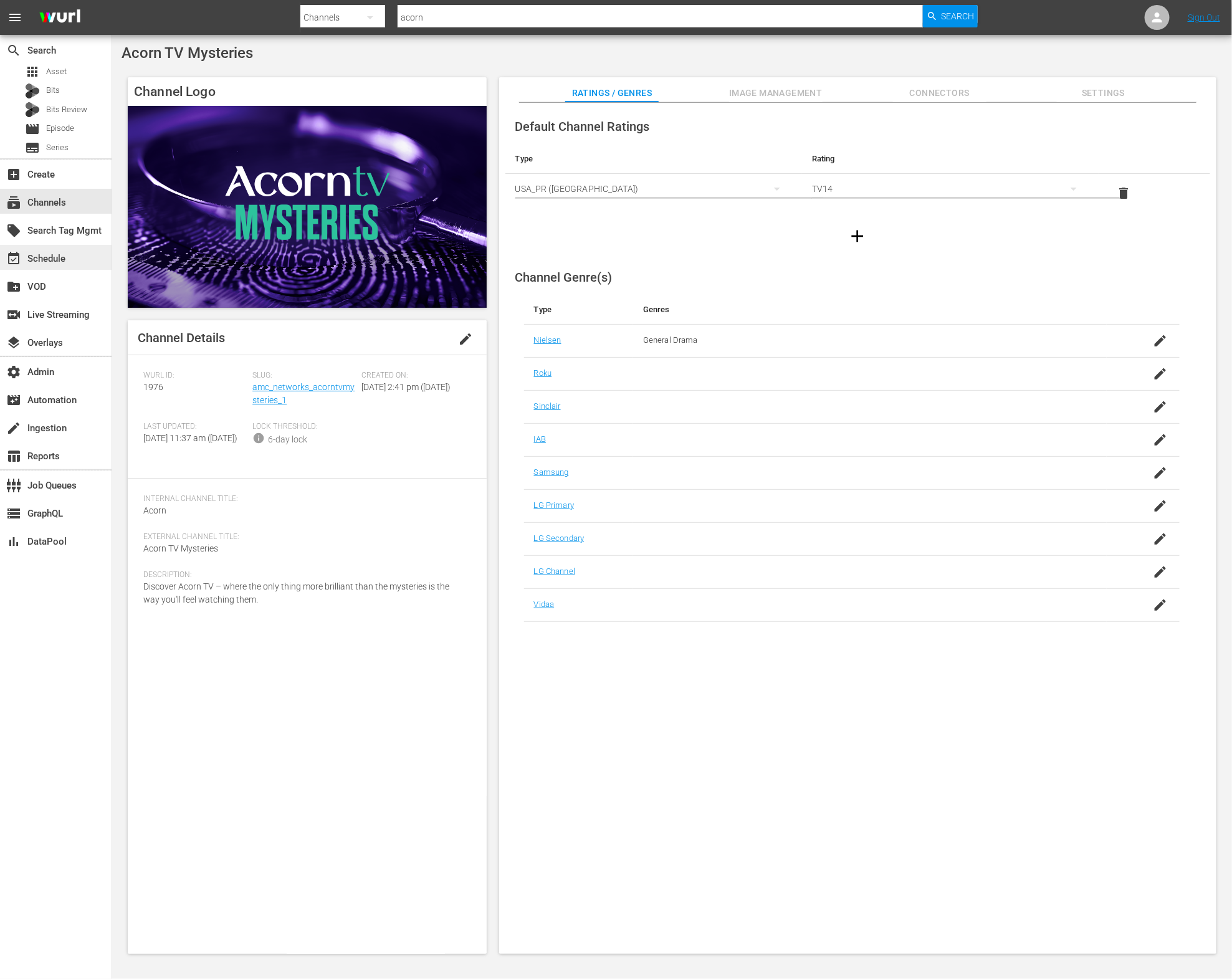
click at [68, 253] on div "event_available Schedule" at bounding box center [34, 256] width 70 height 11
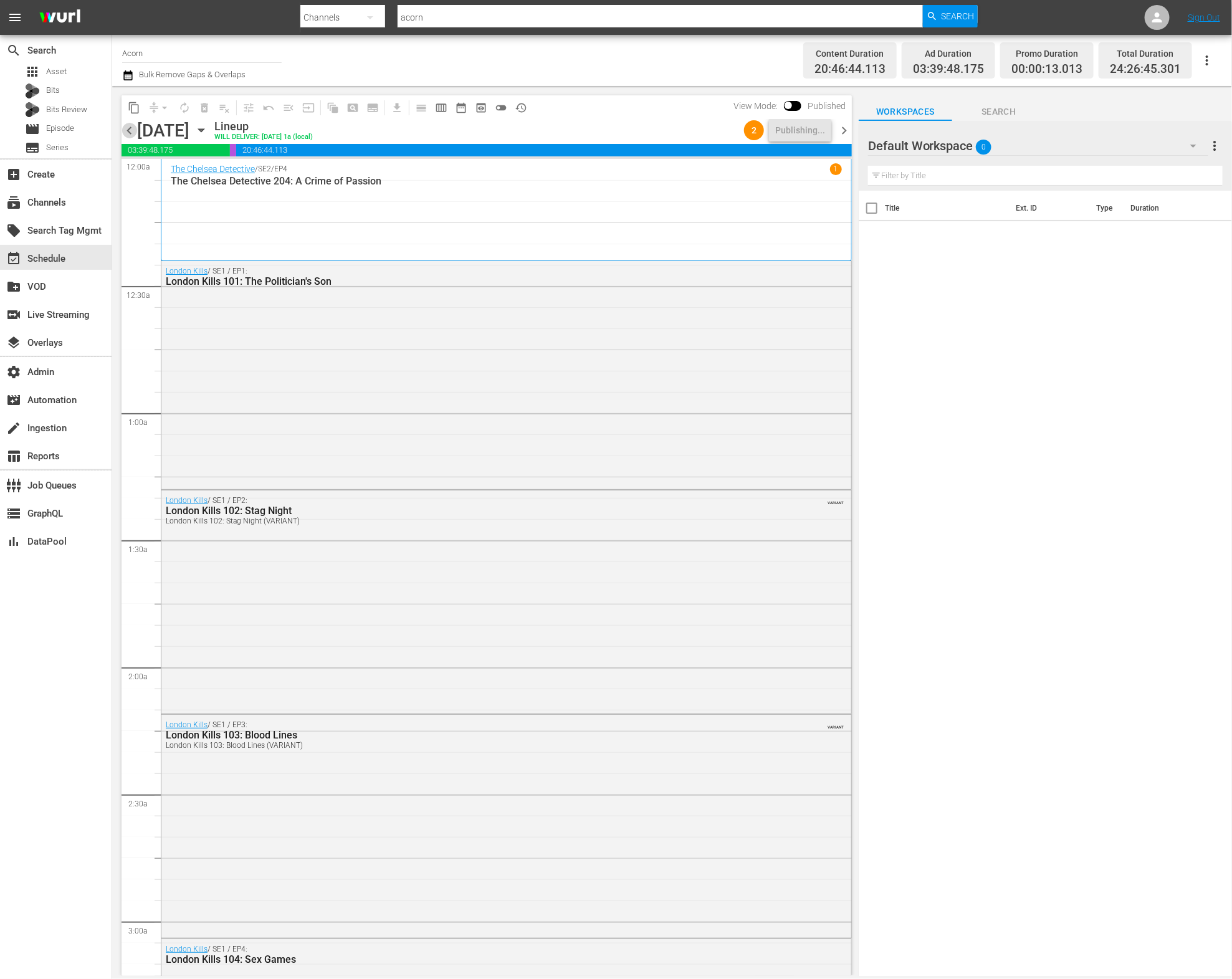
click at [128, 133] on span "chevron_left" at bounding box center [129, 130] width 16 height 16
